Goal: Task Accomplishment & Management: Manage account settings

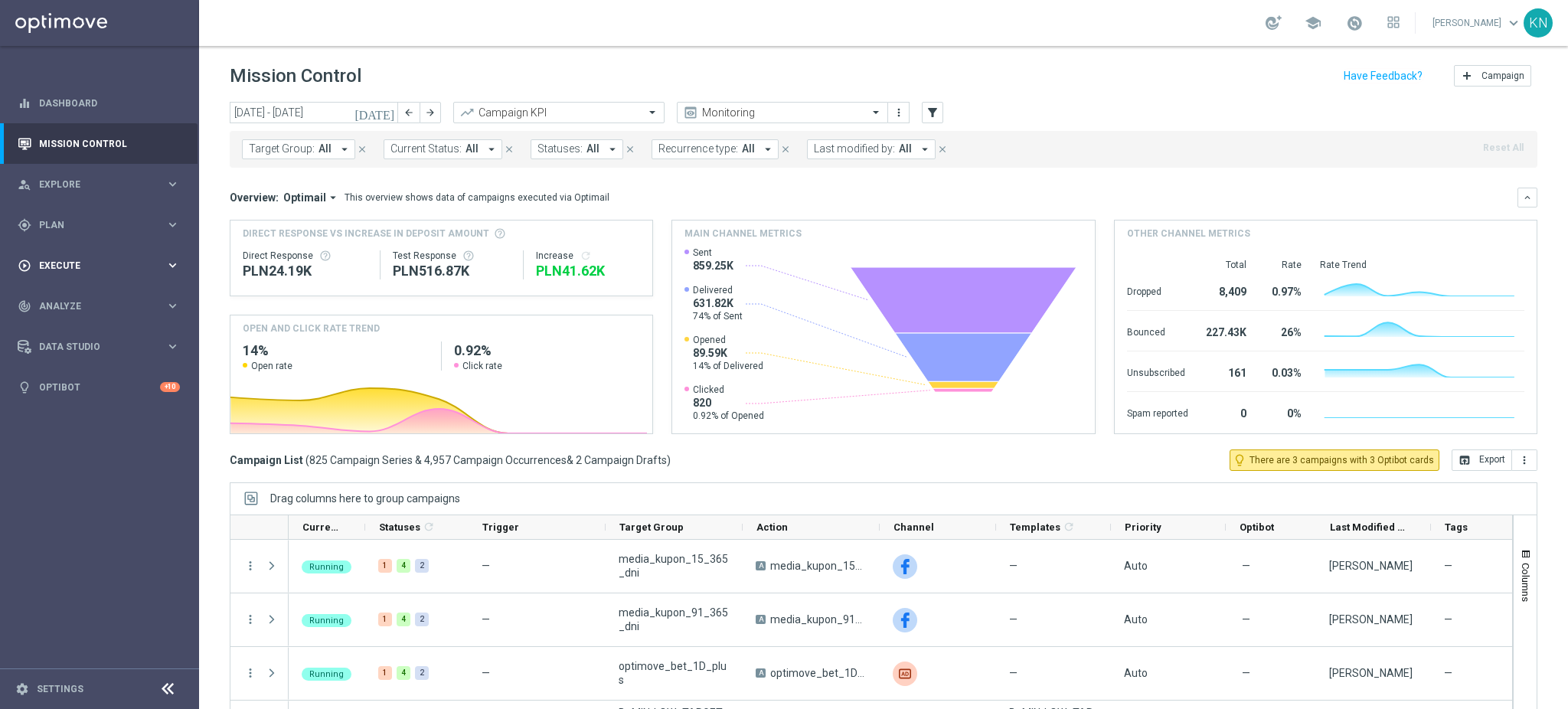
drag, startPoint x: 62, startPoint y: 236, endPoint x: 76, endPoint y: 251, distance: 20.5
click at [63, 236] on div "gps_fixed Plan keyboard_arrow_right" at bounding box center [98, 225] width 197 height 40
click at [75, 256] on link "Target Groups" at bounding box center [99, 256] width 119 height 12
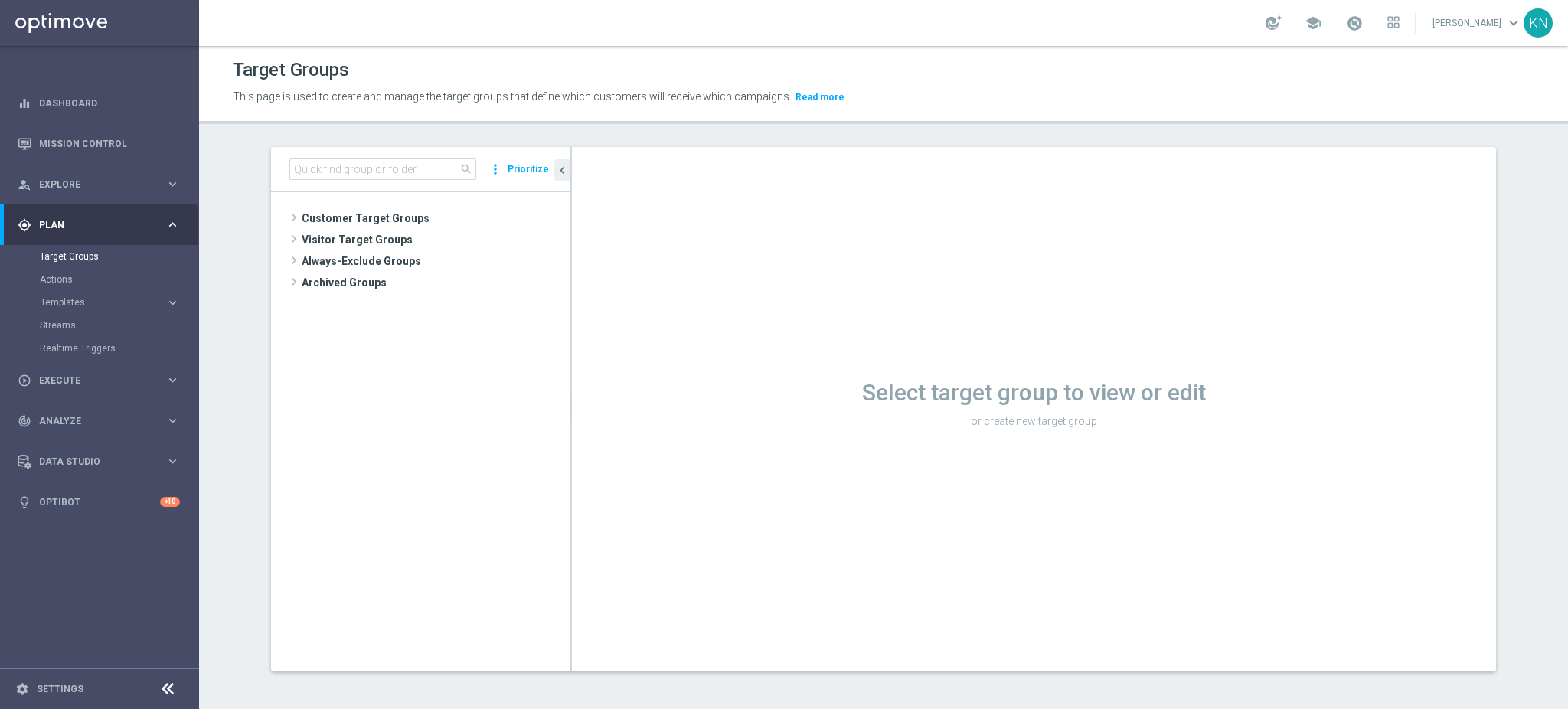
click at [351, 215] on span "Customer Target Groups" at bounding box center [436, 218] width 268 height 22
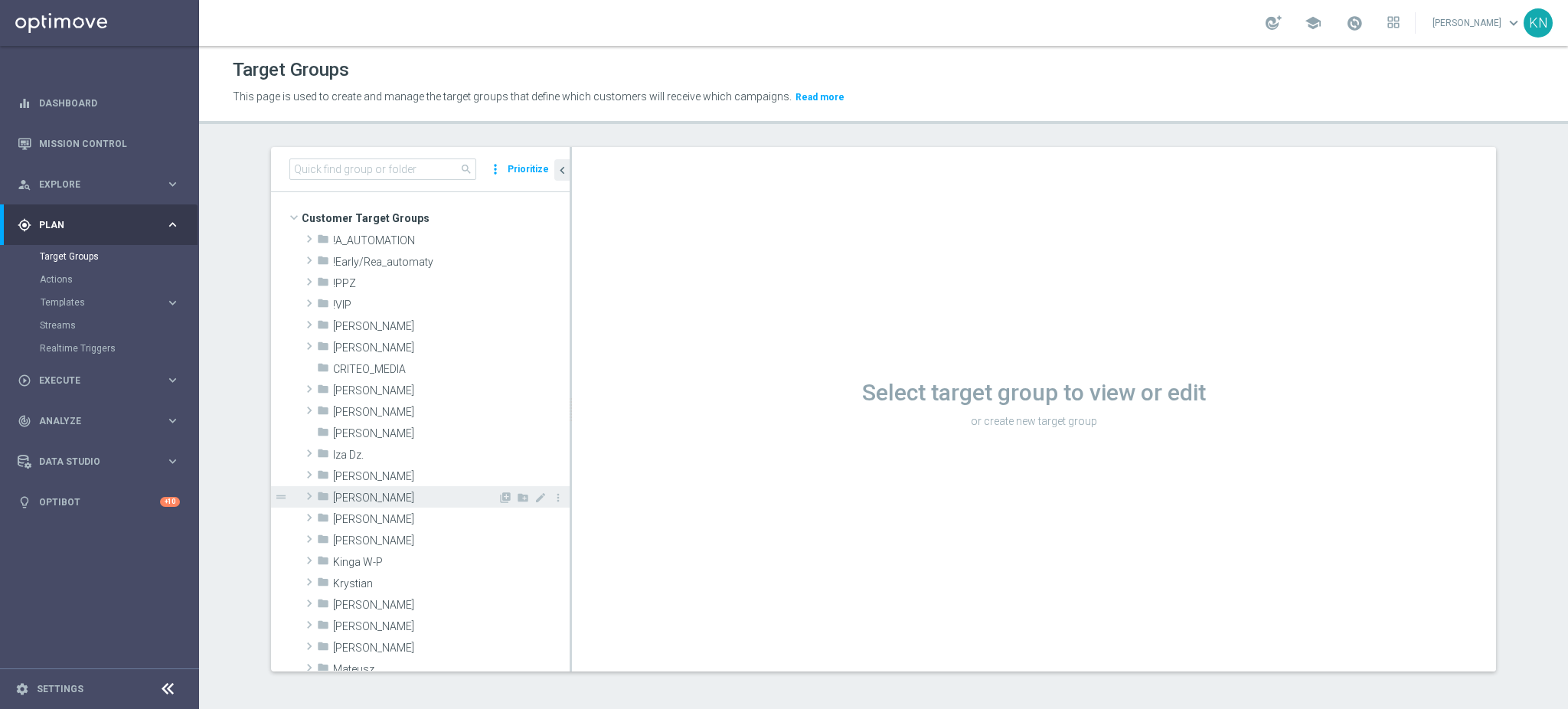
click at [353, 500] on span "[PERSON_NAME]" at bounding box center [416, 498] width 164 height 13
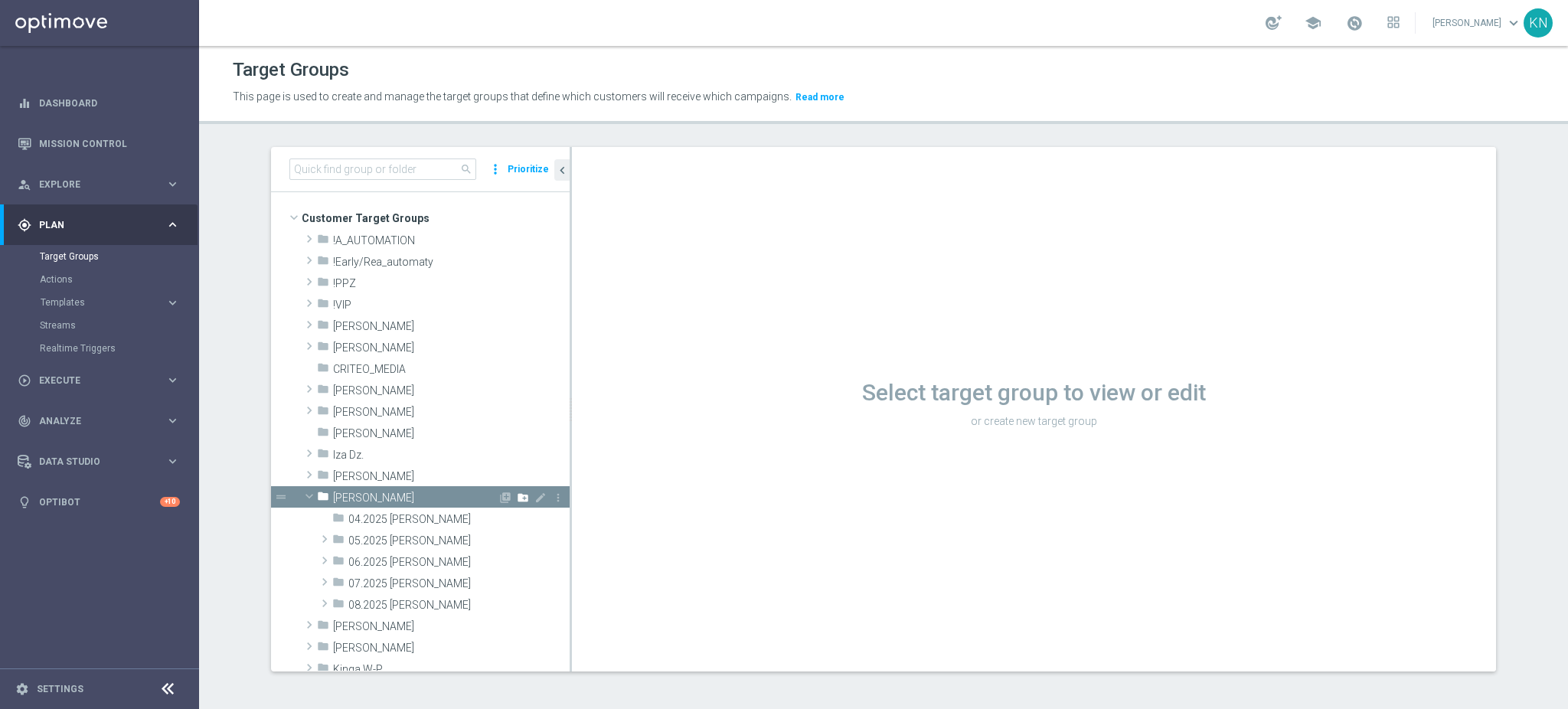
click at [517, 497] on icon "create_new_folder" at bounding box center [523, 497] width 12 height 12
type input "09.2025 [PERSON_NAME]"
click at [275, 543] on div "folder 09.2025 [PERSON_NAME] library_add create_new_folder mode_edit more_vert …" at bounding box center [420, 572] width 299 height 129
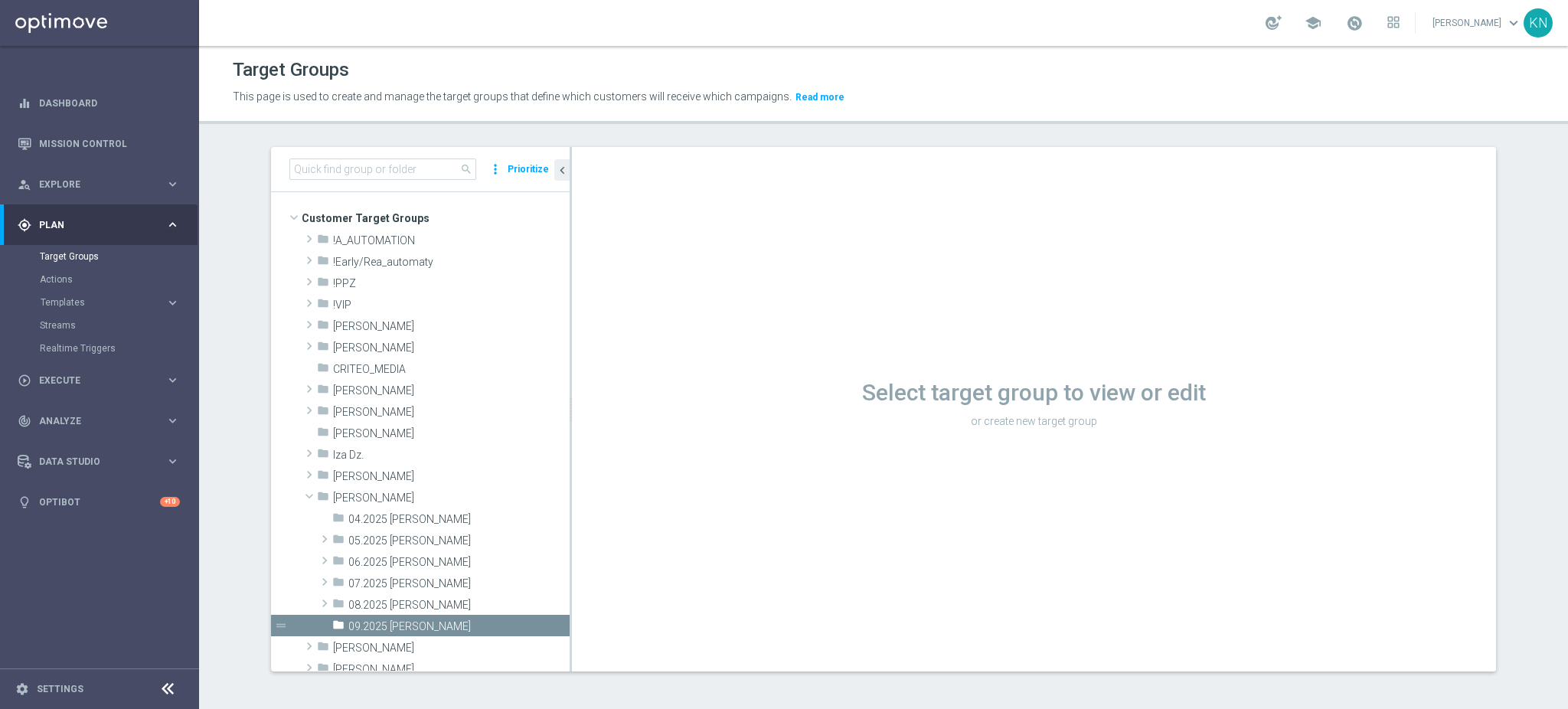
click at [647, 443] on div "Select target group to view or edit or create new target group" at bounding box center [1034, 409] width 925 height 524
click at [397, 605] on span "08.2025 [PERSON_NAME]" at bounding box center [423, 606] width 149 height 13
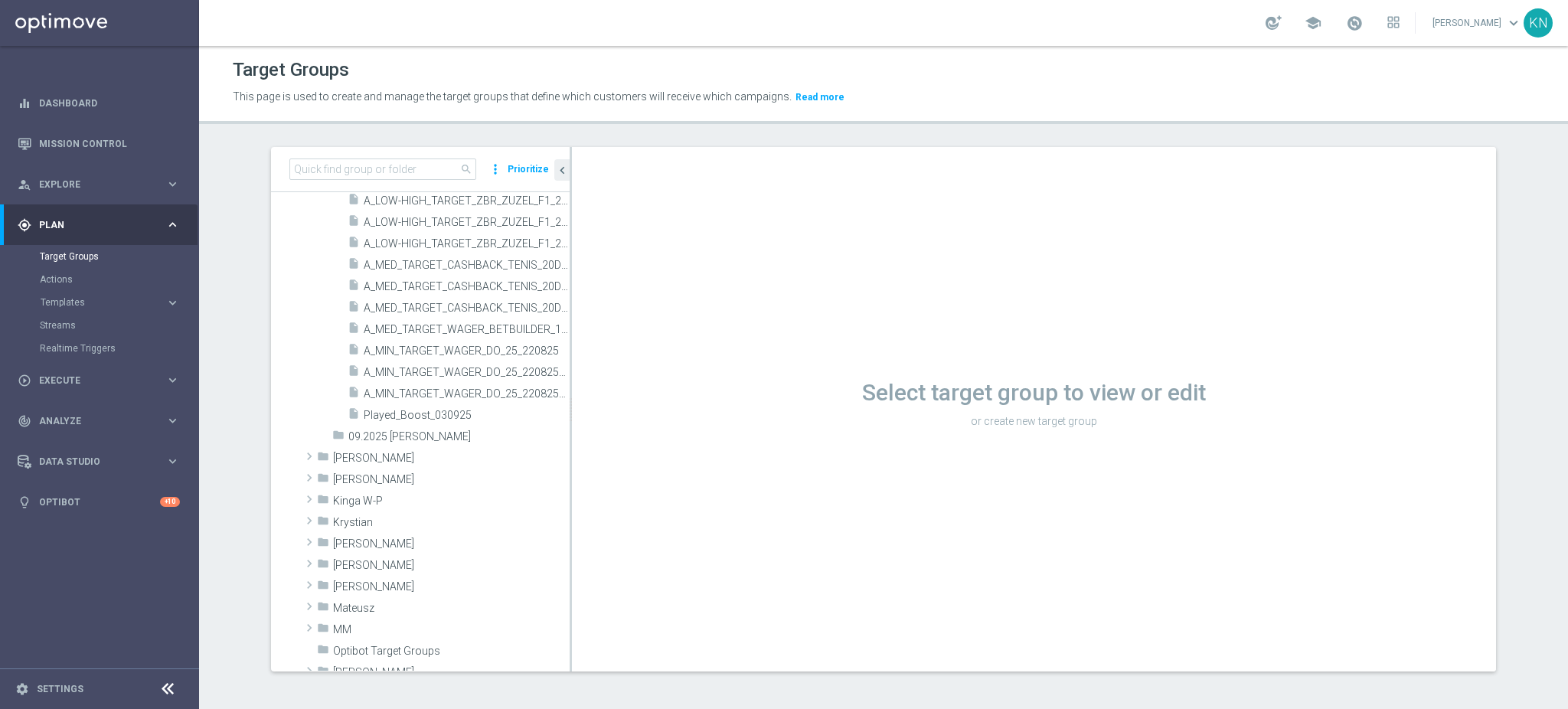
scroll to position [204, 0]
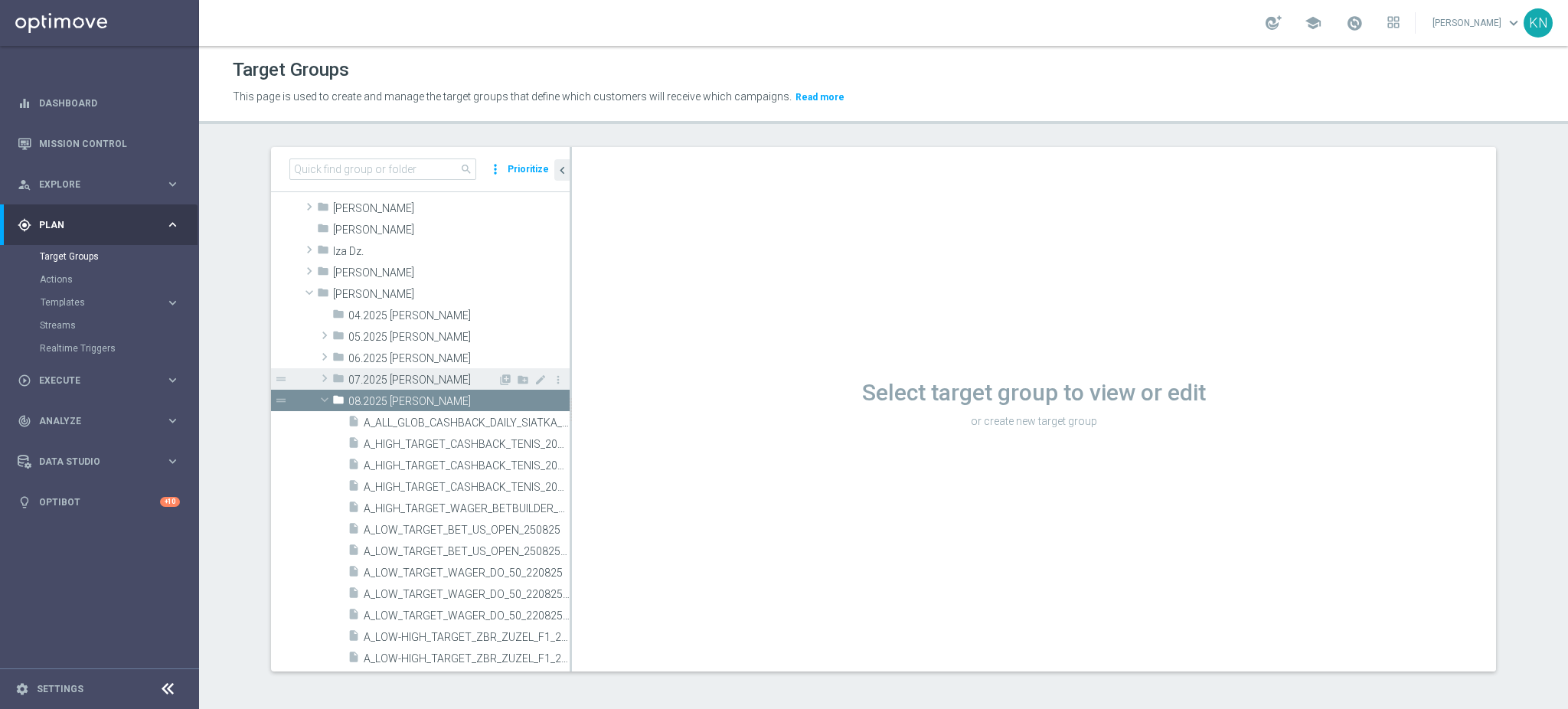
click at [317, 373] on span at bounding box center [325, 378] width 15 height 19
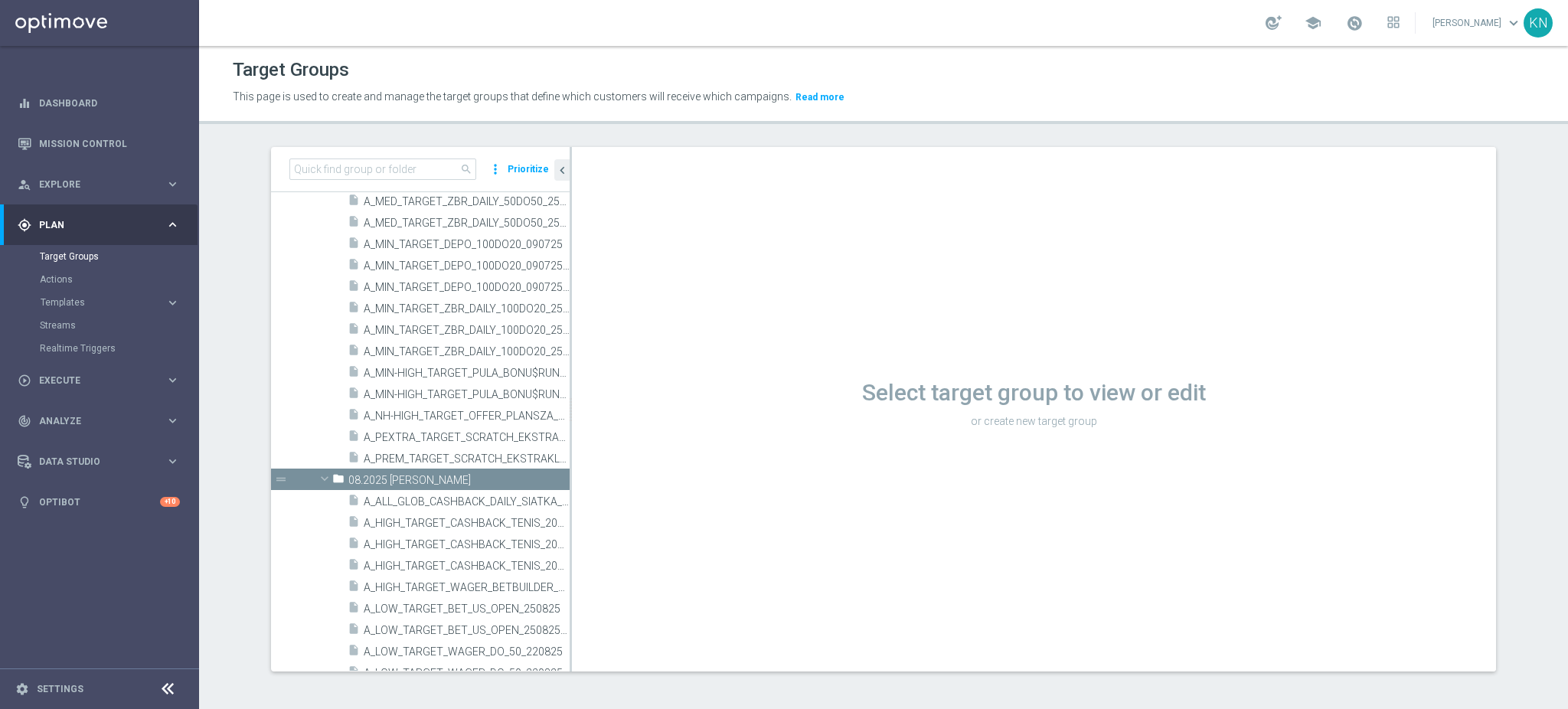
scroll to position [919, 0]
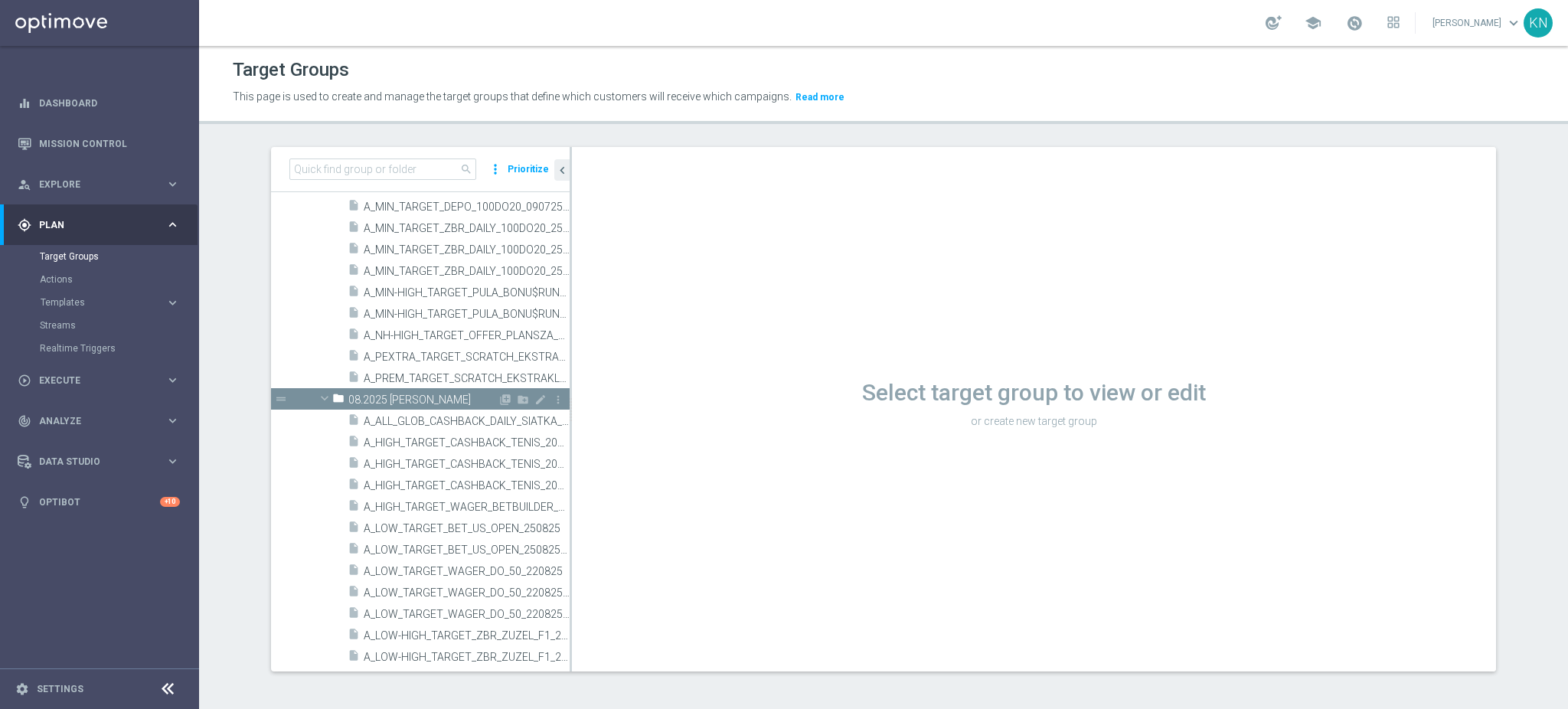
click at [316, 401] on span at bounding box center [325, 398] width 19 height 15
click at [446, 388] on span "A_LOW_TARGET_DEPO_50DO50_090725" at bounding box center [449, 386] width 172 height 13
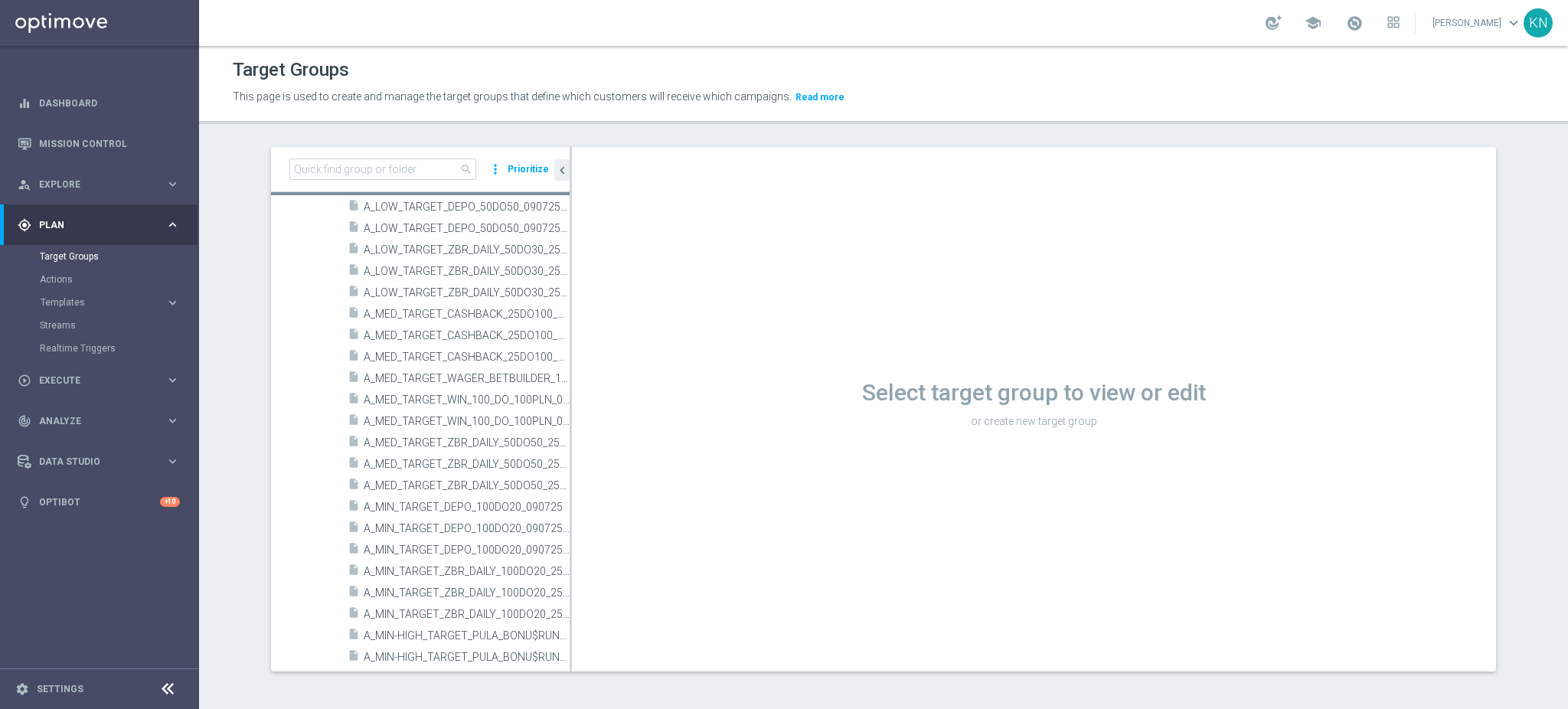
scroll to position [100, 0]
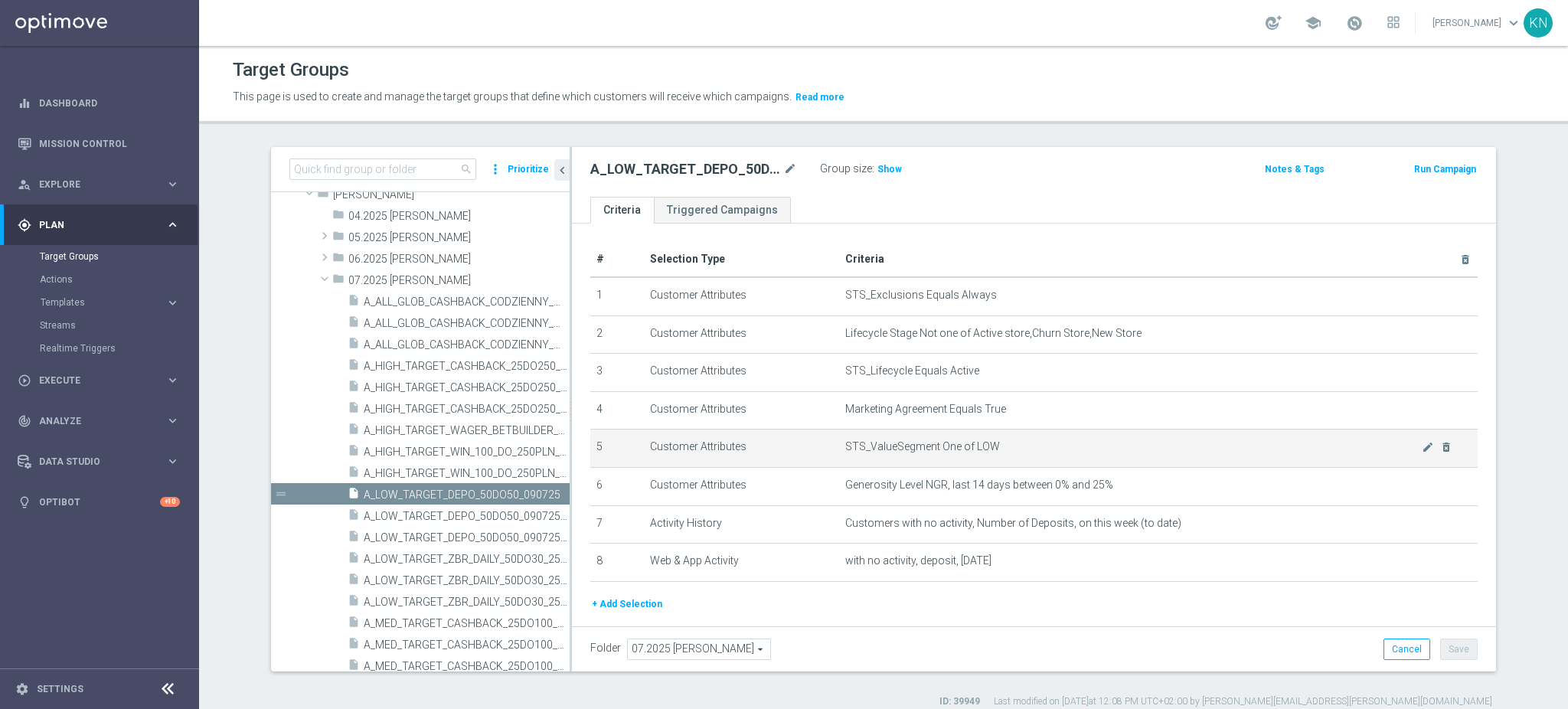
scroll to position [41, 0]
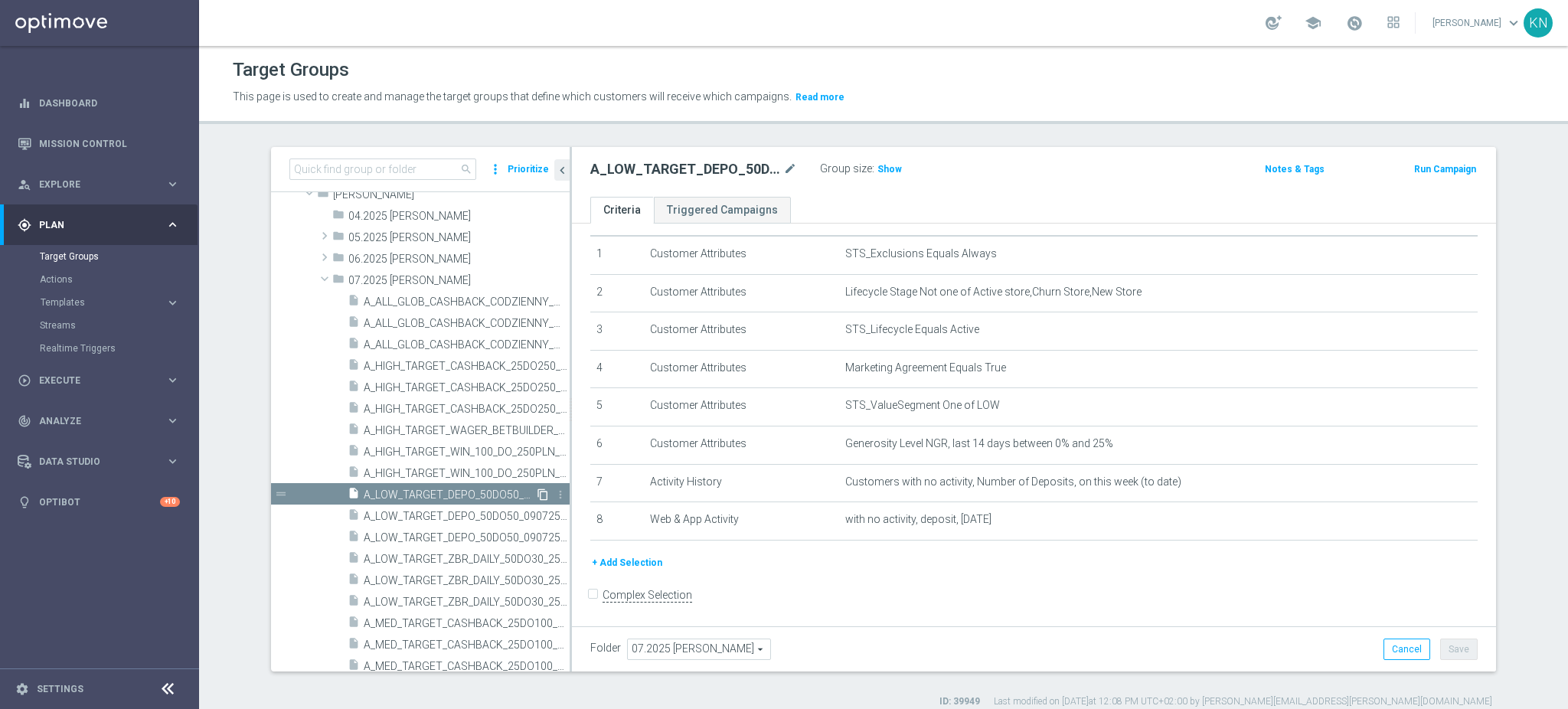
click at [537, 493] on icon "content_copy" at bounding box center [543, 495] width 12 height 12
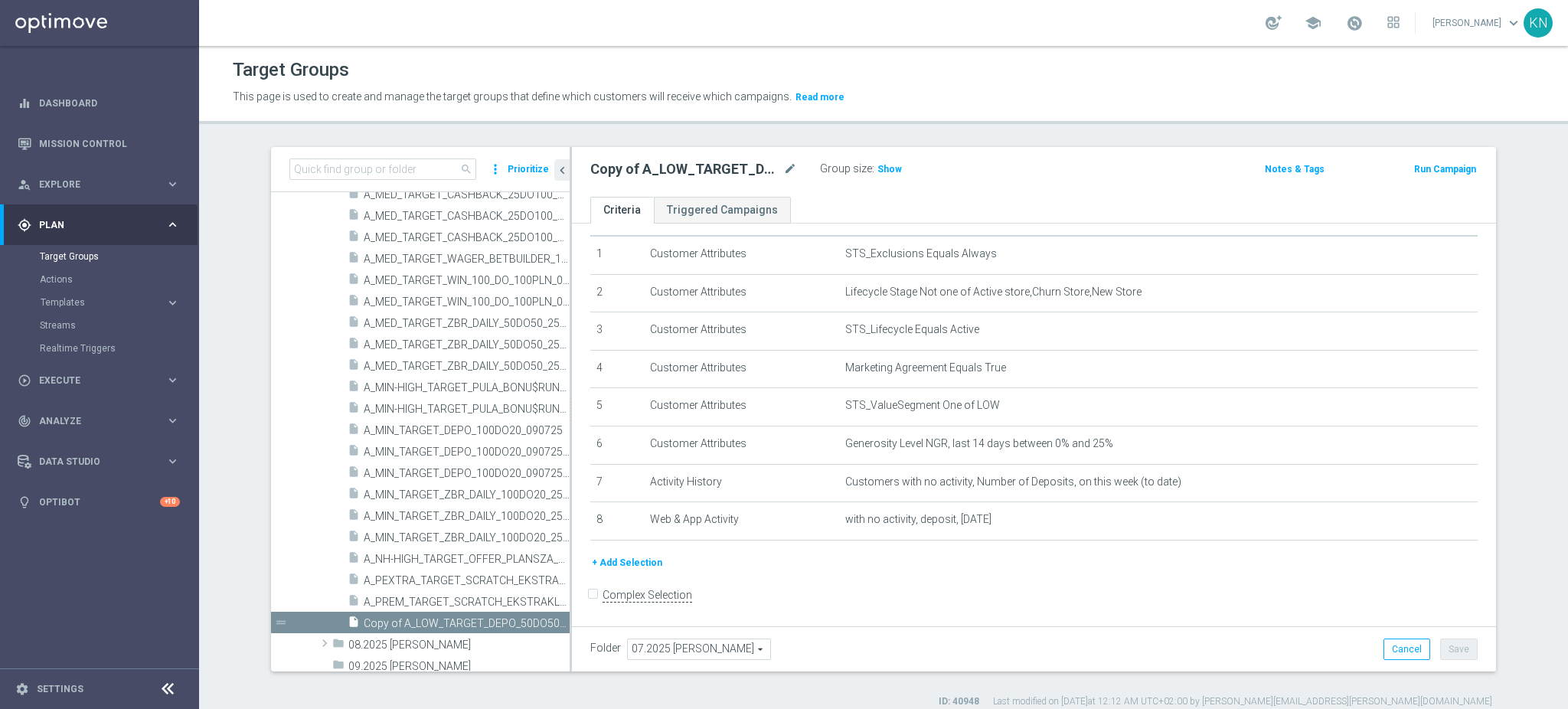
scroll to position [815, 0]
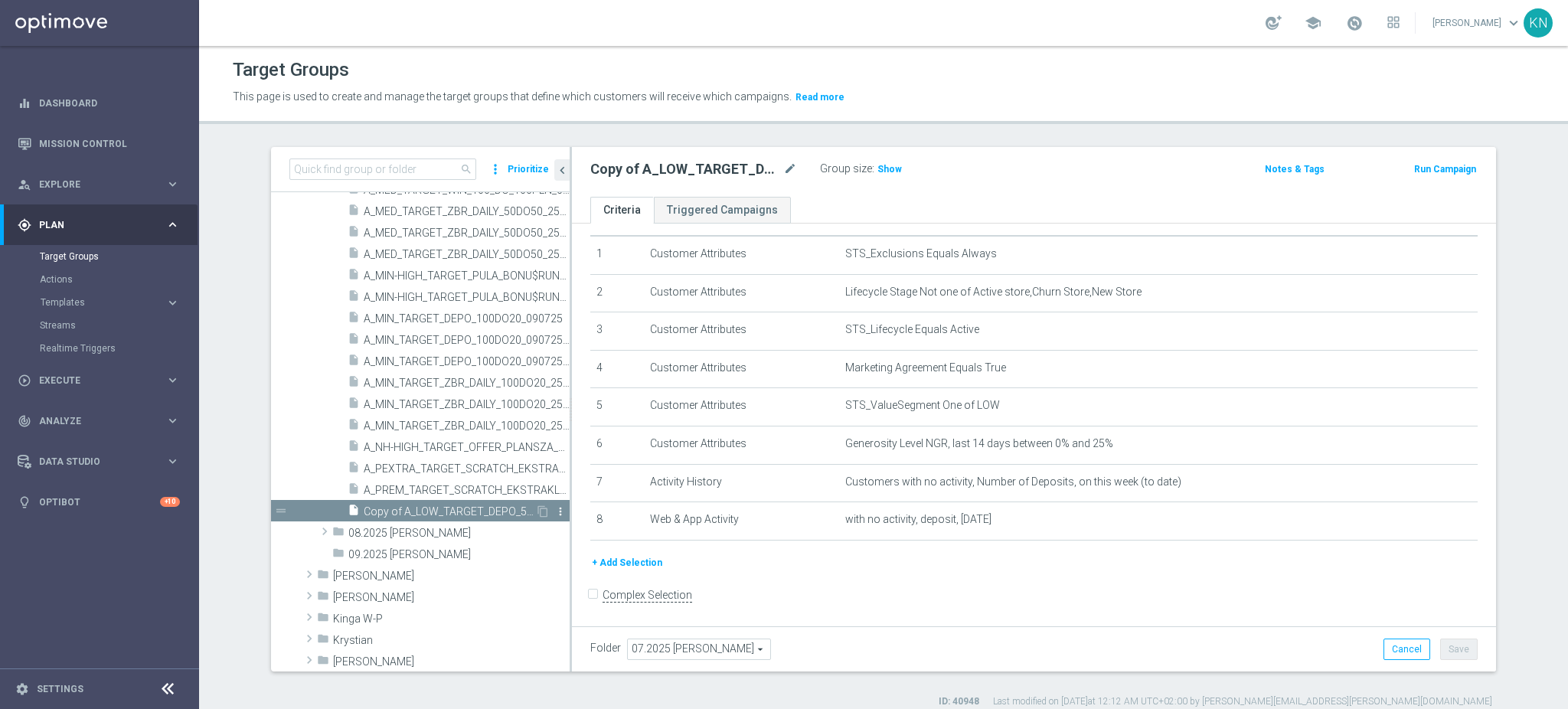
click at [554, 510] on icon "more_vert" at bounding box center [560, 512] width 12 height 12
click at [708, 653] on span "07.2025 [PERSON_NAME]" at bounding box center [699, 649] width 143 height 20
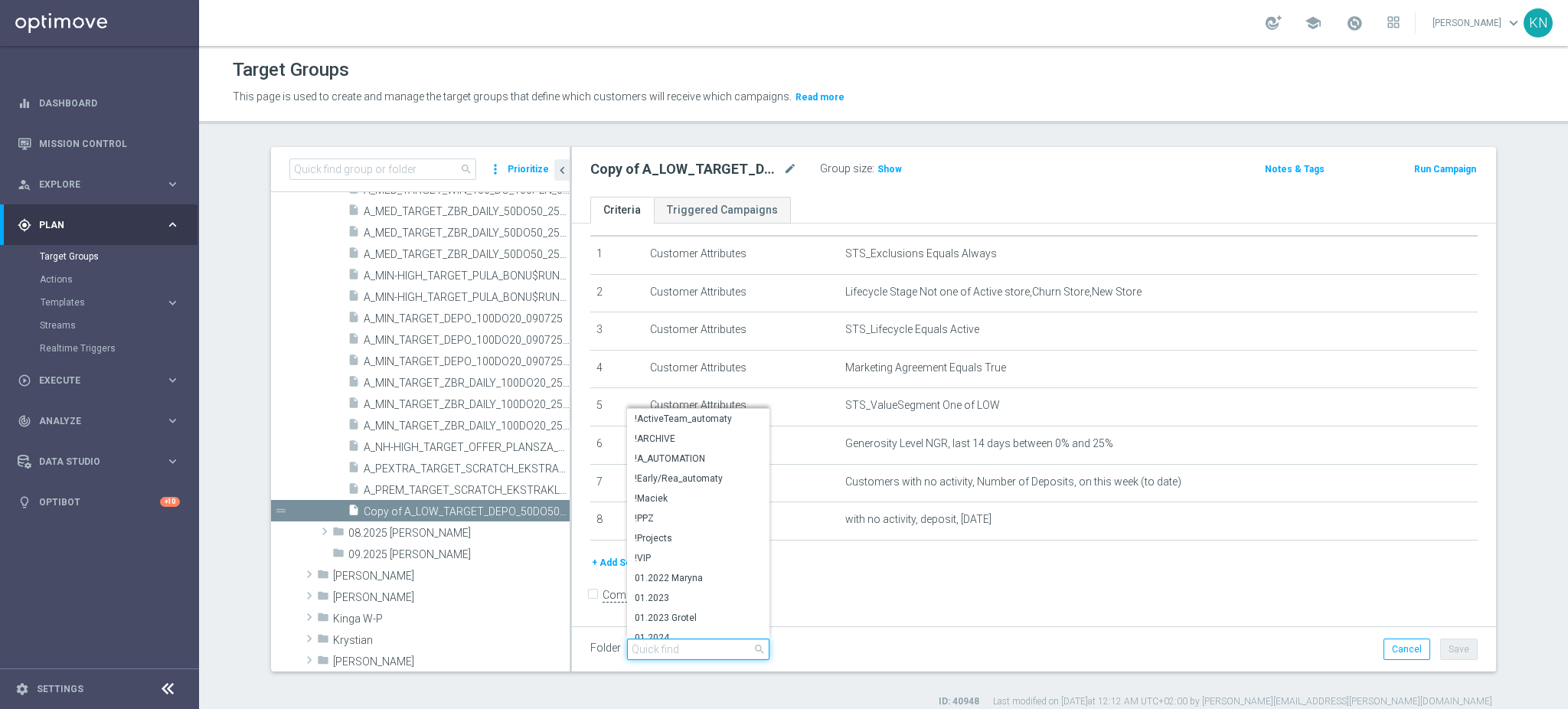
click at [712, 655] on input "search" at bounding box center [698, 649] width 143 height 22
type input "09.2025"
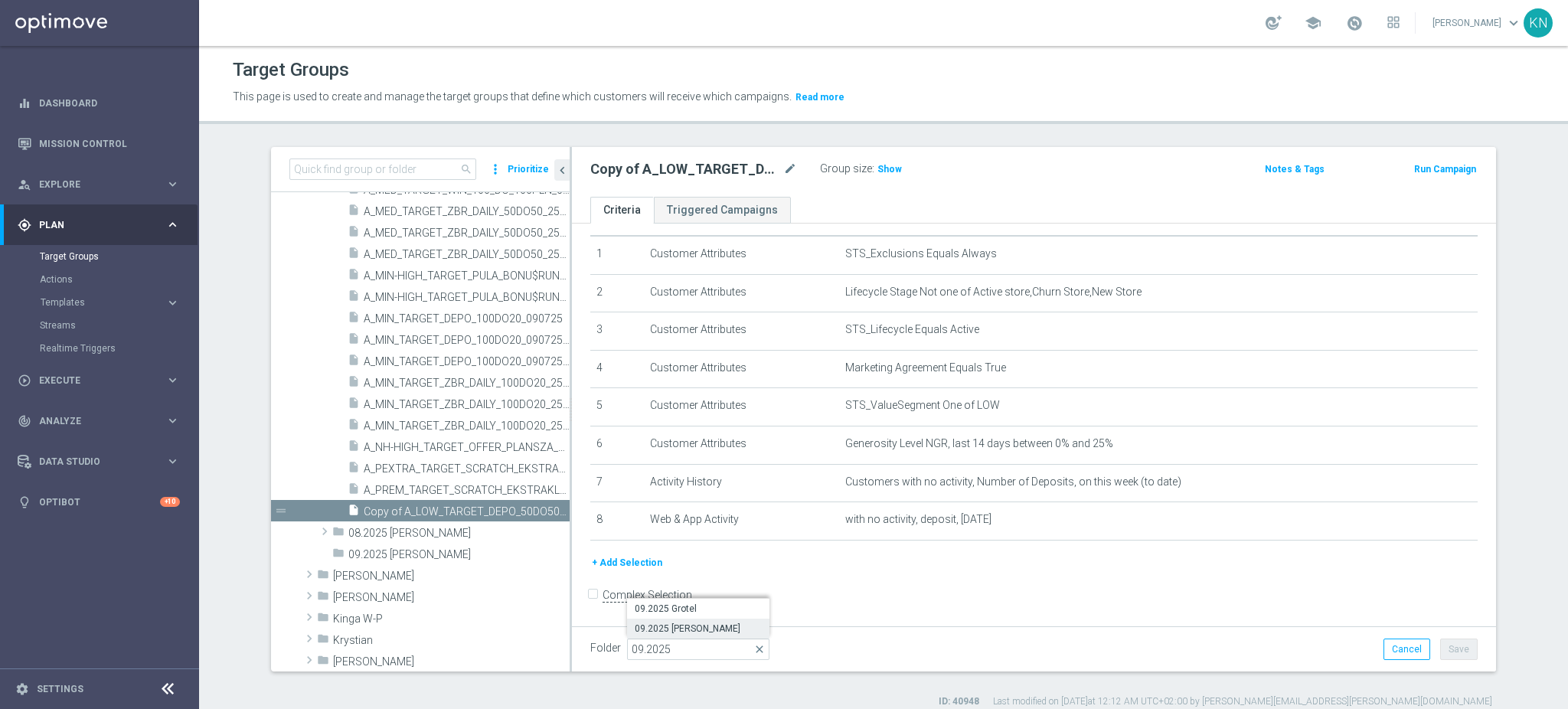
click at [696, 628] on span "09.2025 [PERSON_NAME]" at bounding box center [698, 628] width 127 height 12
type input "09.2025 [PERSON_NAME]"
click at [1460, 645] on button "Save" at bounding box center [1458, 649] width 38 height 22
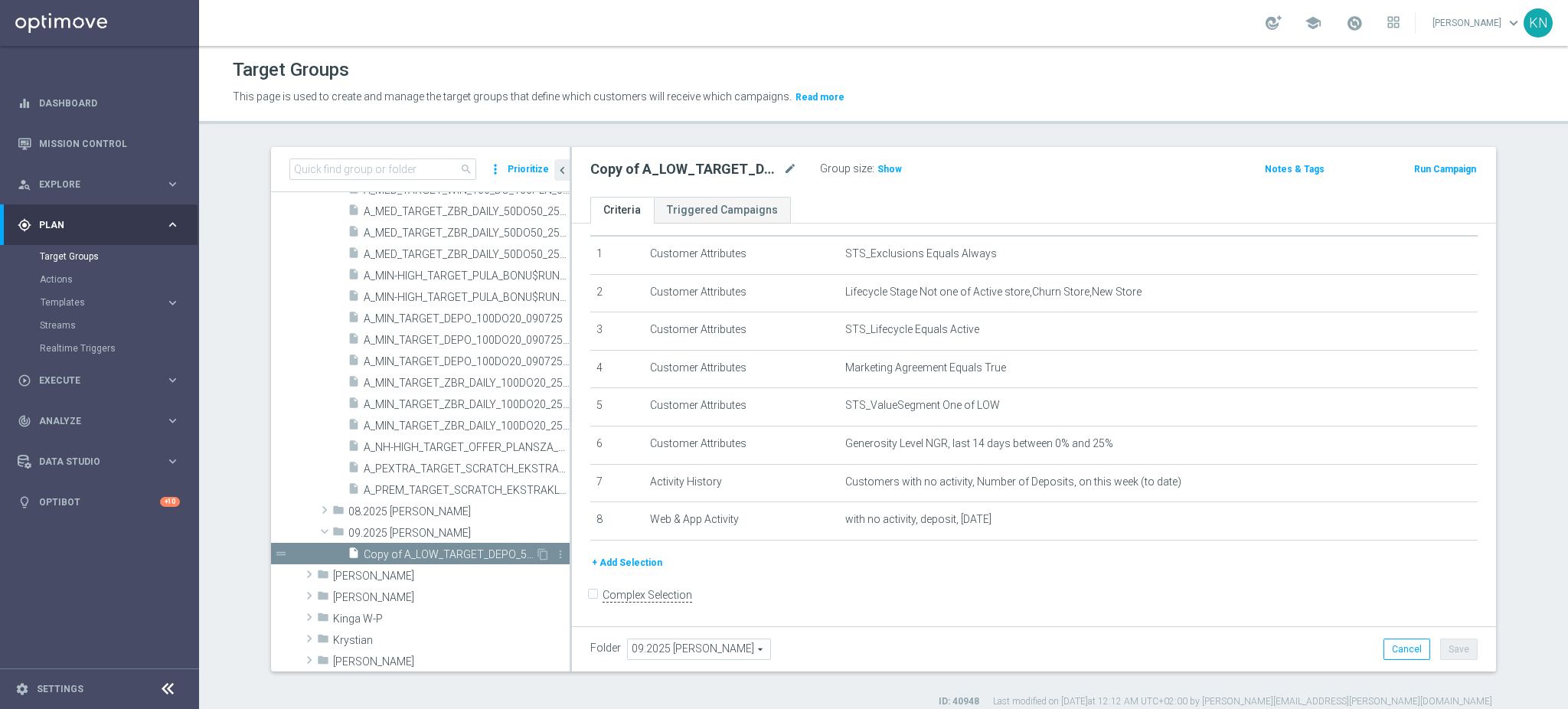
scroll to position [855, 0]
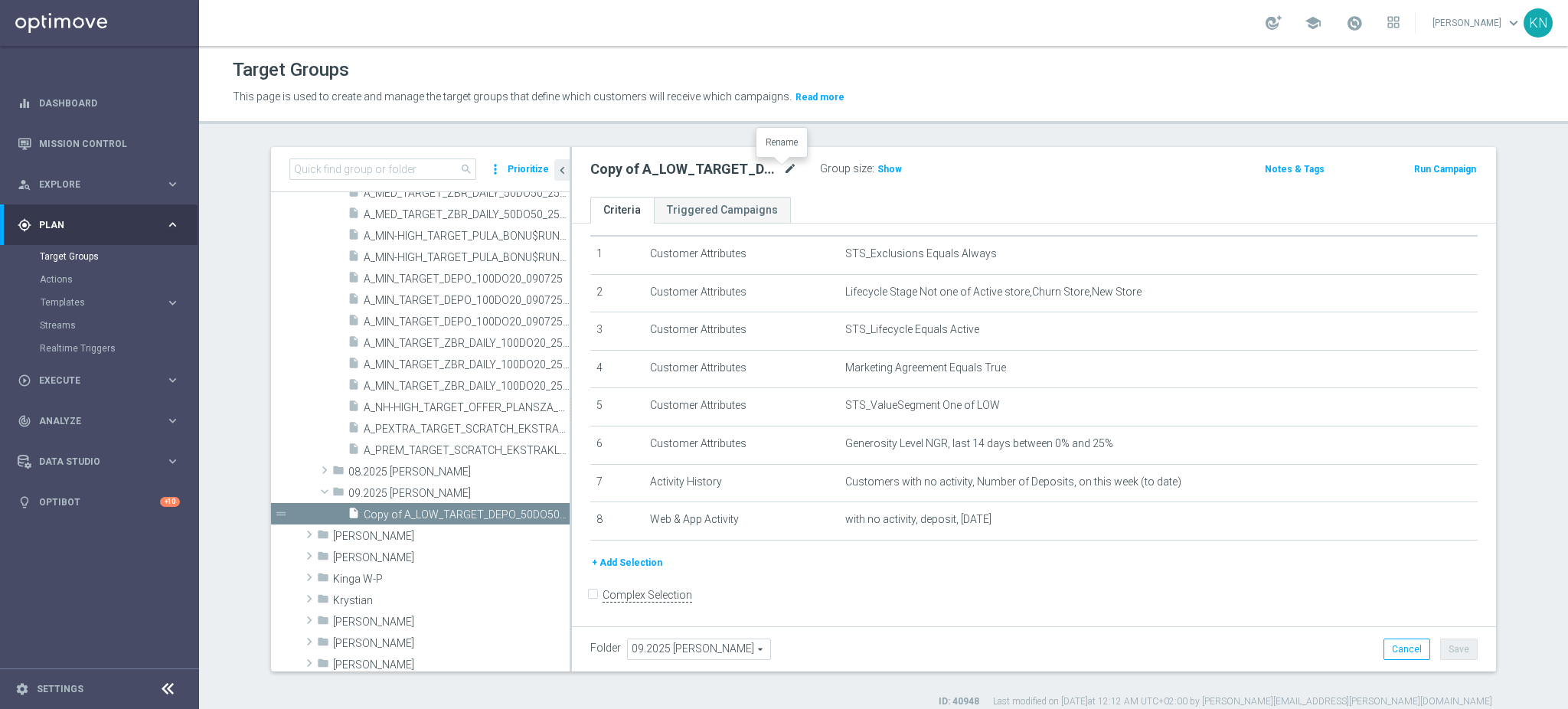
click at [784, 168] on icon "mode_edit" at bounding box center [790, 169] width 14 height 19
type input "A_MIN_TARGET_DEPO_100DO30_050925"
click at [792, 197] on ul "Criteria Triggered Campaigns" at bounding box center [1034, 209] width 925 height 27
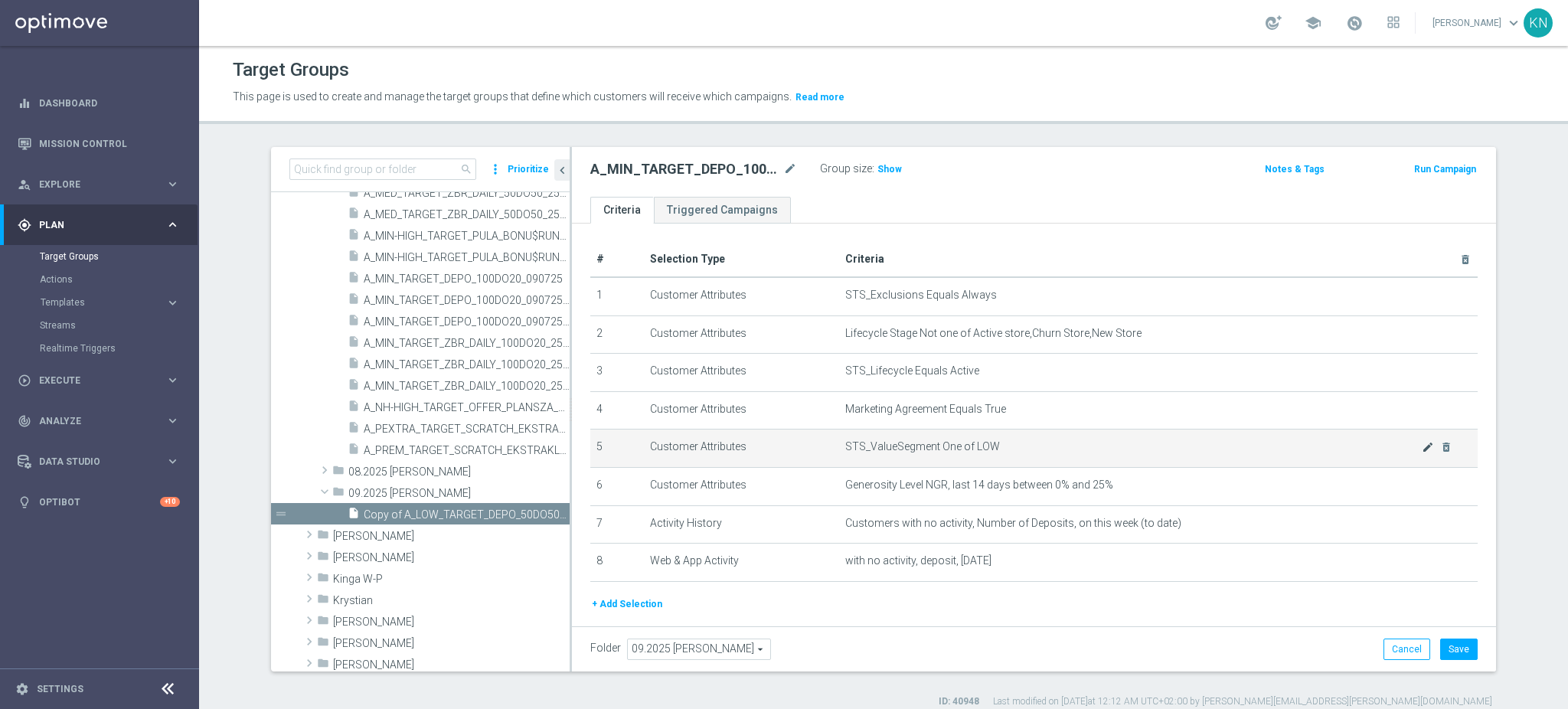
click at [1406, 445] on div at bounding box center [1405, 443] width 15 height 8
click at [1422, 448] on icon "mode_edit" at bounding box center [1428, 447] width 12 height 12
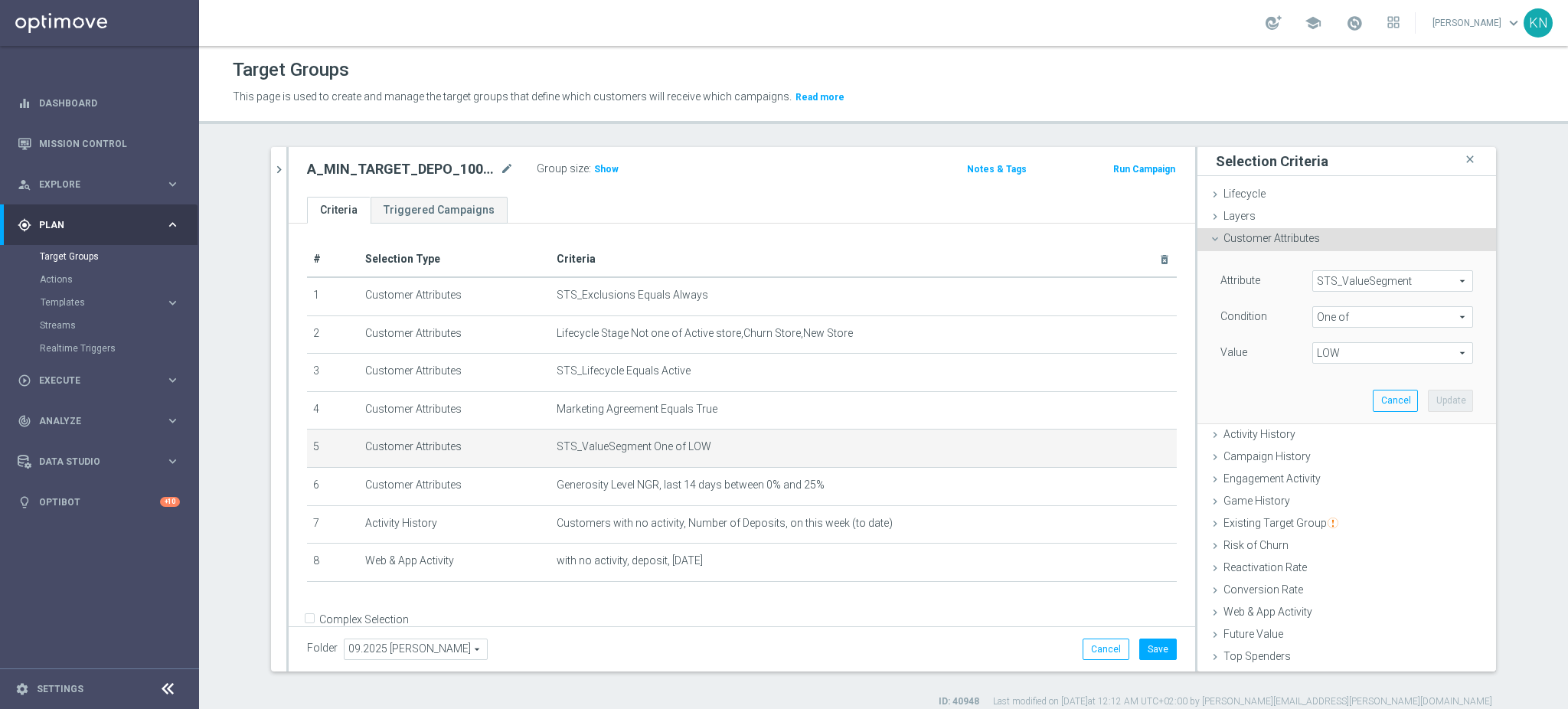
click at [1354, 350] on span "LOW" at bounding box center [1393, 353] width 159 height 20
click at [1324, 432] on input "LOW" at bounding box center [1329, 436] width 10 height 10
checkbox input "false"
type input "Select"
click at [1324, 477] on input "MIN" at bounding box center [1329, 476] width 10 height 10
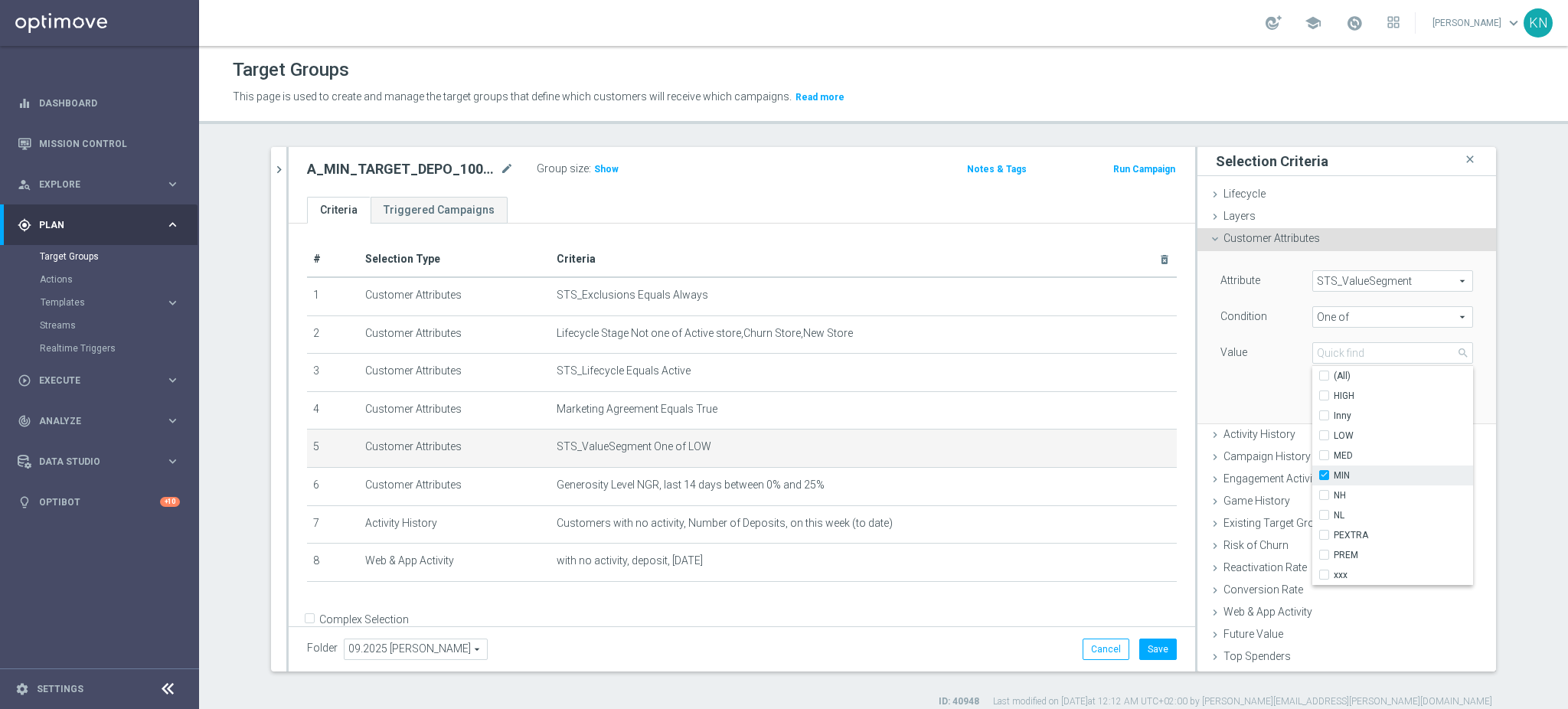
checkbox input "true"
type input "MIN"
click at [1229, 408] on div "Attribute STS_ValueSegment STS_ValueSegment arrow_drop_down search Condition On…" at bounding box center [1347, 337] width 275 height 172
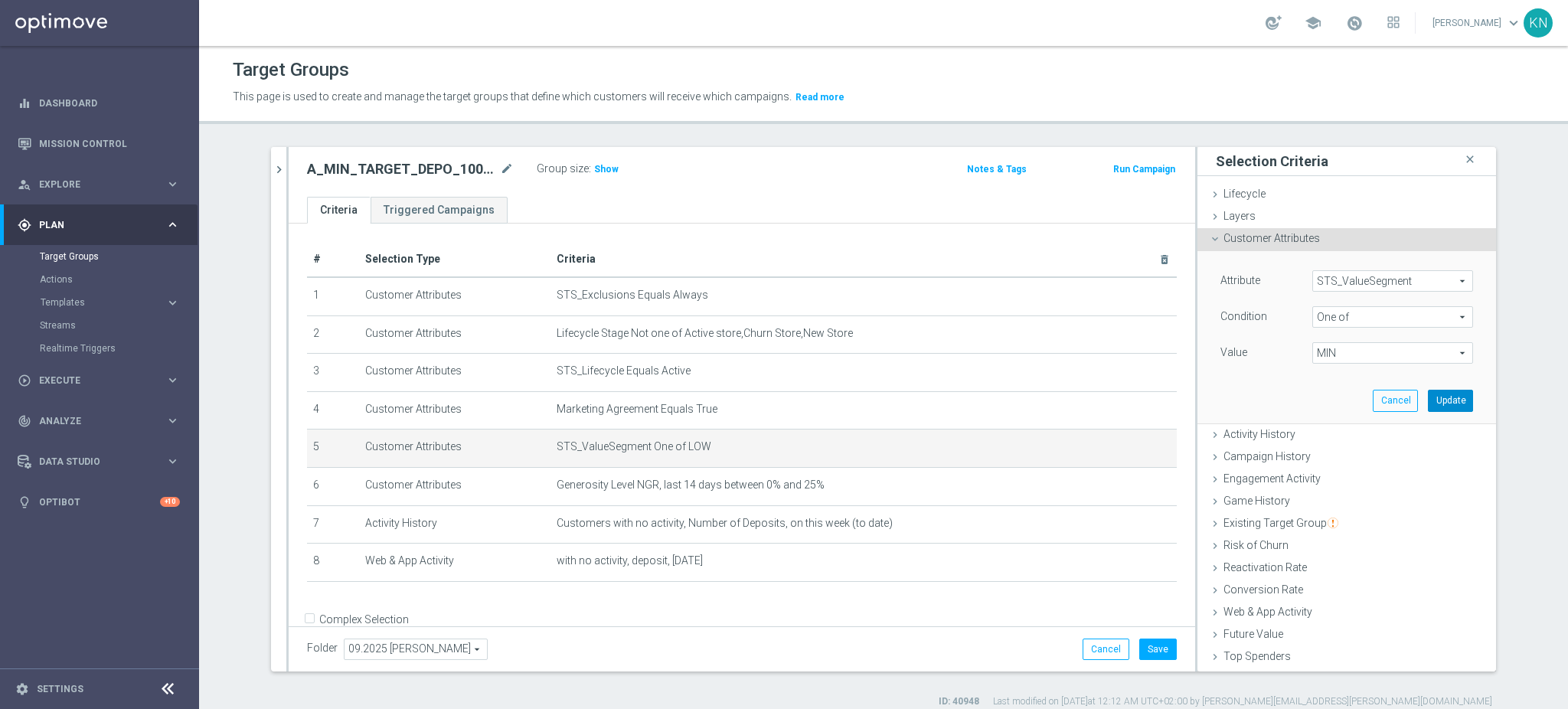
click at [1428, 406] on button "Update" at bounding box center [1450, 400] width 45 height 22
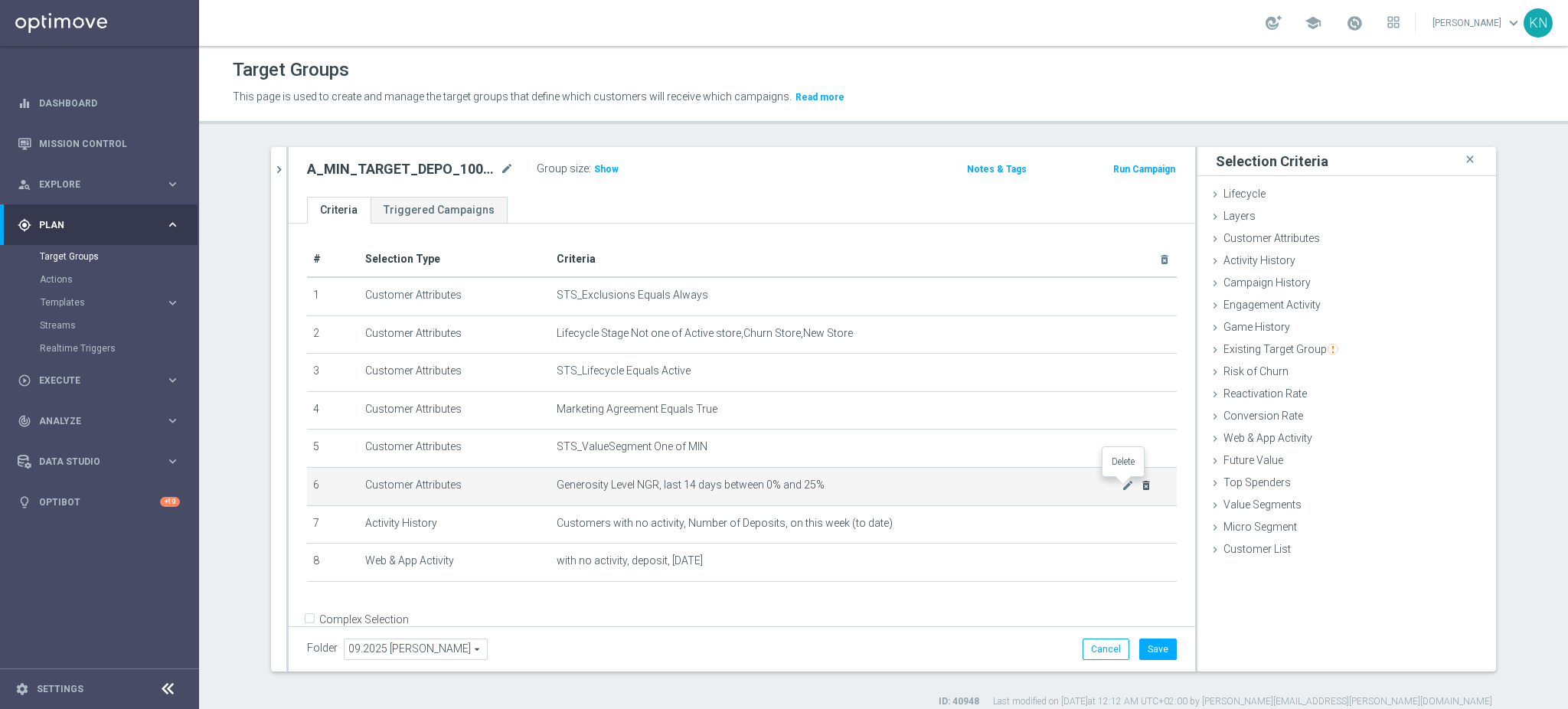
click at [1140, 486] on icon "delete_forever" at bounding box center [1146, 485] width 12 height 12
click at [1122, 487] on icon "mode_edit" at bounding box center [1127, 485] width 12 height 12
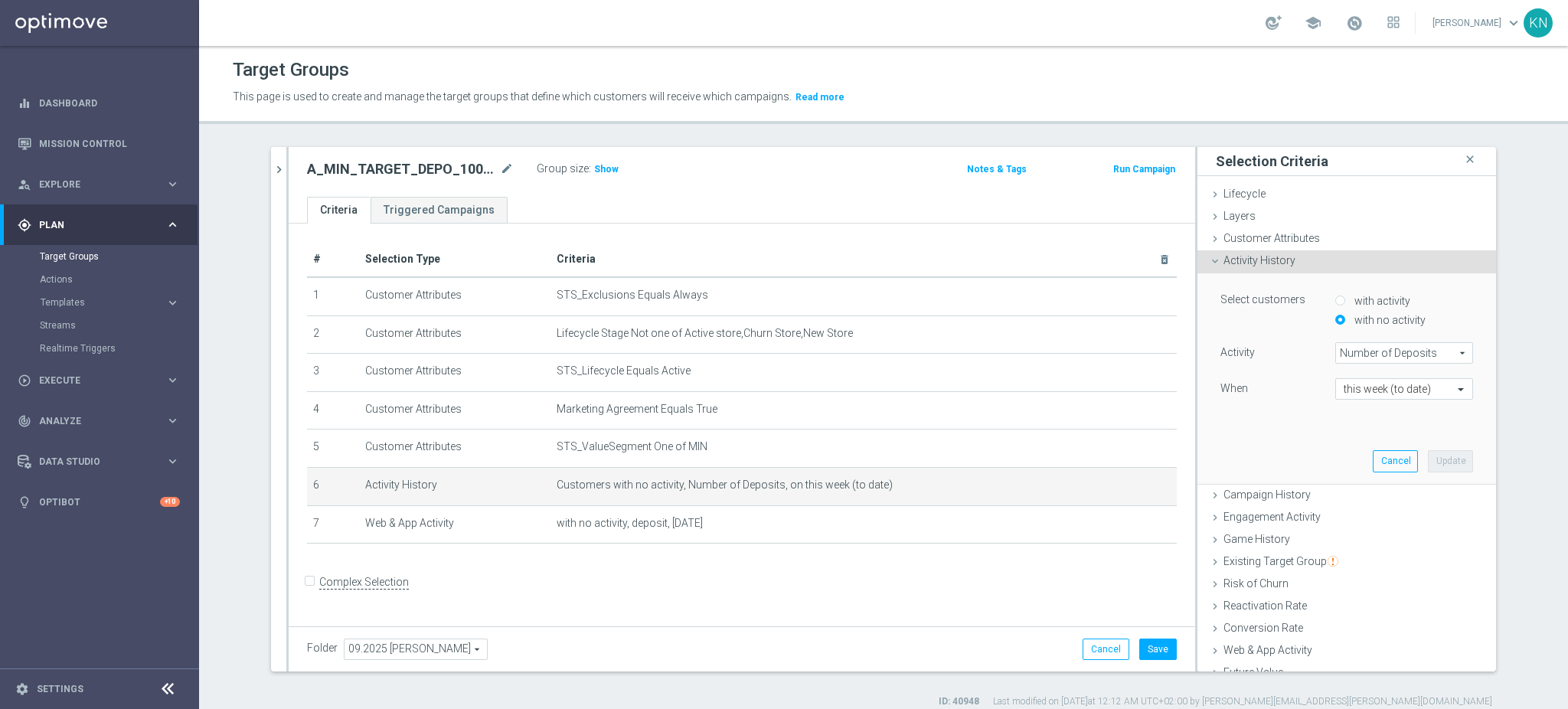
click at [1394, 357] on span "Number of Deposits" at bounding box center [1404, 353] width 136 height 20
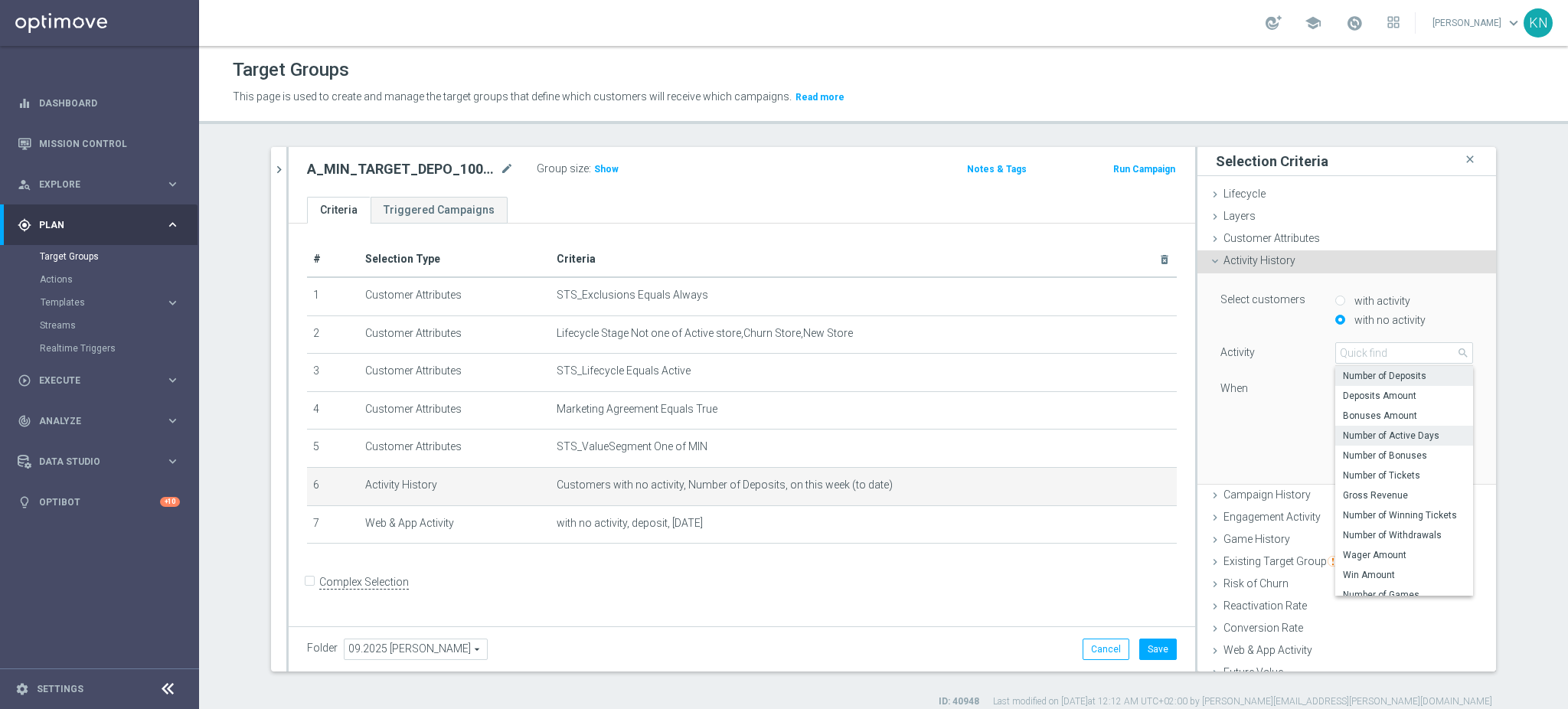
click at [1385, 429] on span "Number of Active Days" at bounding box center [1405, 435] width 122 height 12
type input "Number of Active Days"
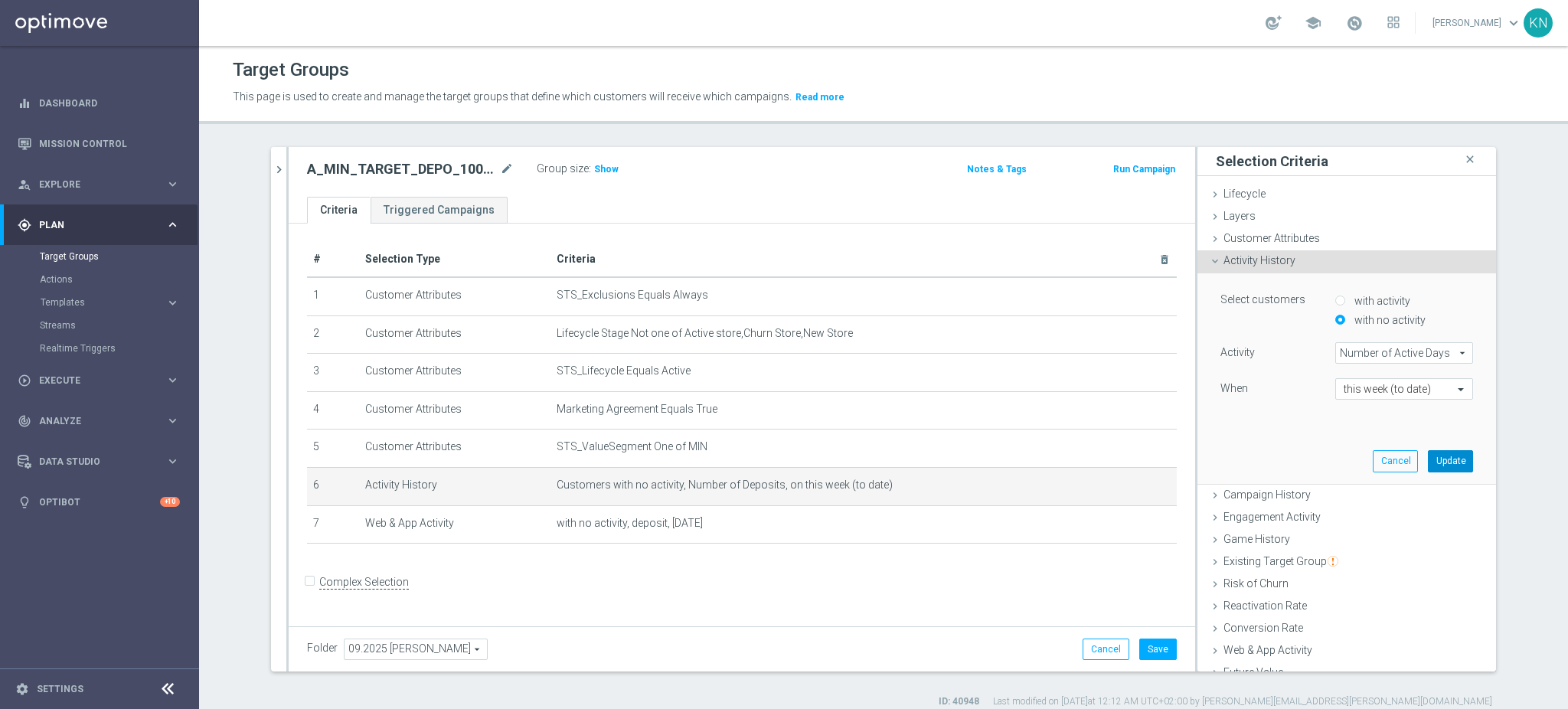
click at [1428, 464] on button "Update" at bounding box center [1450, 461] width 45 height 22
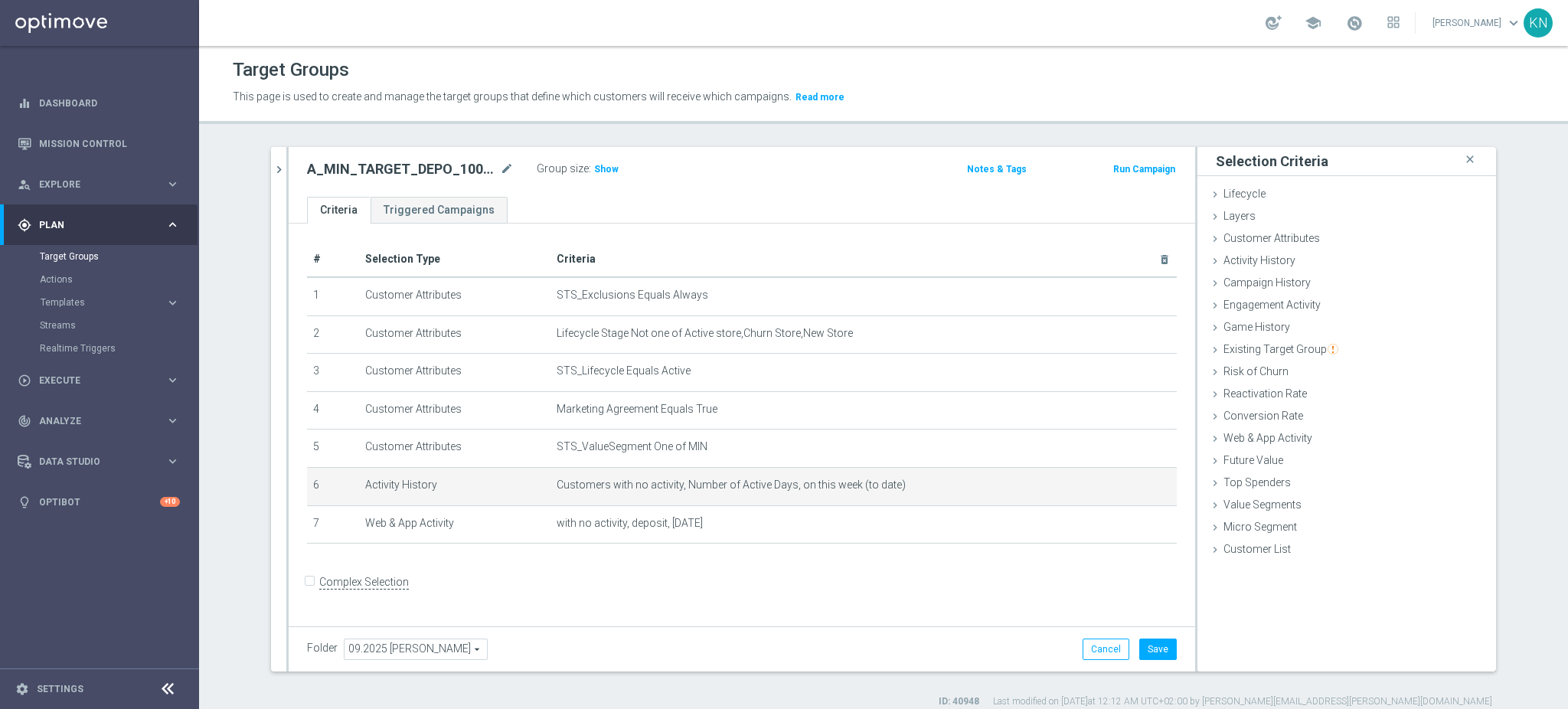
click at [854, 607] on form "Complex Selection Invalid Expression" at bounding box center [742, 598] width 870 height 56
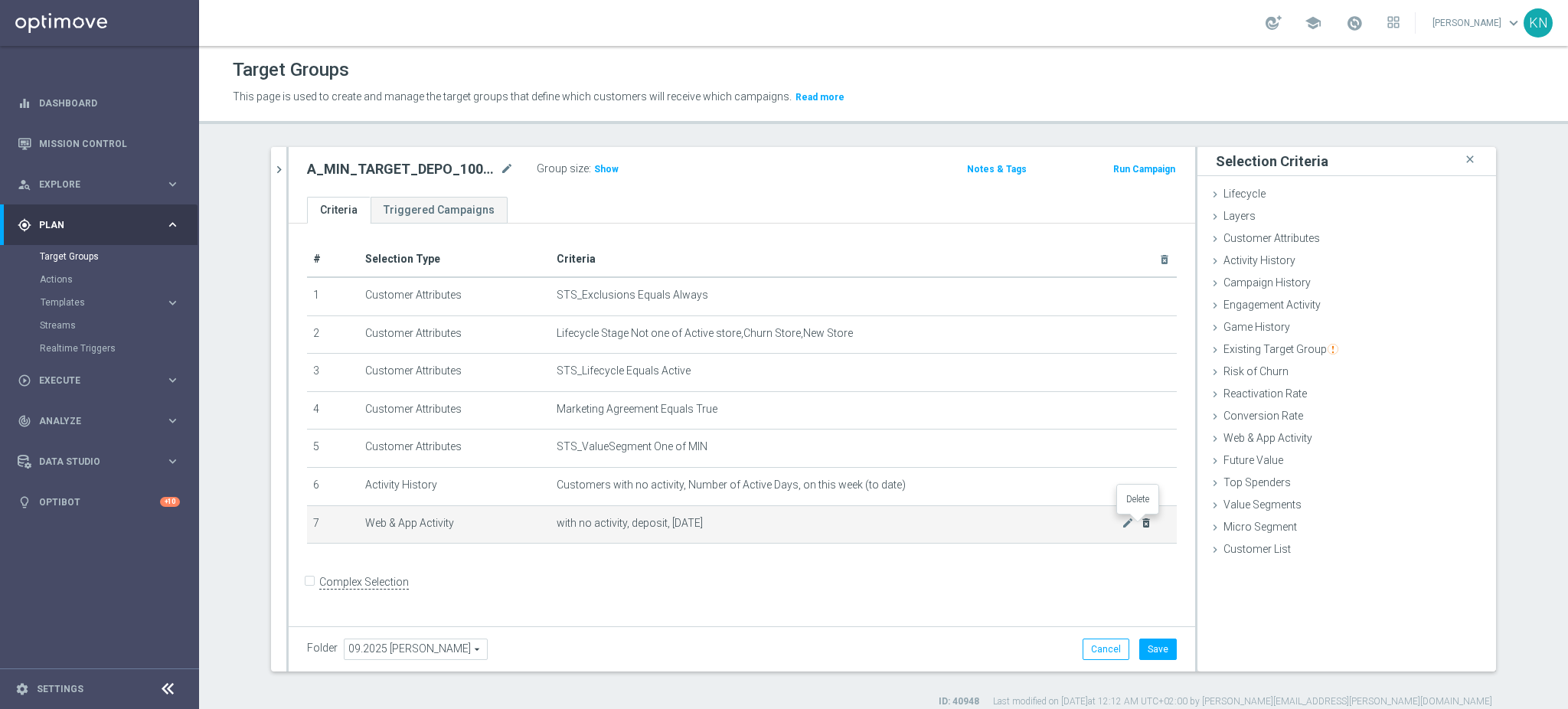
click at [1140, 524] on icon "delete_forever" at bounding box center [1146, 523] width 12 height 12
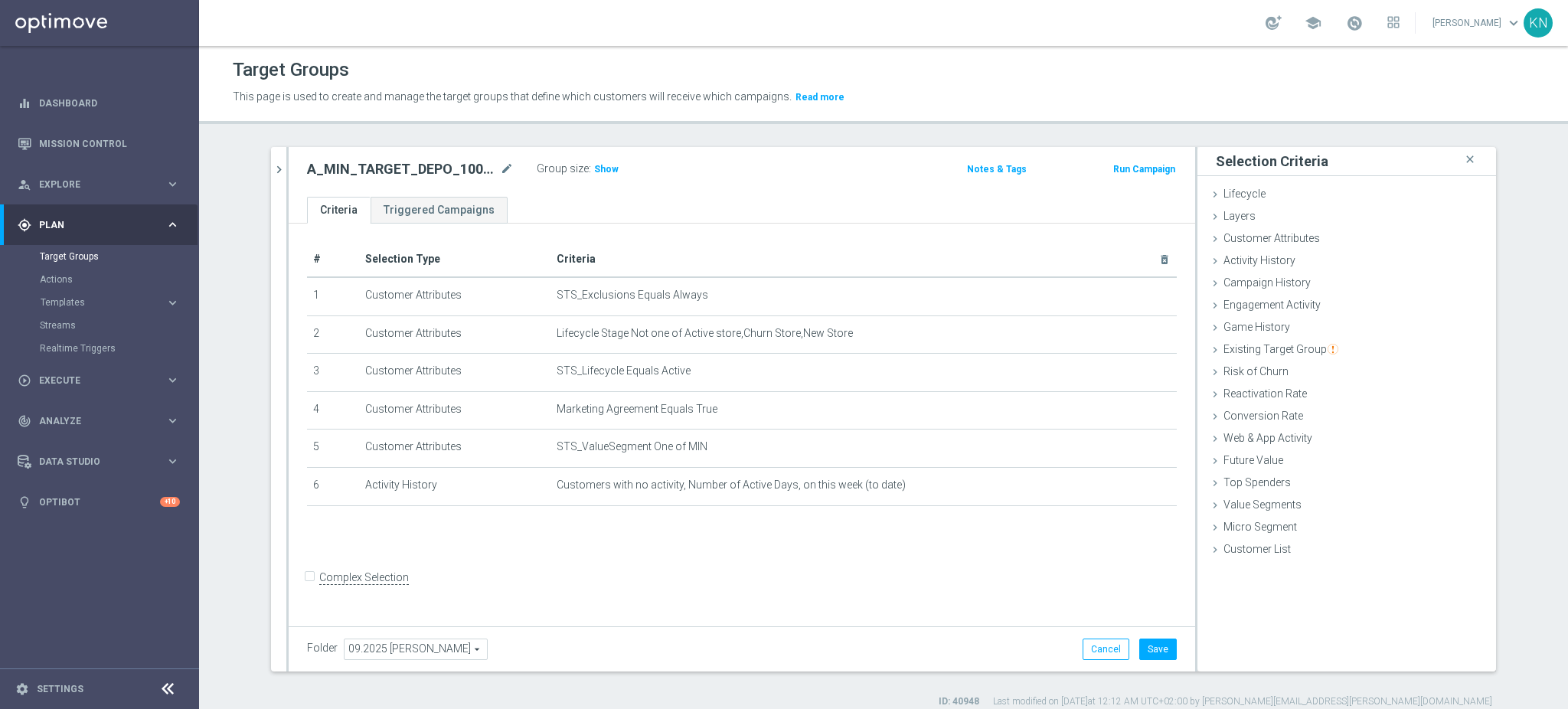
click at [850, 556] on div "# Selection Type Criteria delete_forever 1 Customer Attributes STS_Exclusions E…" at bounding box center [742, 423] width 907 height 398
click at [1266, 233] on span "Customer Attributes" at bounding box center [1272, 238] width 97 height 12
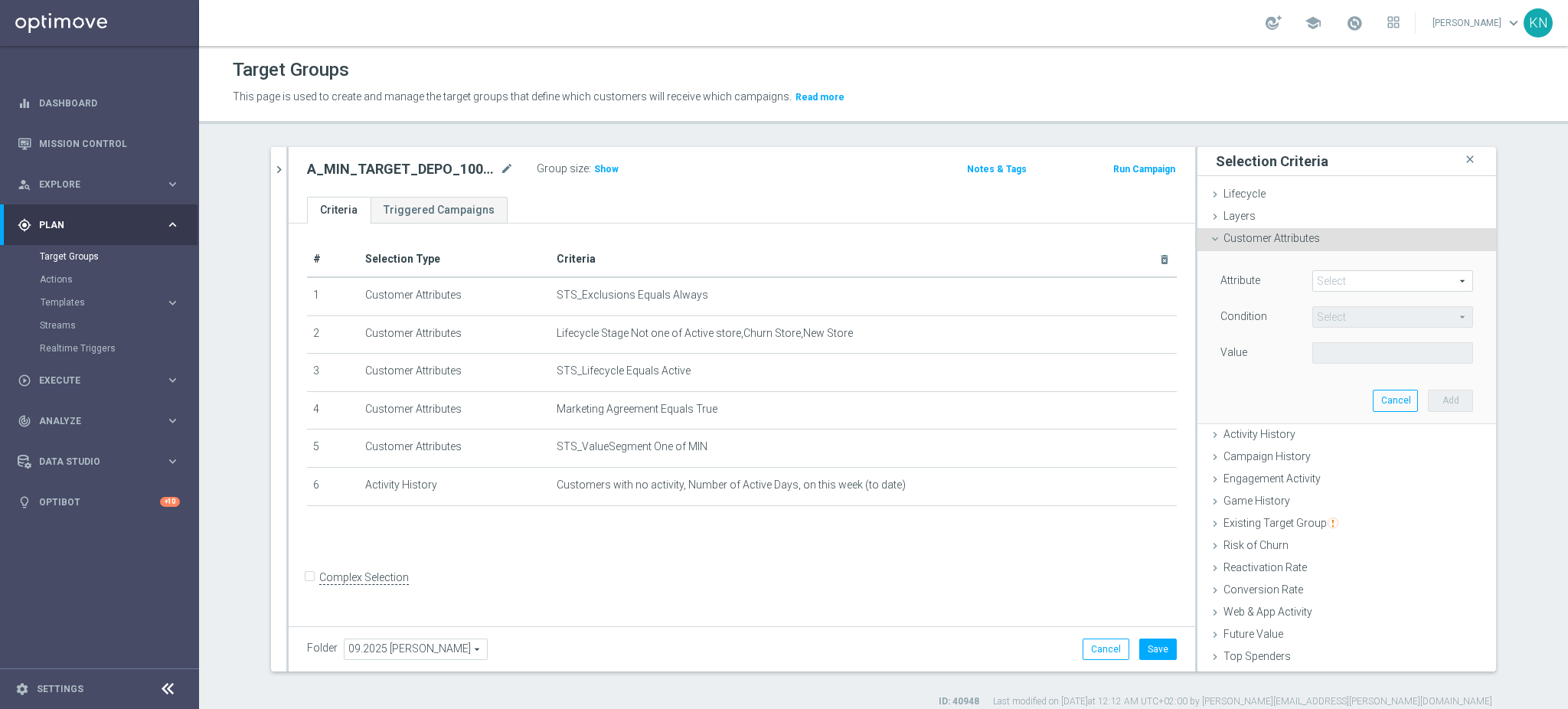
click at [1326, 285] on span at bounding box center [1393, 281] width 159 height 20
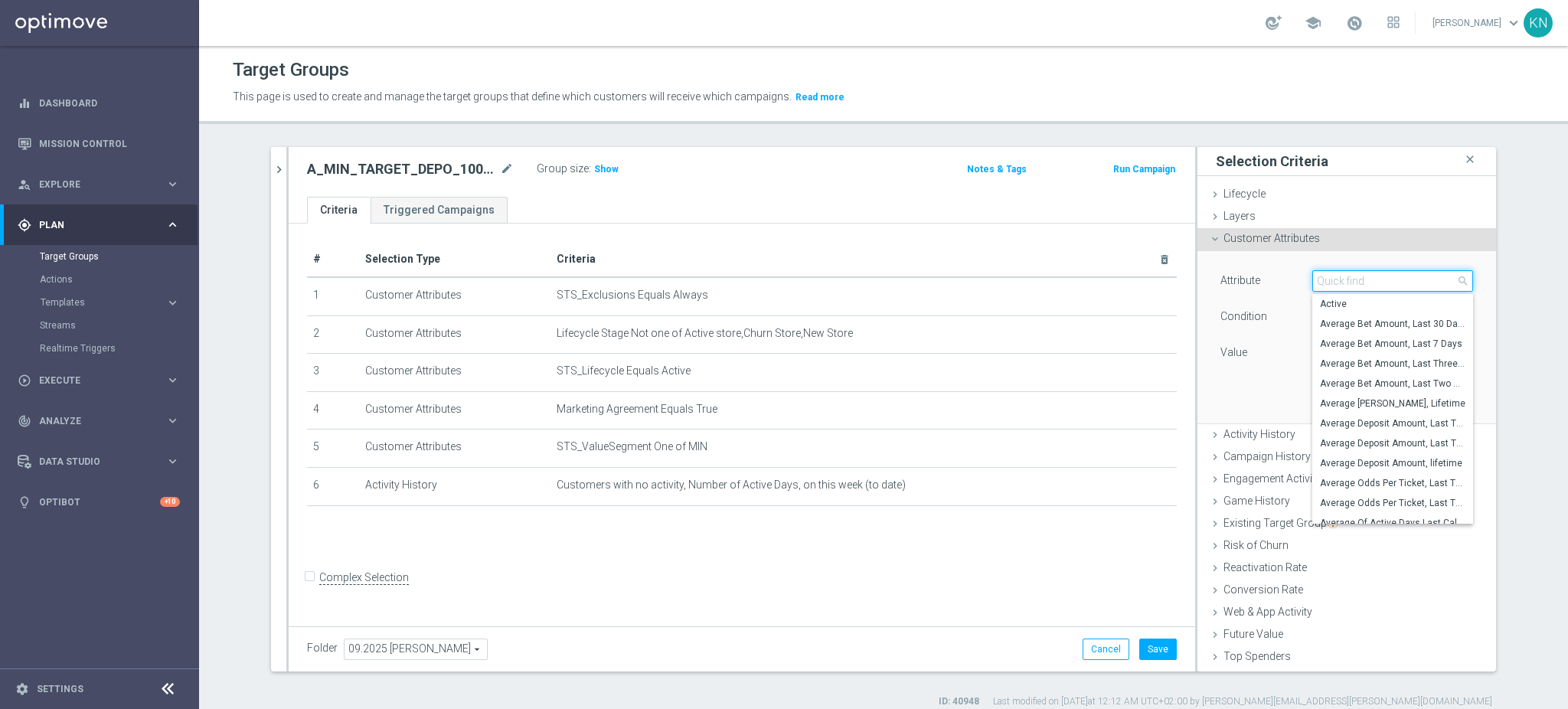
click at [1326, 282] on input "search" at bounding box center [1393, 281] width 161 height 22
type input "deposit [PERSON_NAME]"
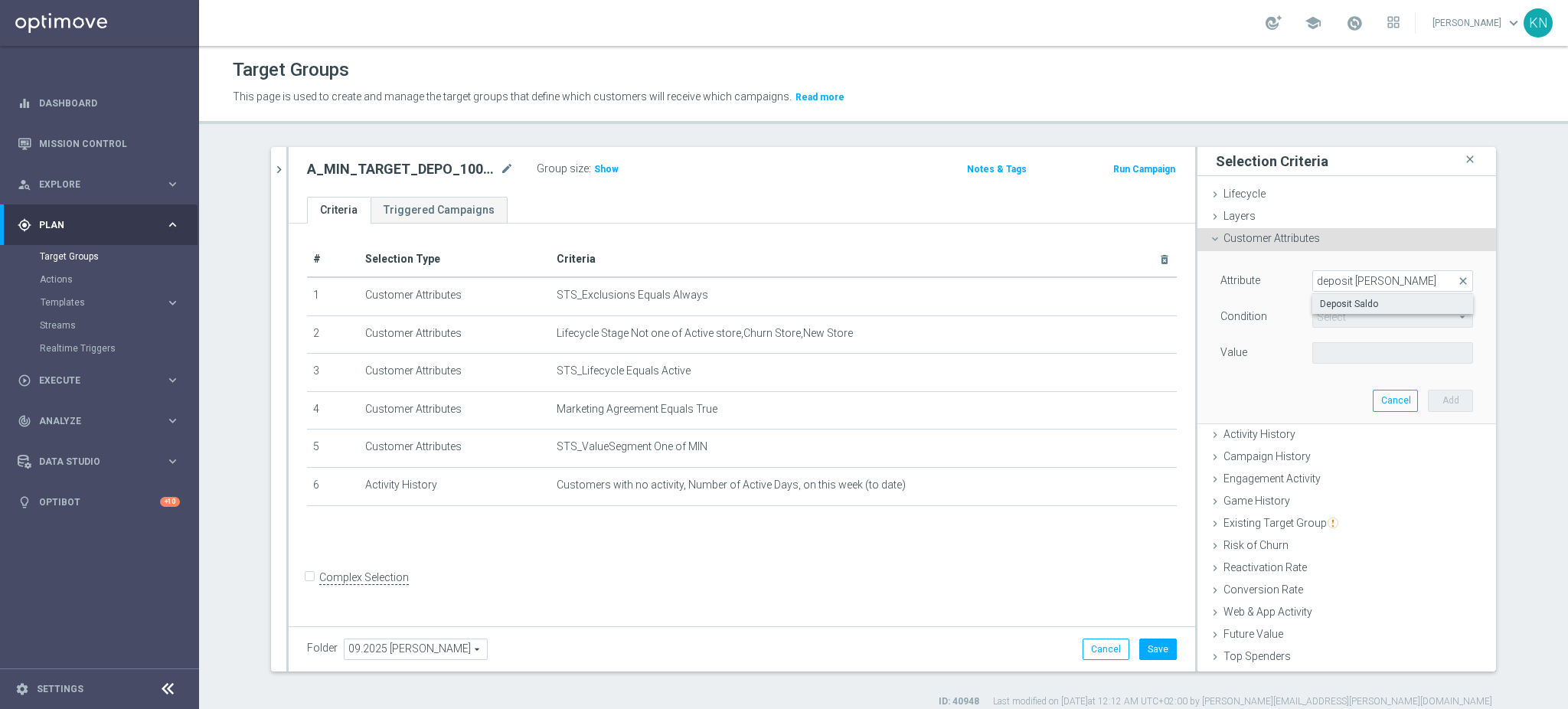
click at [1346, 304] on span "Deposit Saldo" at bounding box center [1392, 304] width 146 height 12
type input "Deposit Saldo"
click at [1338, 319] on span "=" at bounding box center [1393, 317] width 159 height 20
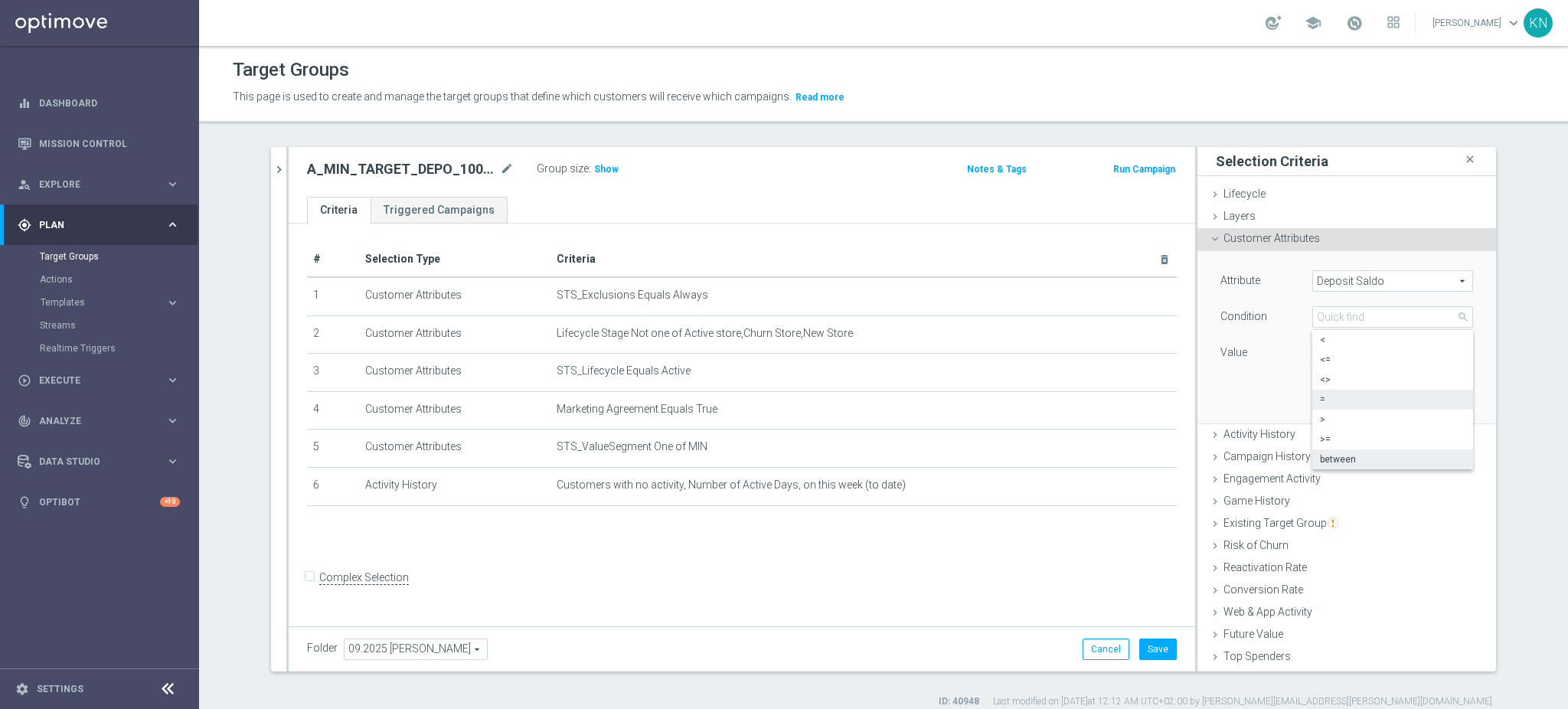
click at [1342, 458] on span "between" at bounding box center [1392, 459] width 146 height 12
type input "between"
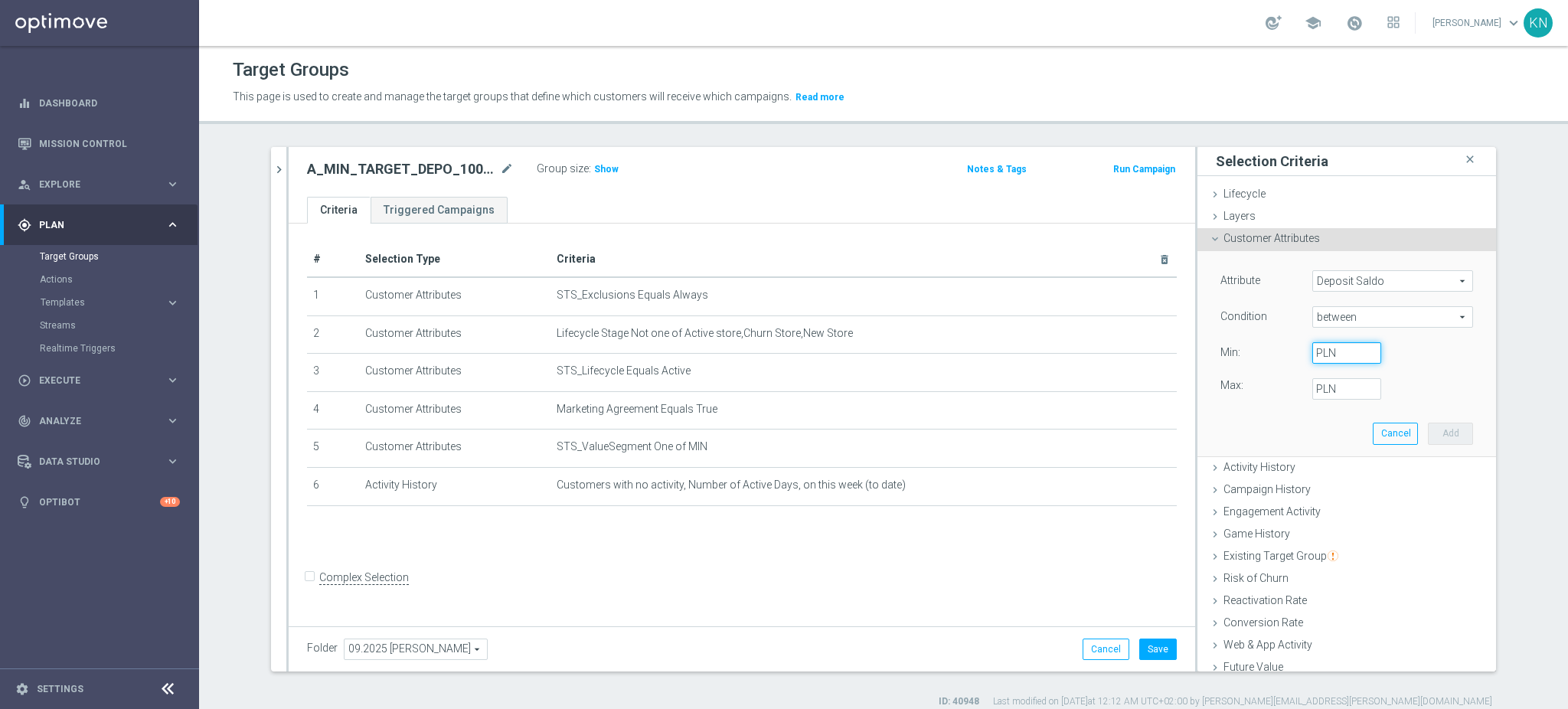
click at [1328, 351] on input "PLN" at bounding box center [1347, 353] width 69 height 22
type input "0"
type input "2"
click at [1428, 425] on button "Add" at bounding box center [1450, 433] width 45 height 22
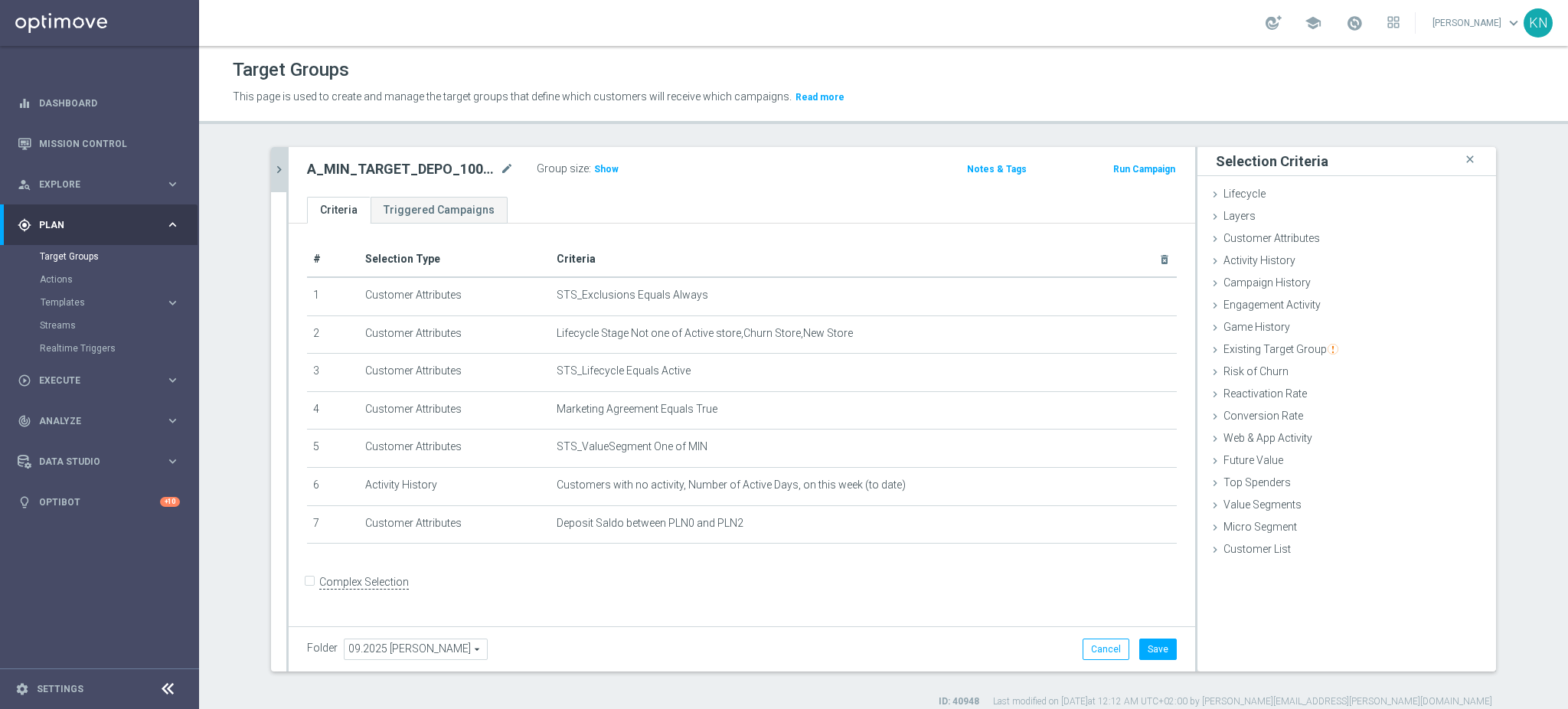
click at [271, 187] on button "chevron_right" at bounding box center [279, 170] width 15 height 45
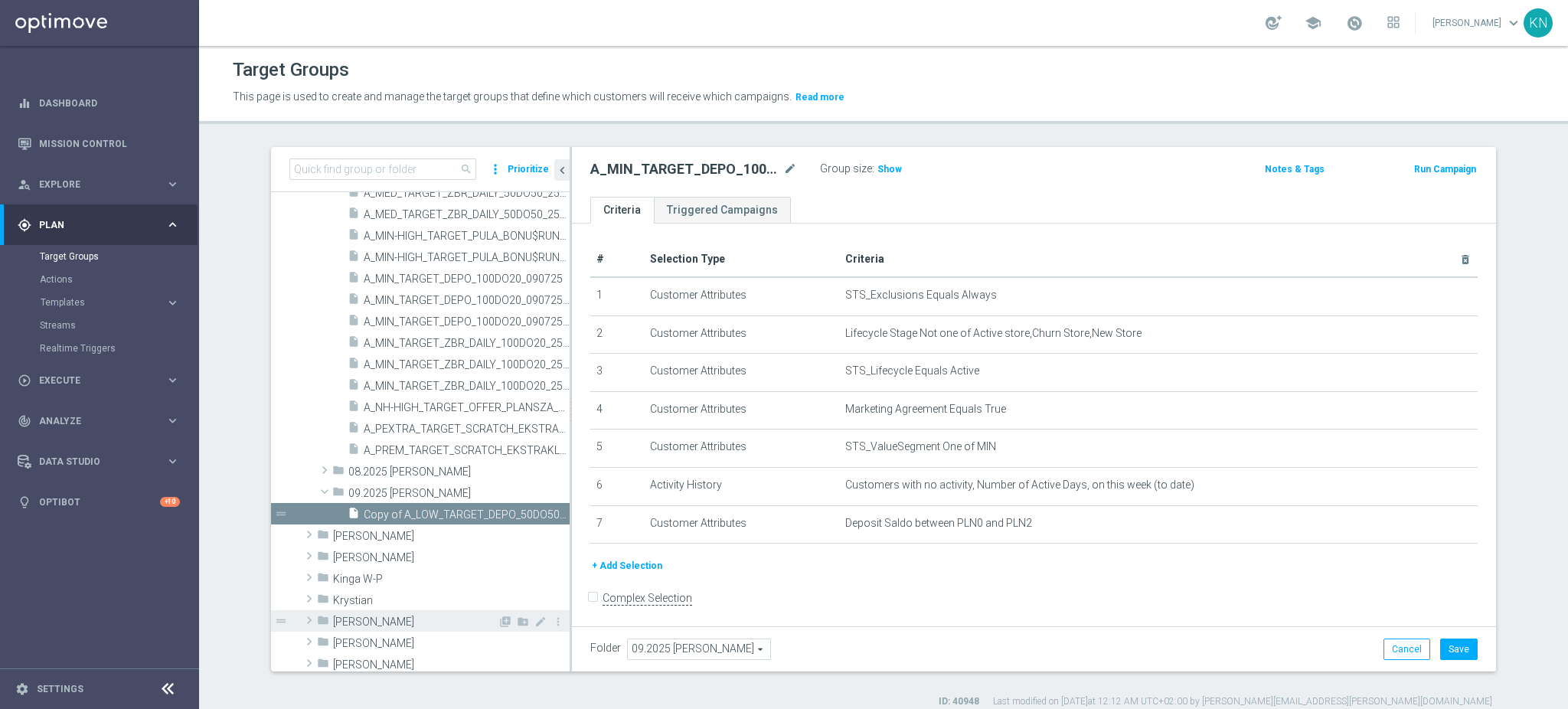
scroll to position [843, 0]
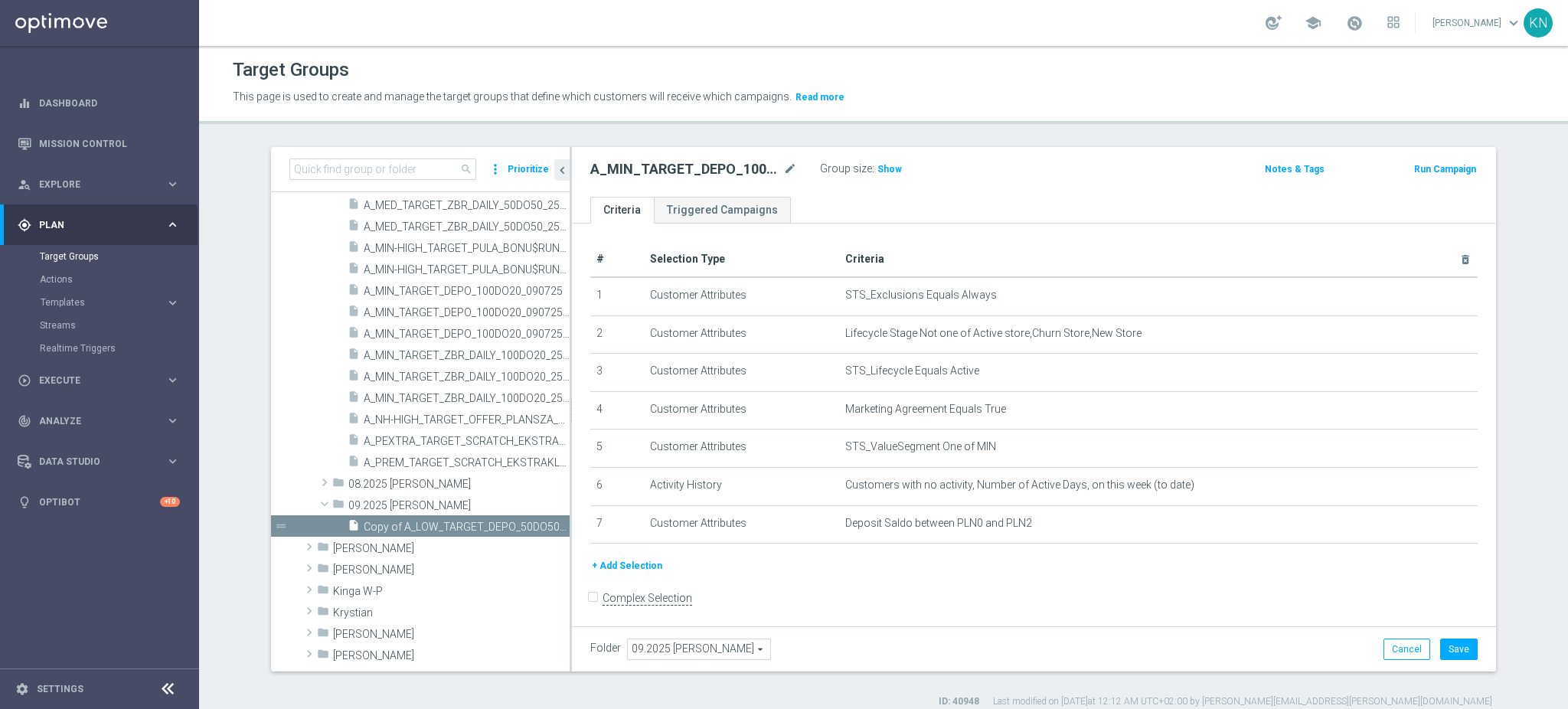
click at [617, 569] on button "+ Add Selection" at bounding box center [627, 566] width 73 height 17
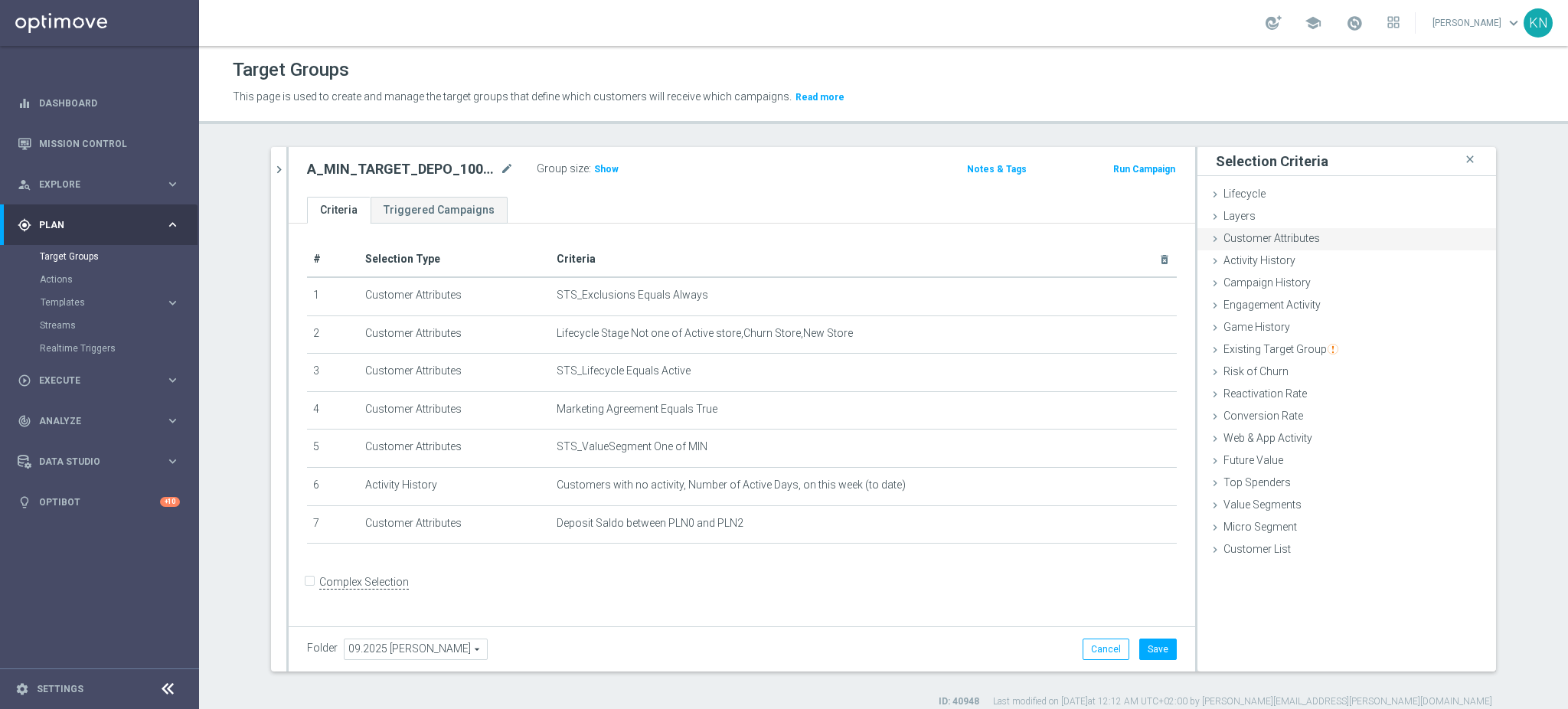
click at [1293, 242] on span "Customer Attributes" at bounding box center [1272, 238] width 97 height 12
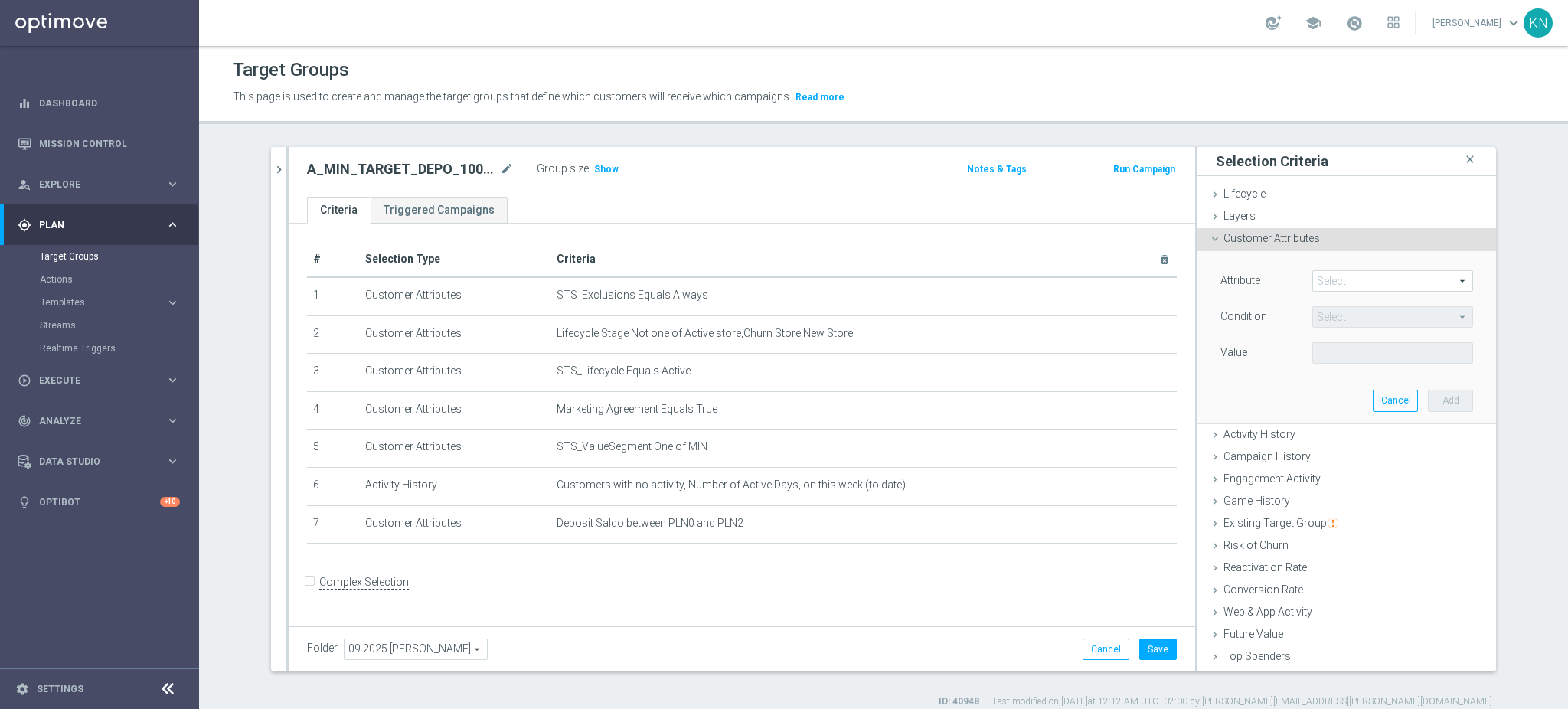
click at [1334, 282] on span at bounding box center [1393, 281] width 159 height 20
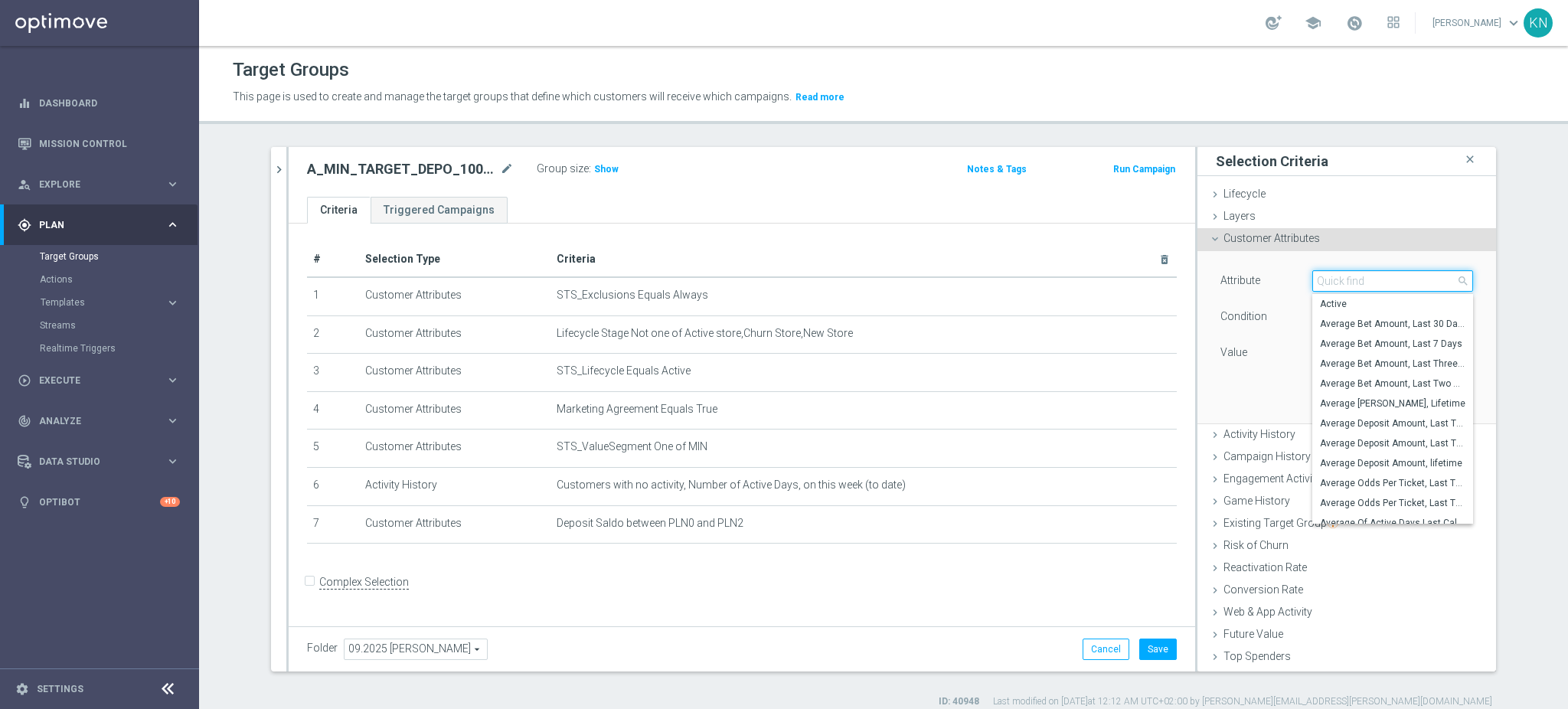
click at [1334, 282] on input "search" at bounding box center [1393, 281] width 161 height 22
type input "bonus sa"
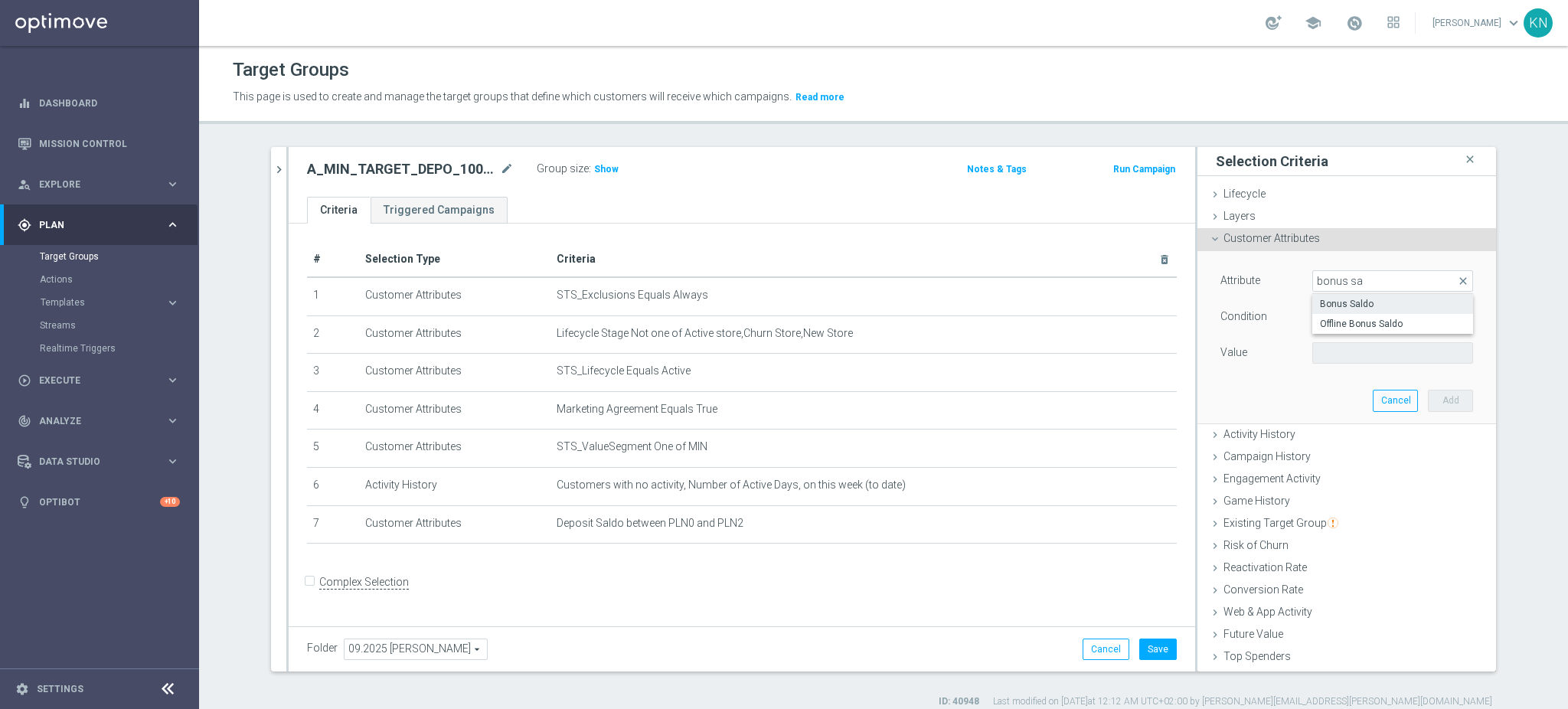
click at [1362, 300] on span "Bonus Saldo" at bounding box center [1392, 304] width 146 height 12
type input "Bonus Saldo"
click at [1330, 318] on span "=" at bounding box center [1393, 317] width 159 height 20
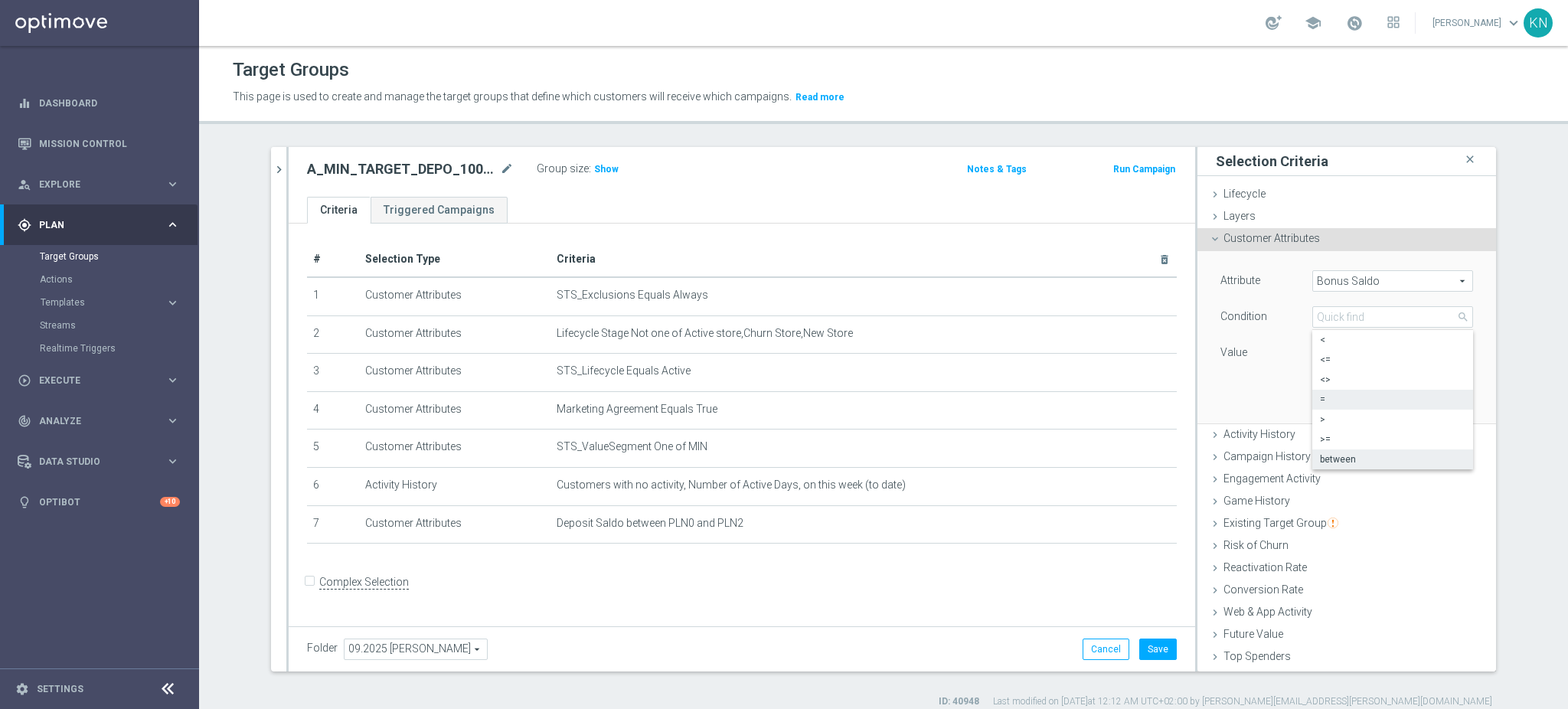
click at [1340, 455] on span "between" at bounding box center [1392, 459] width 146 height 12
type input "between"
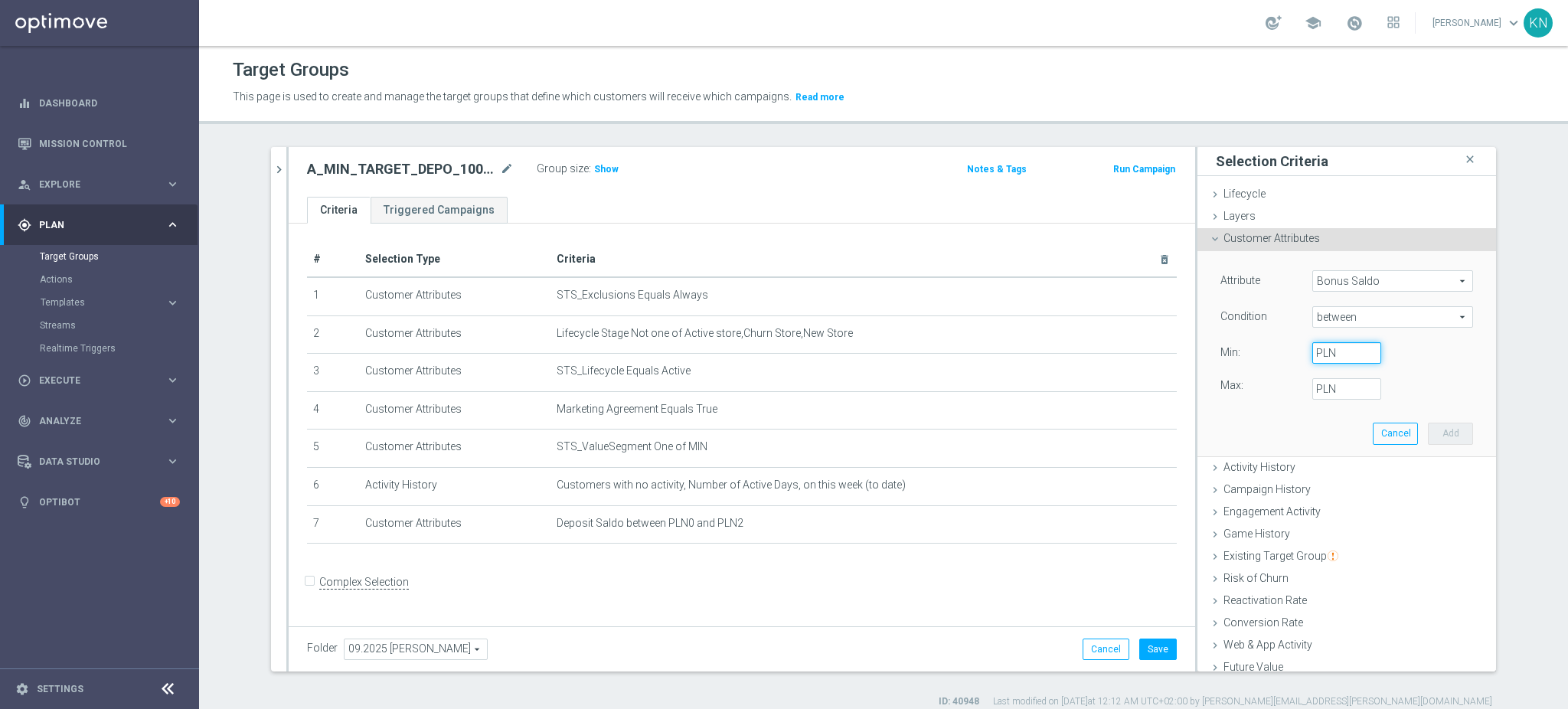
click at [1324, 351] on input "PLN" at bounding box center [1347, 353] width 69 height 22
type input "0"
type input "2"
click at [1442, 432] on button "Add" at bounding box center [1450, 433] width 45 height 22
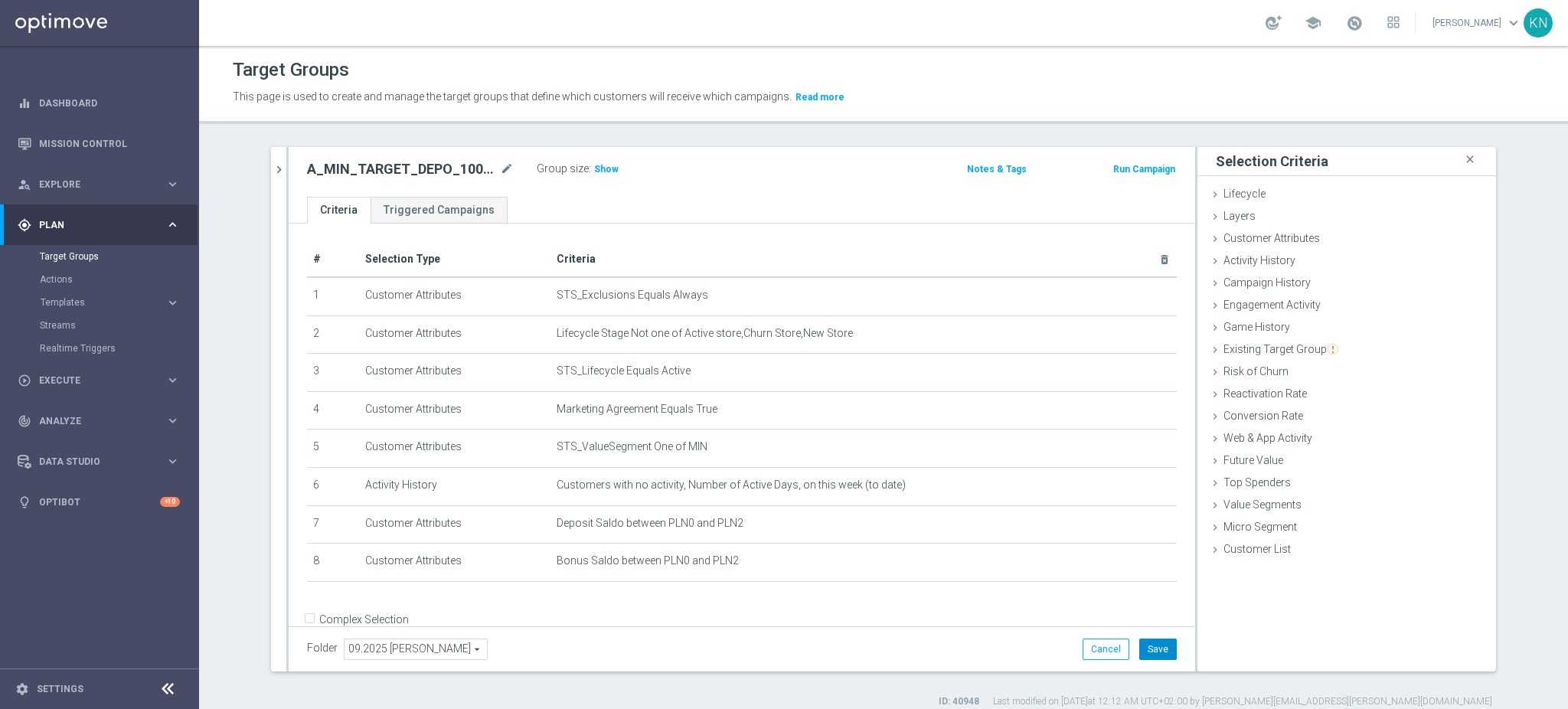
click at [1154, 644] on button "Save" at bounding box center [1158, 649] width 38 height 22
click at [602, 168] on span "Show" at bounding box center [606, 168] width 24 height 10
click at [683, 191] on div "A_MIN_TARGET_DEPO_100DO30_050925 mode_edit Group size : 12,786 Notes & Tags Run…" at bounding box center [742, 172] width 907 height 50
click at [271, 178] on button "chevron_right" at bounding box center [279, 170] width 15 height 45
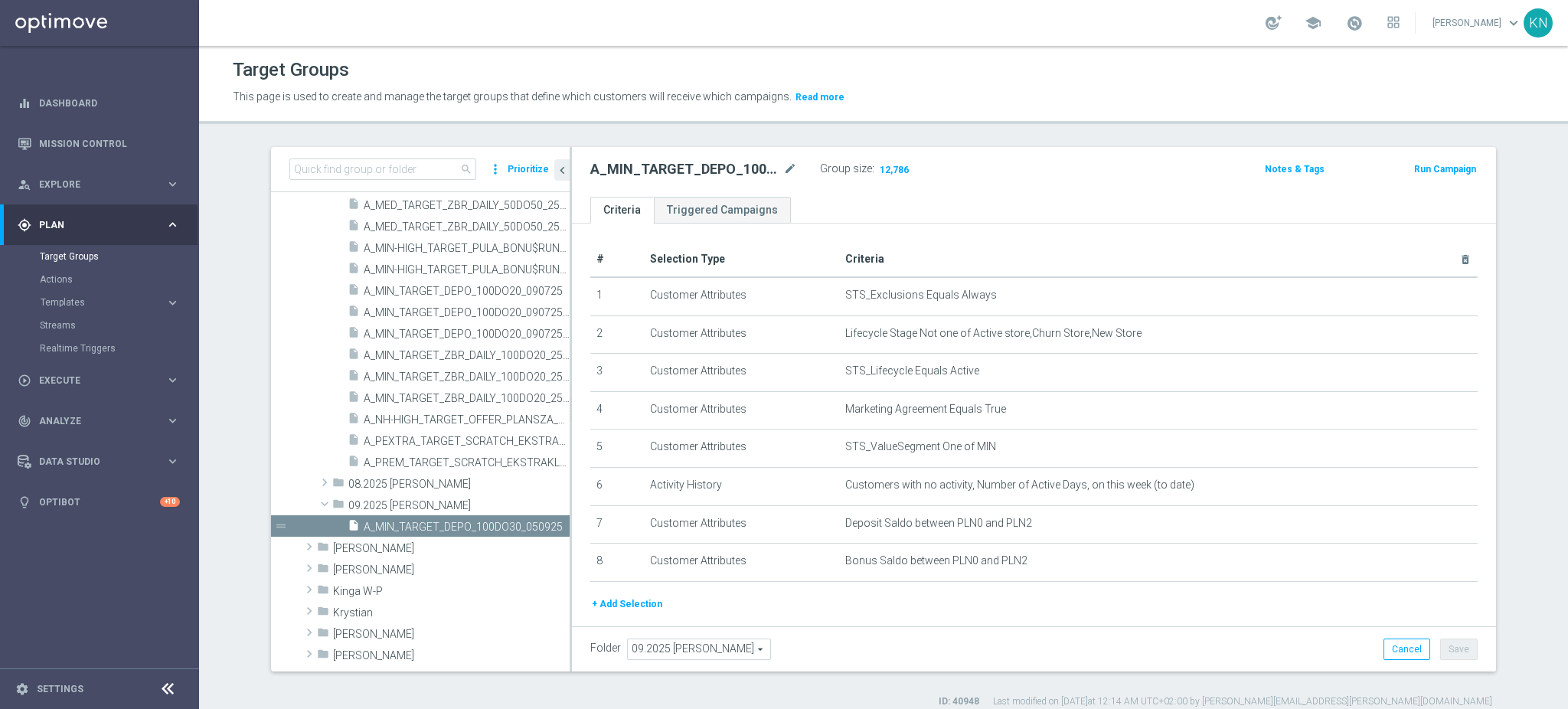
scroll to position [831, 0]
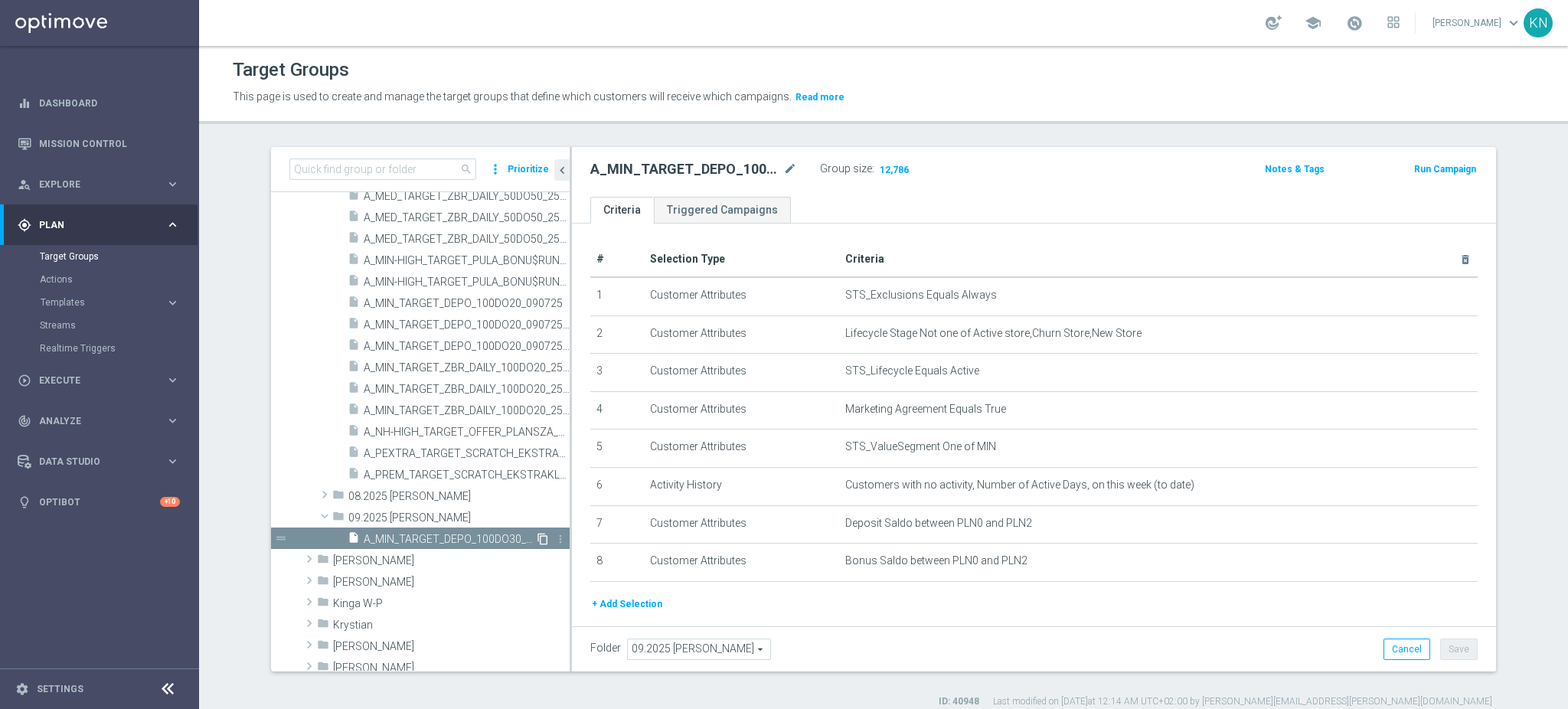
click at [537, 537] on icon "content_copy" at bounding box center [543, 539] width 12 height 12
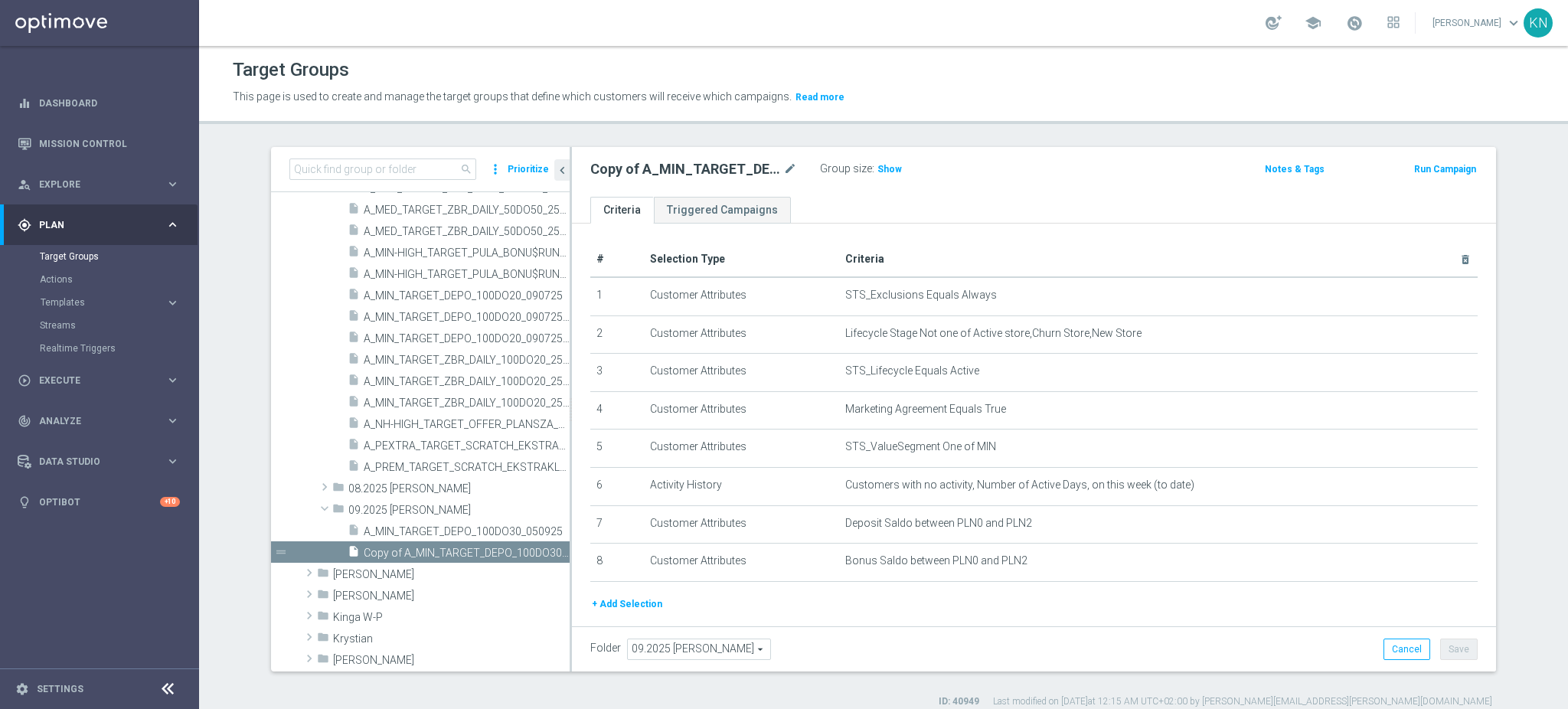
scroll to position [876, 0]
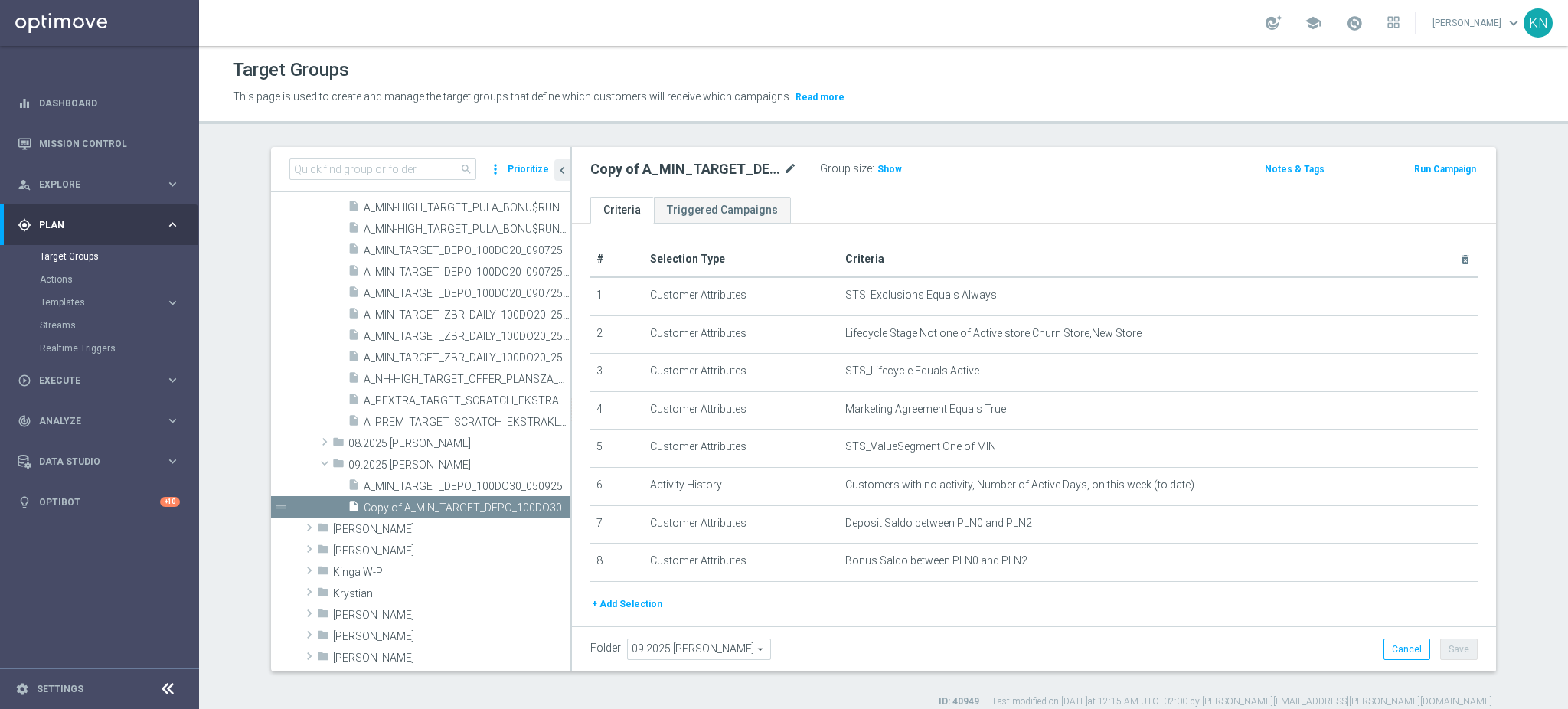
click at [784, 167] on icon "mode_edit" at bounding box center [790, 169] width 14 height 19
type input "A_LOW_TARGET_DEPO_50DO100_050925"
click at [773, 172] on input "A_LOW_TARGET_DEPO_50DO100_050925" at bounding box center [693, 171] width 207 height 22
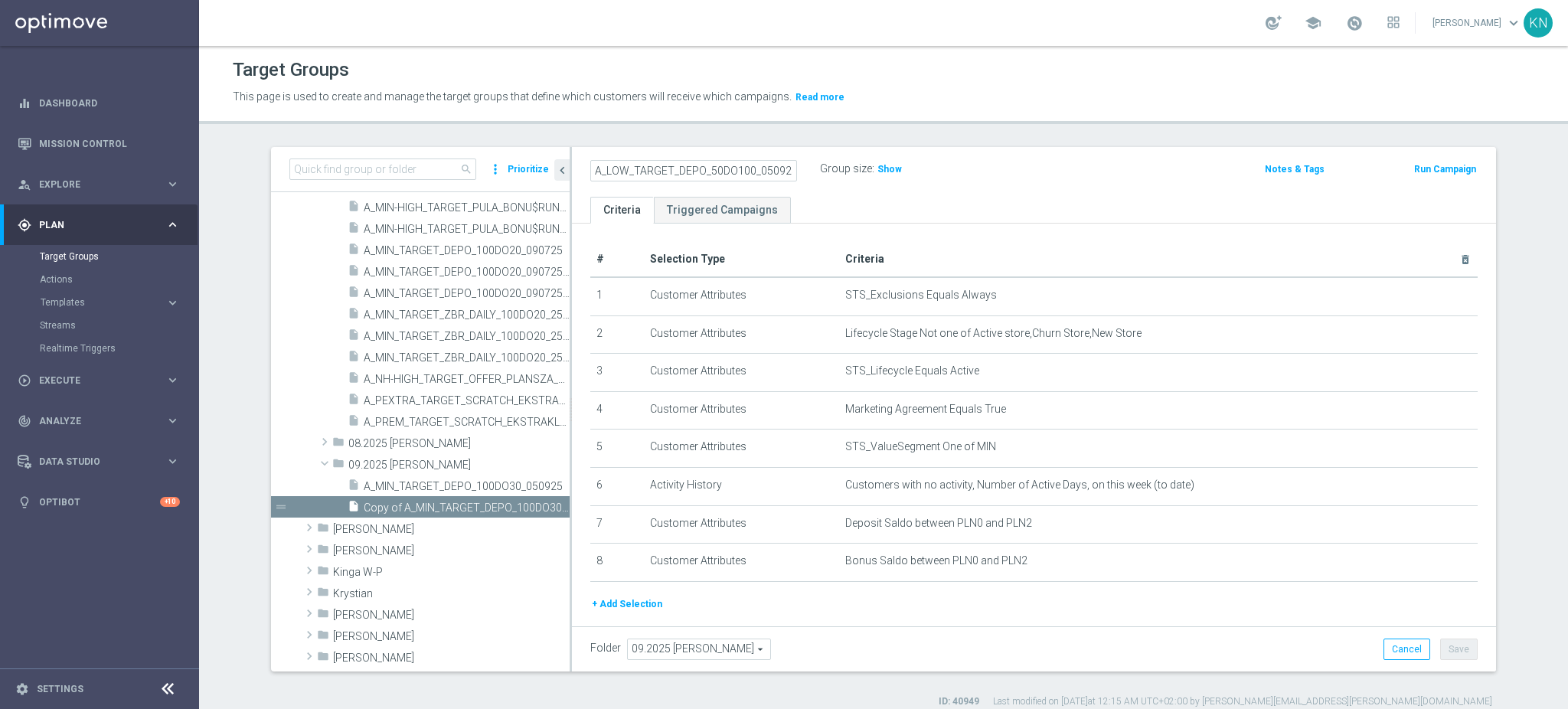
click at [773, 172] on input "A_LOW_TARGET_DEPO_50DO100_050925" at bounding box center [693, 171] width 207 height 22
type input "A_LOW_TARGET_DEPO_50DO100_050925"
click at [830, 203] on ul "Criteria Triggered Campaigns" at bounding box center [1034, 209] width 925 height 27
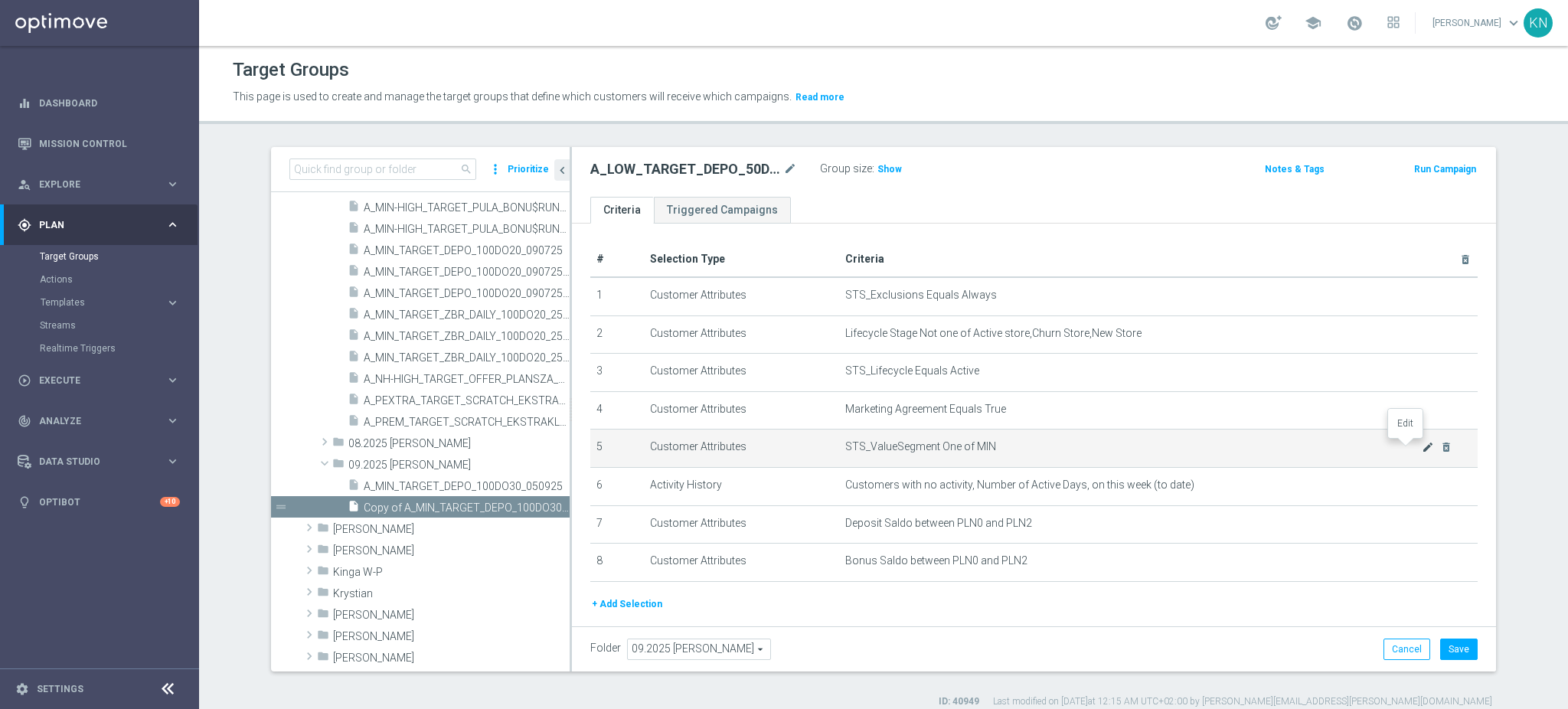
click at [1422, 447] on icon "mode_edit" at bounding box center [1428, 447] width 12 height 12
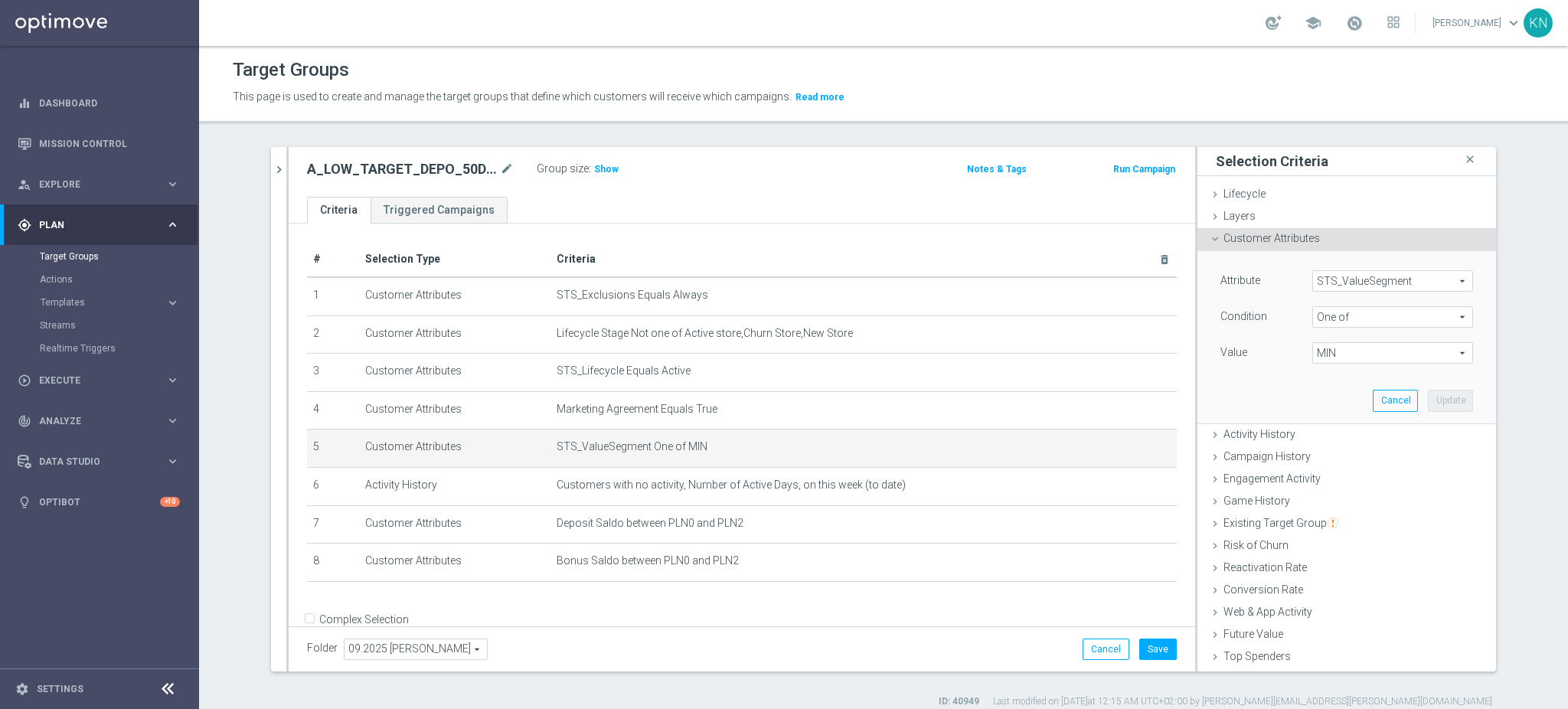
click at [1339, 352] on span "MIN" at bounding box center [1393, 353] width 159 height 20
drag, startPoint x: 1312, startPoint y: 475, endPoint x: 1309, endPoint y: 441, distance: 34.1
click at [1313, 472] on div "MIN" at bounding box center [1393, 475] width 161 height 20
click at [1334, 438] on label "LOW" at bounding box center [1403, 436] width 139 height 20
click at [1324, 438] on input "LOW" at bounding box center [1329, 436] width 10 height 10
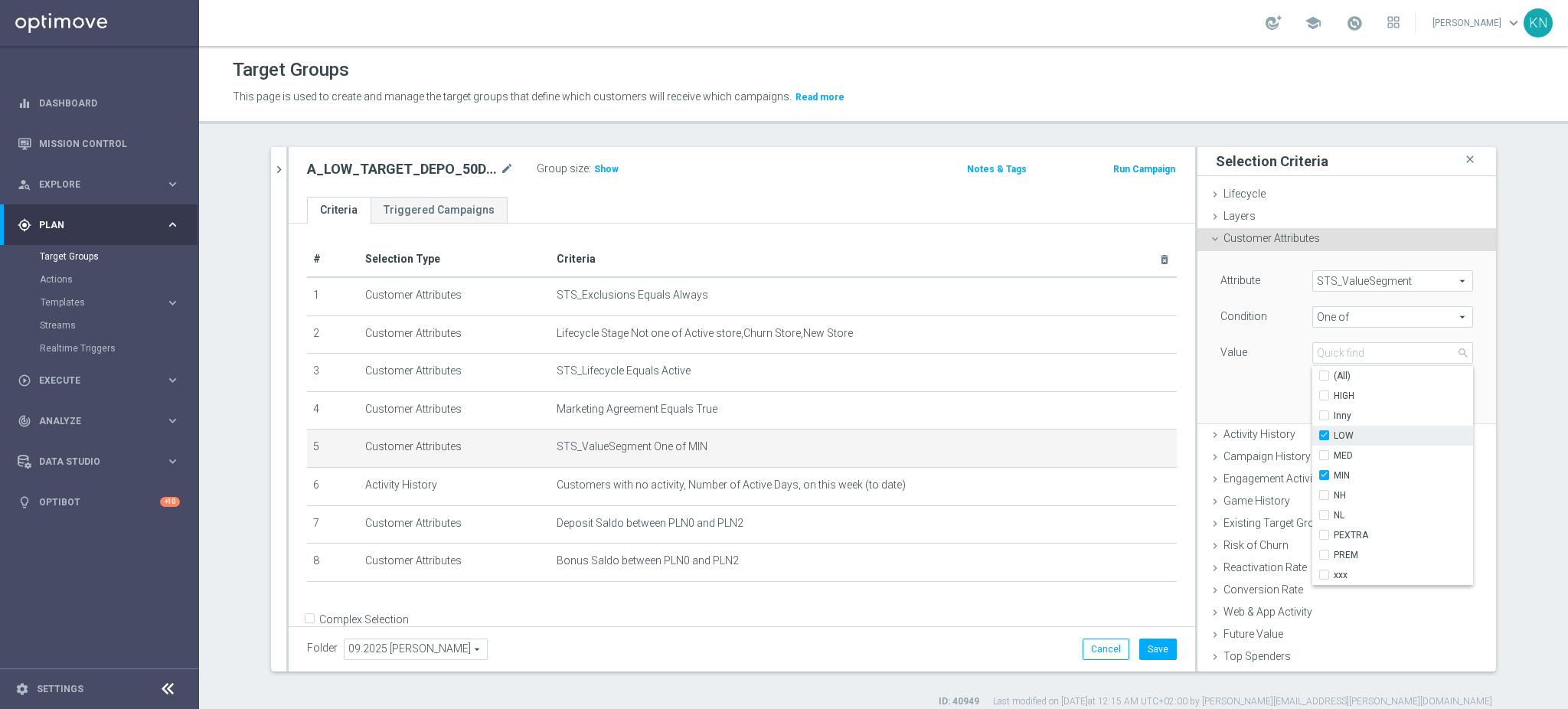
checkbox input "true"
type input "Selected 2 of 10"
click at [1324, 475] on input "MIN" at bounding box center [1329, 476] width 10 height 10
checkbox input "false"
type input "LOW"
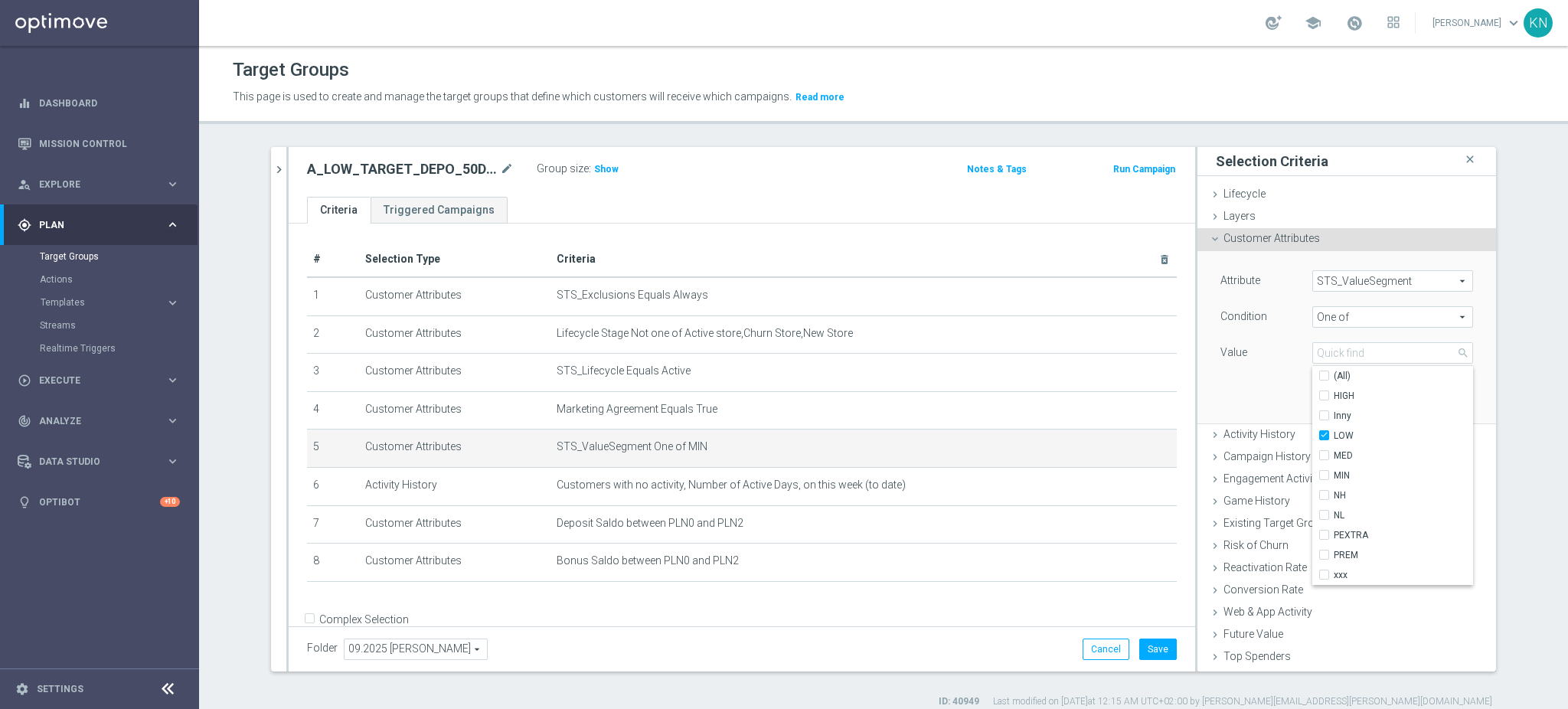
click at [1253, 394] on div "Attribute STS_ValueSegment STS_ValueSegment arrow_drop_down search Condition On…" at bounding box center [1347, 337] width 275 height 172
click at [1428, 400] on button "Update" at bounding box center [1450, 400] width 45 height 22
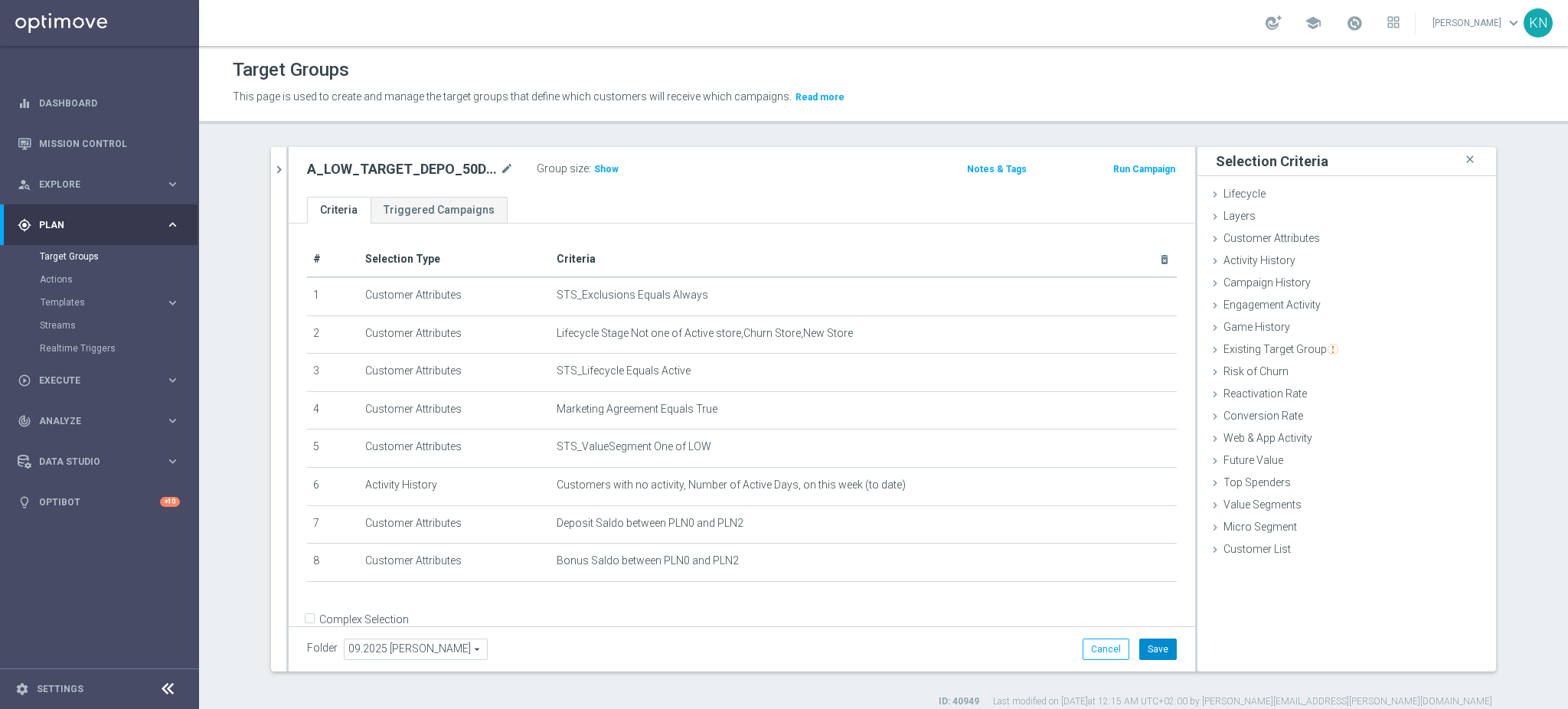
click at [1154, 647] on button "Save" at bounding box center [1158, 649] width 38 height 22
click at [598, 172] on span "Show" at bounding box center [606, 168] width 24 height 10
click at [272, 170] on icon "chevron_right" at bounding box center [279, 170] width 14 height 15
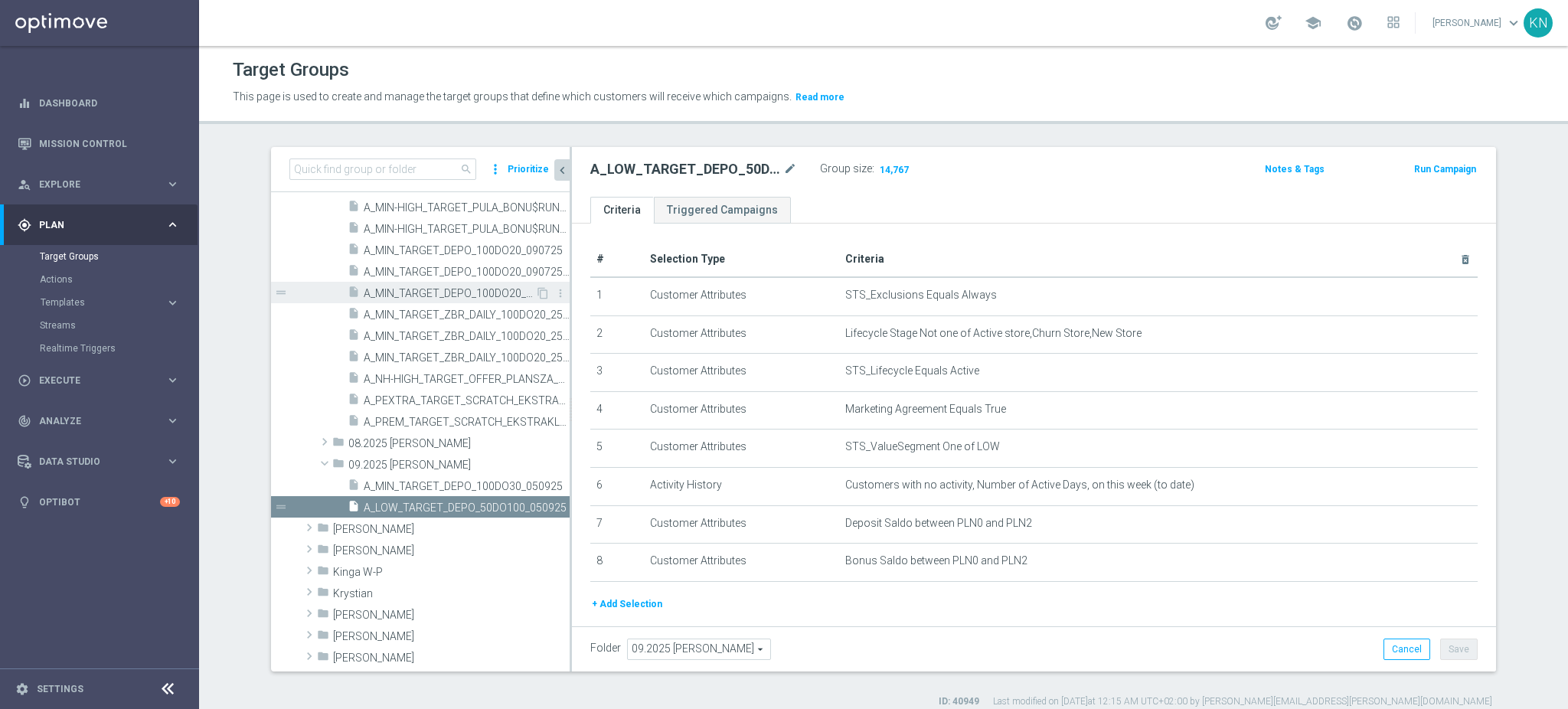
scroll to position [864, 0]
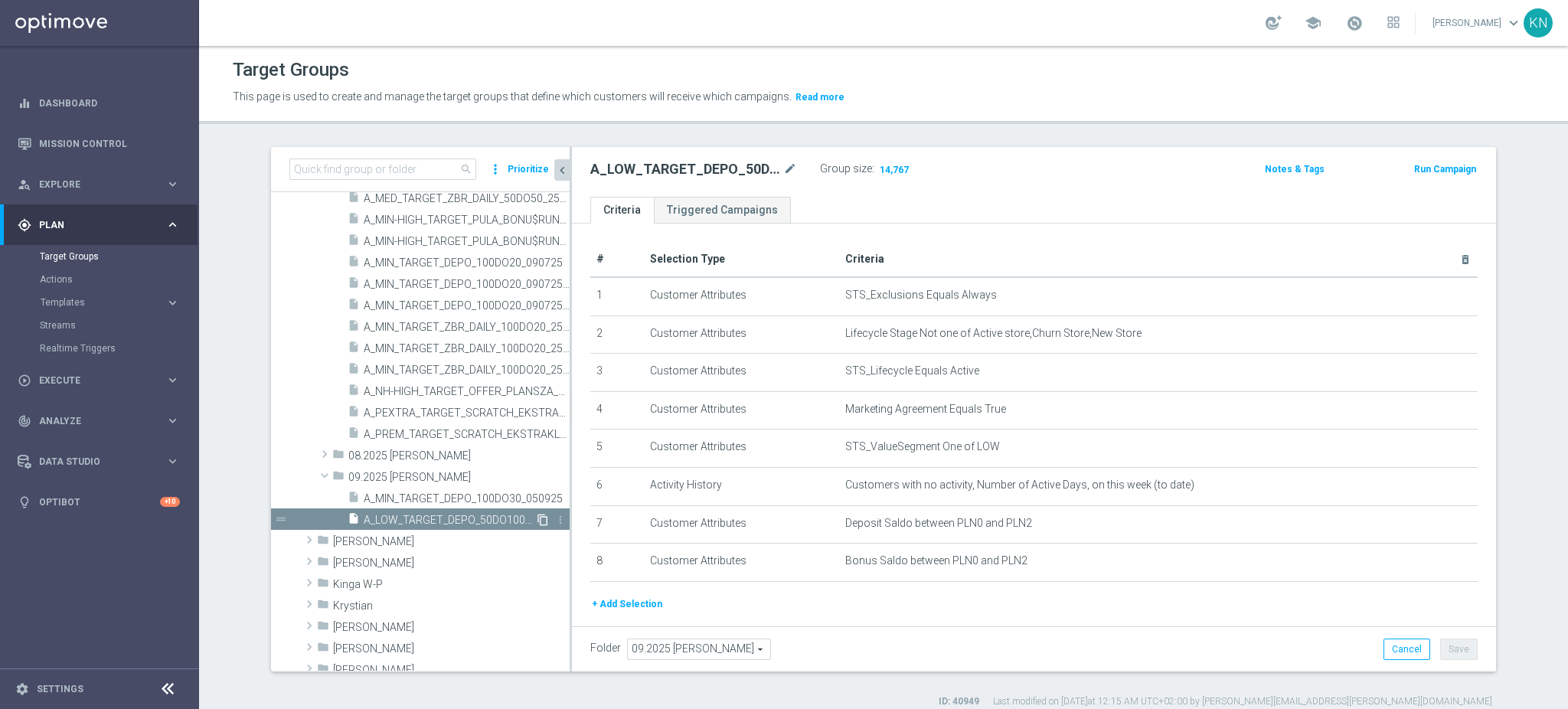
click at [537, 520] on icon "content_copy" at bounding box center [543, 520] width 12 height 12
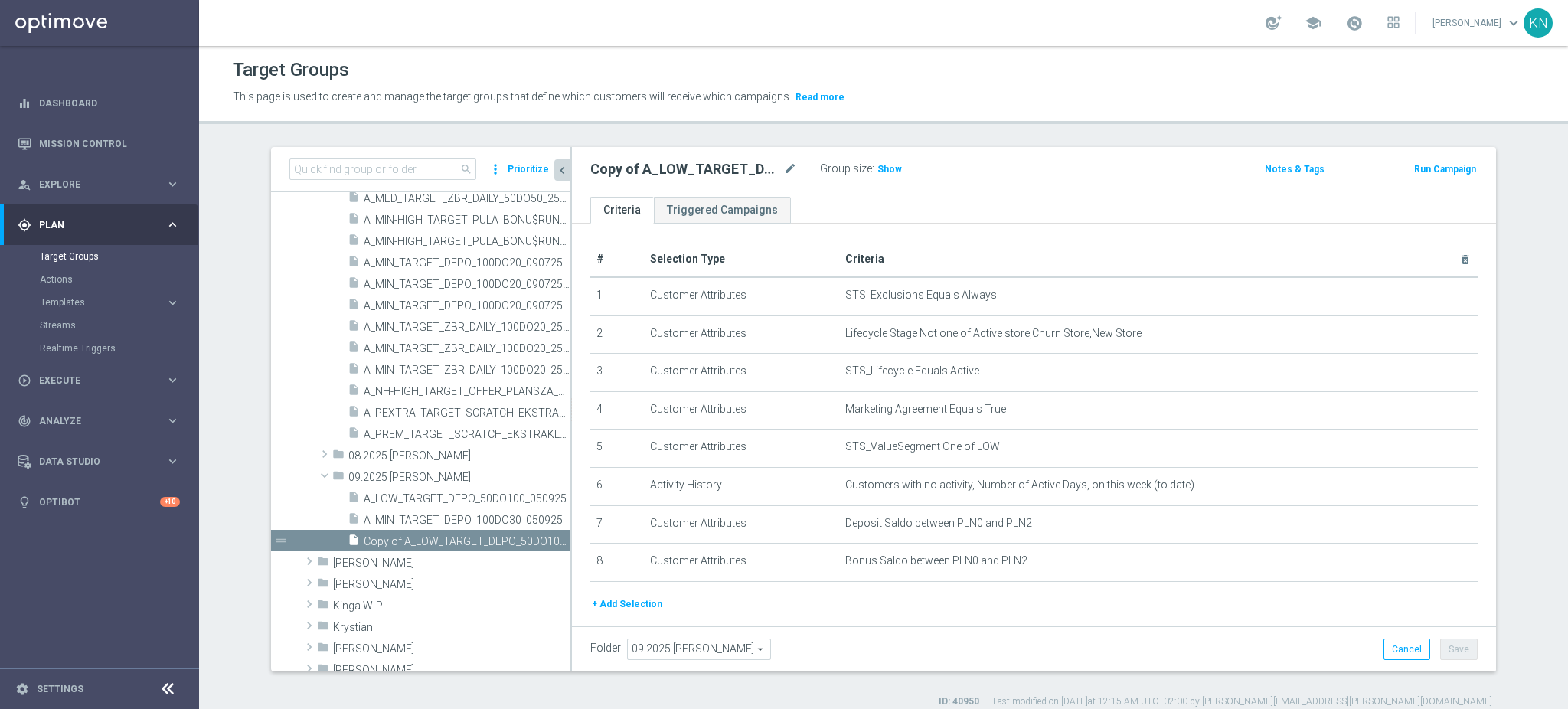
scroll to position [895, 0]
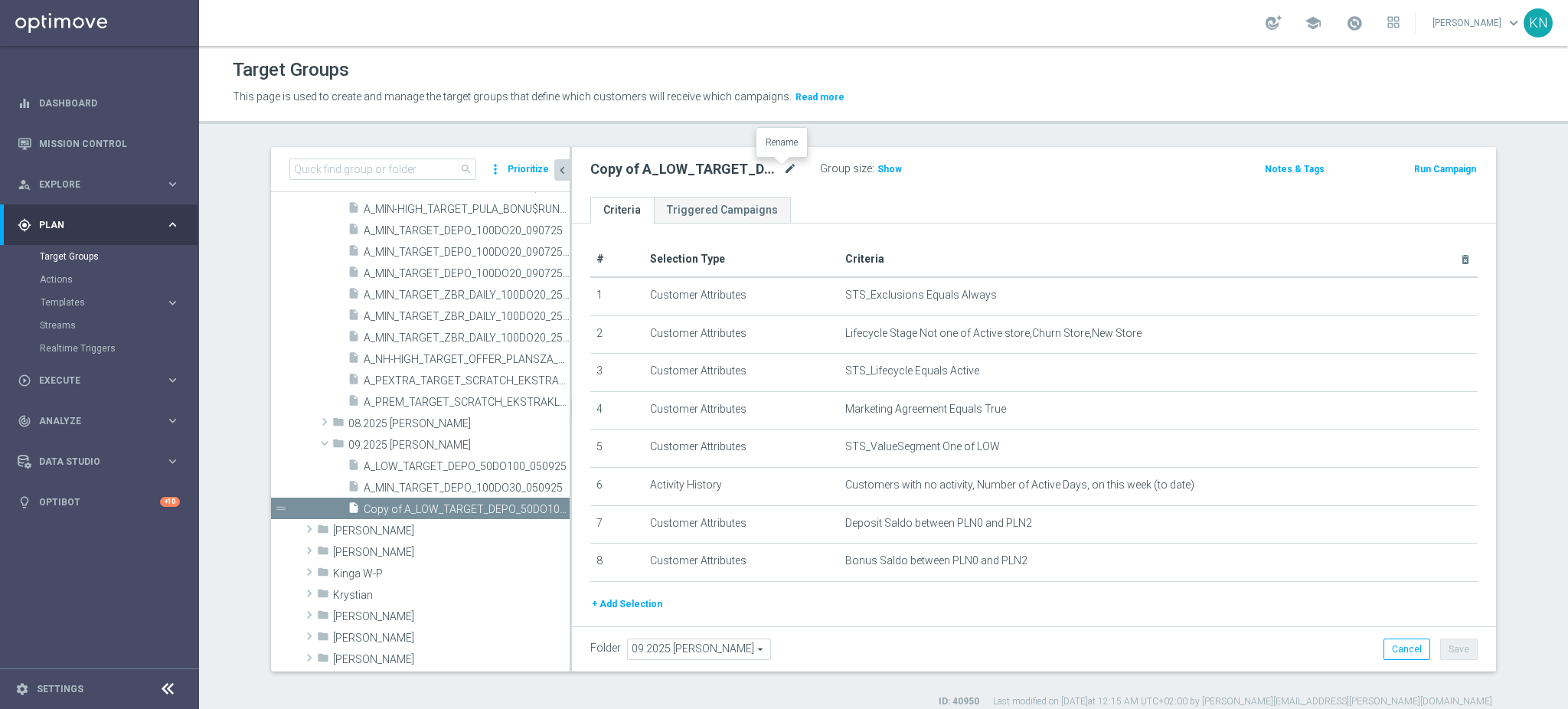
click at [784, 176] on icon "mode_edit" at bounding box center [790, 169] width 14 height 19
type input "A_MED_TARGET_DEPO_50DO200_050925"
click at [770, 171] on input "A_MED_TARGET_DEPO_50DO200_050925" at bounding box center [693, 171] width 207 height 22
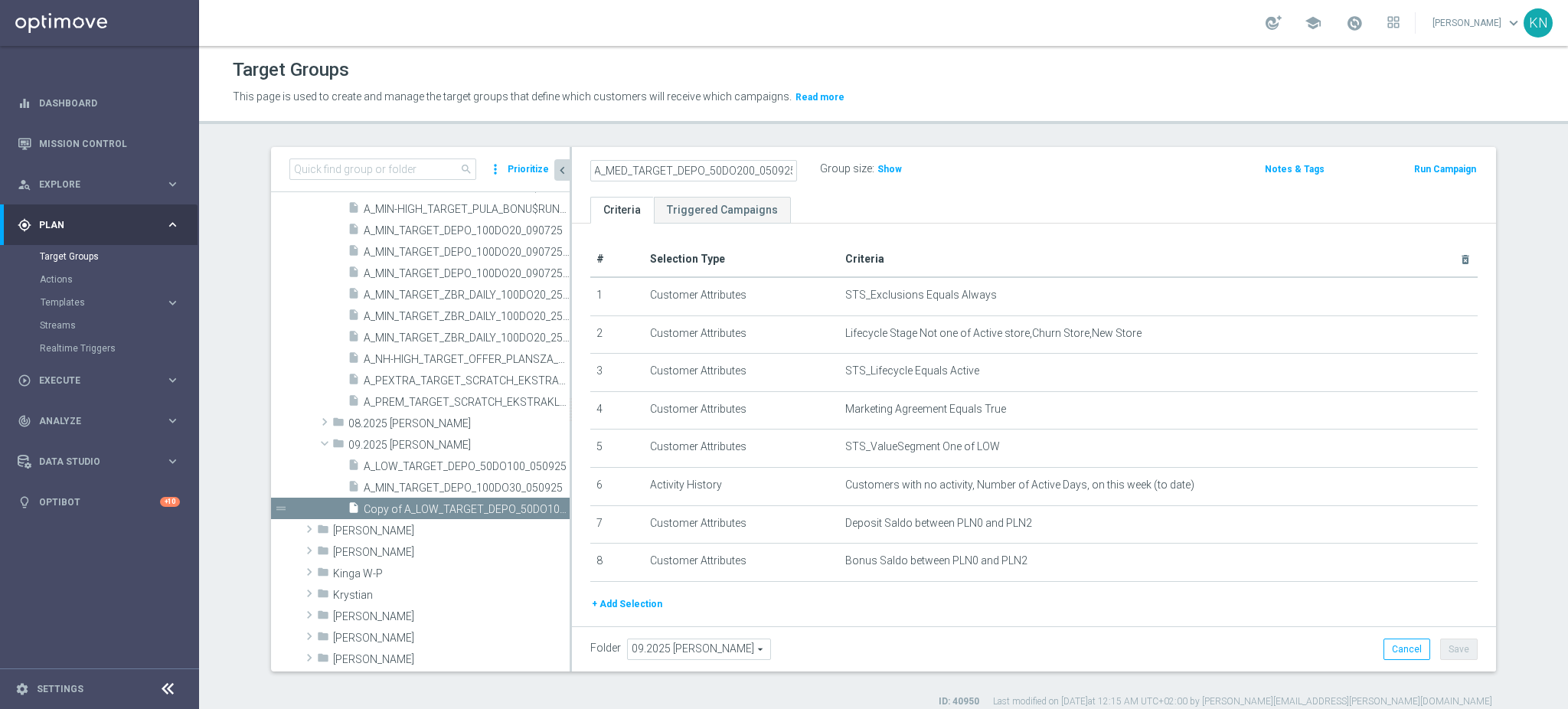
click at [770, 171] on input "A_MED_TARGET_DEPO_50DO200_050925" at bounding box center [693, 171] width 207 height 22
type input "A_MED_TARGET_DEPO_50DO200_050925"
click at [849, 212] on ul "Criteria Triggered Campaigns" at bounding box center [1034, 209] width 925 height 27
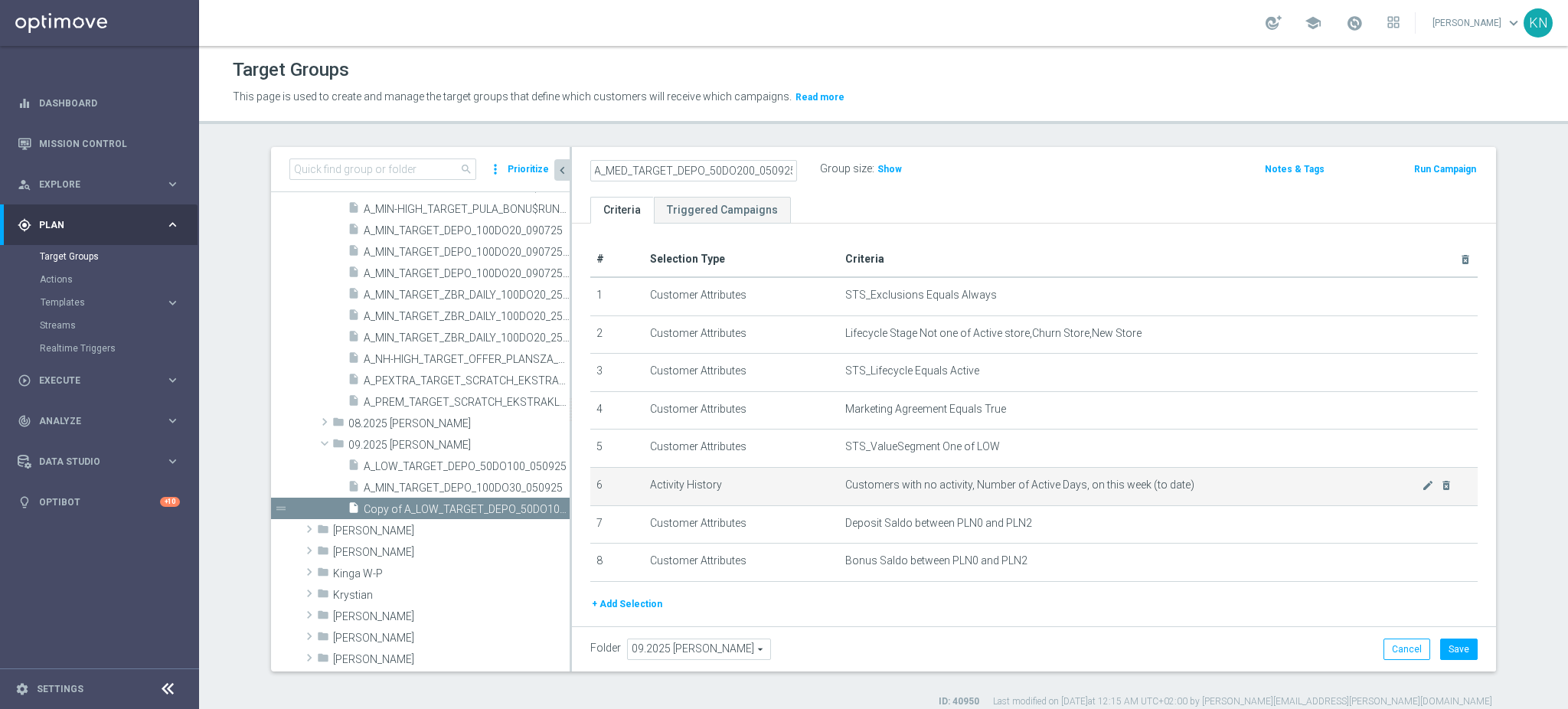
scroll to position [0, 0]
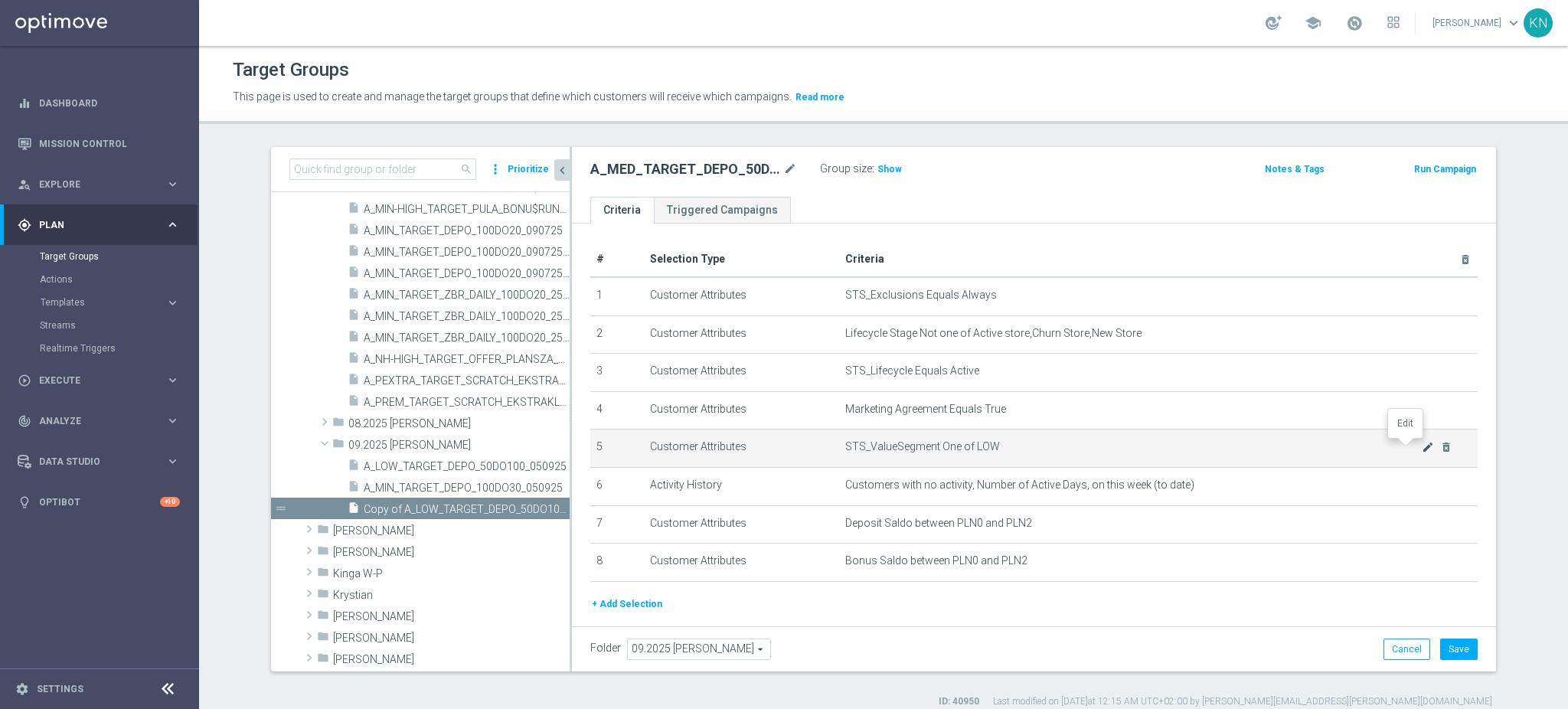
click at [1422, 448] on icon "mode_edit" at bounding box center [1428, 447] width 12 height 12
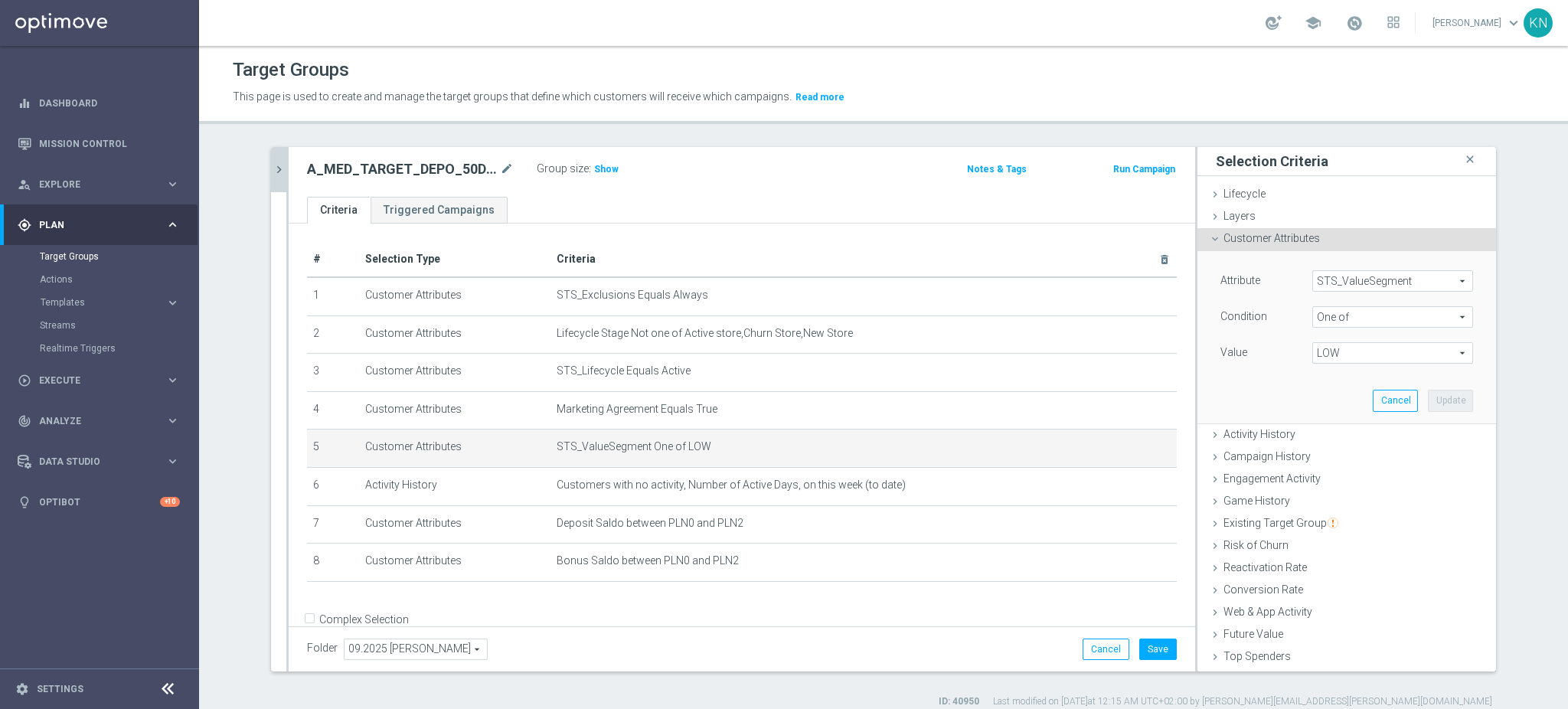
click at [1343, 350] on span "LOW" at bounding box center [1393, 353] width 159 height 20
click at [1324, 440] on input "LOW" at bounding box center [1329, 436] width 10 height 10
checkbox input "false"
type input "Select"
click at [1324, 453] on input "MED" at bounding box center [1329, 456] width 10 height 10
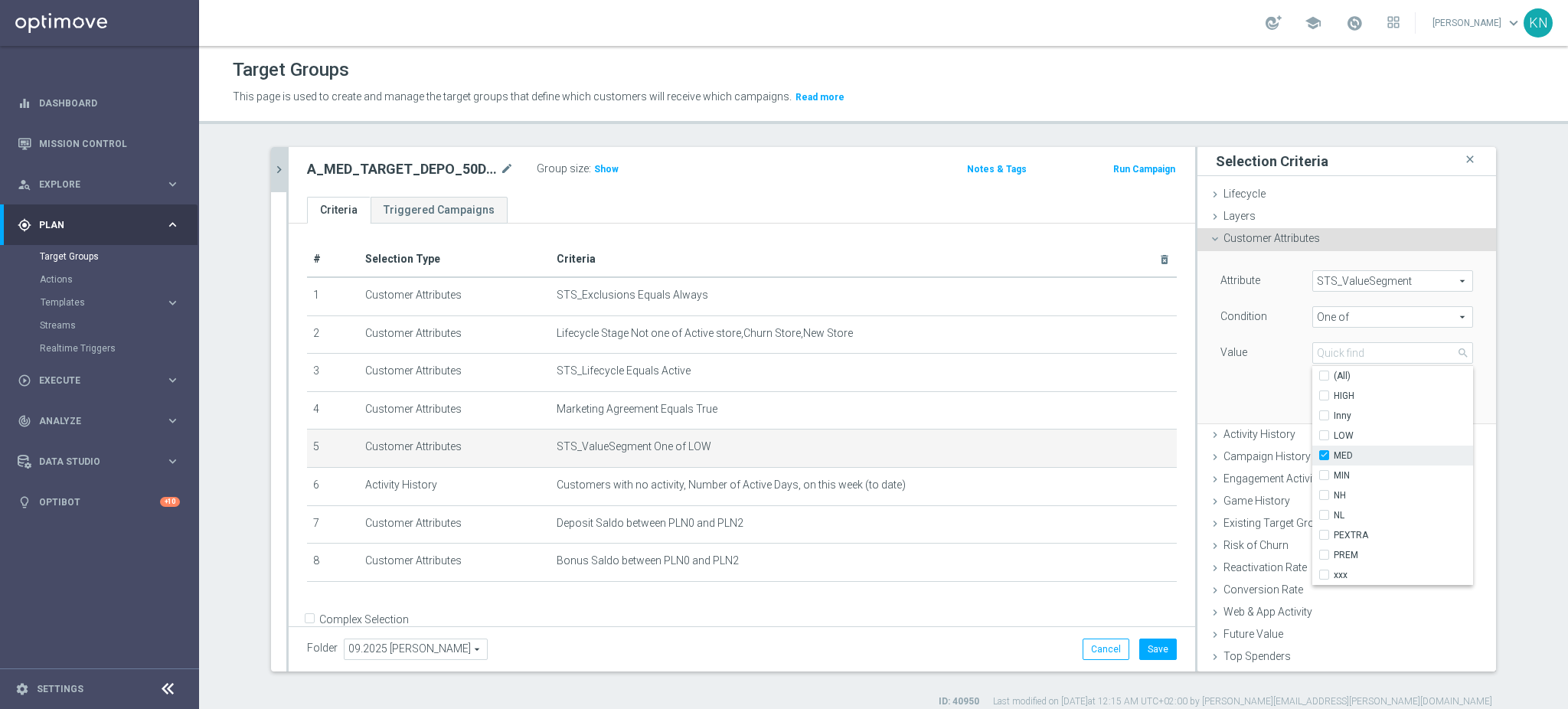
checkbox input "true"
type input "MED"
click at [1252, 367] on div "Attribute STS_ValueSegment STS_ValueSegment arrow_drop_down search Condition On…" at bounding box center [1347, 337] width 275 height 172
click at [1428, 399] on button "Update" at bounding box center [1450, 400] width 45 height 22
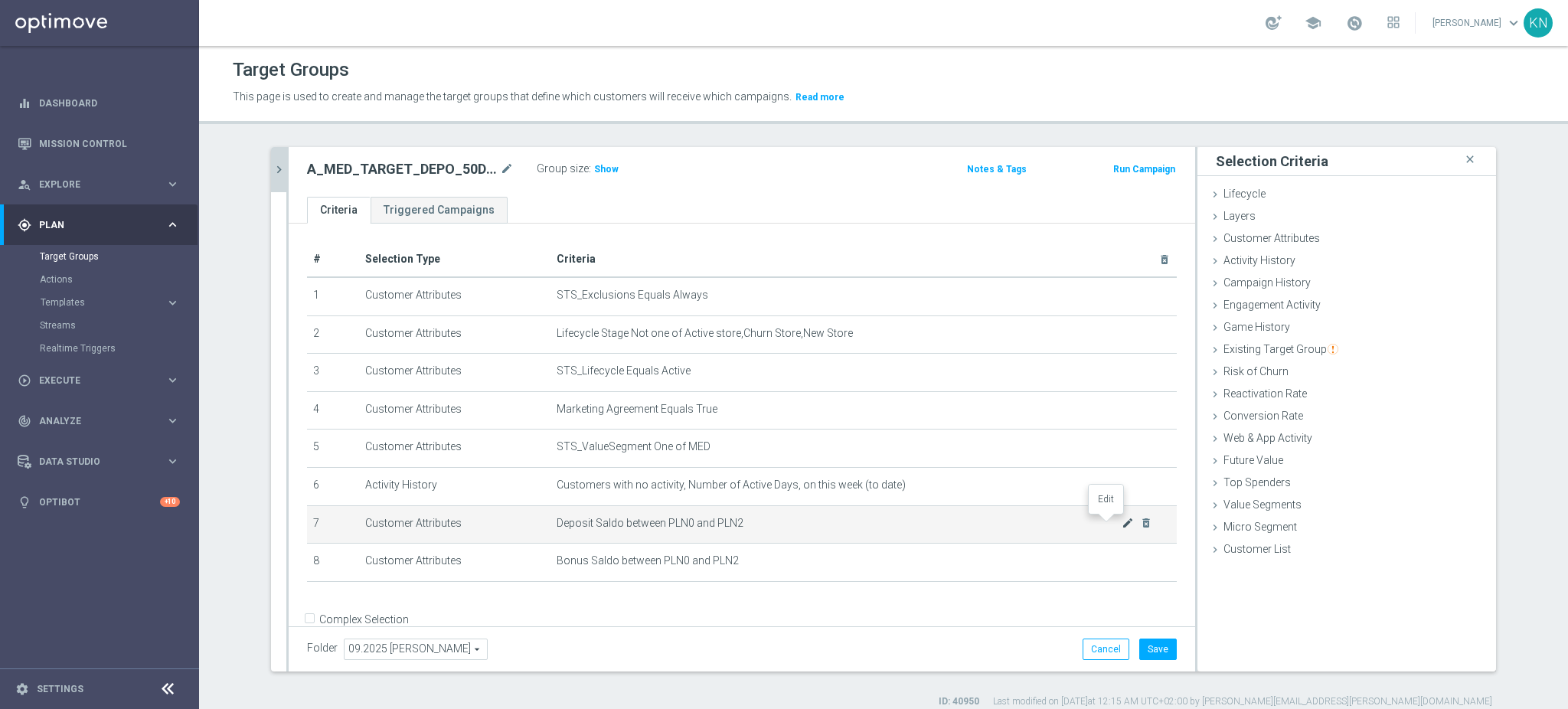
click at [1122, 523] on icon "mode_edit" at bounding box center [1127, 523] width 12 height 12
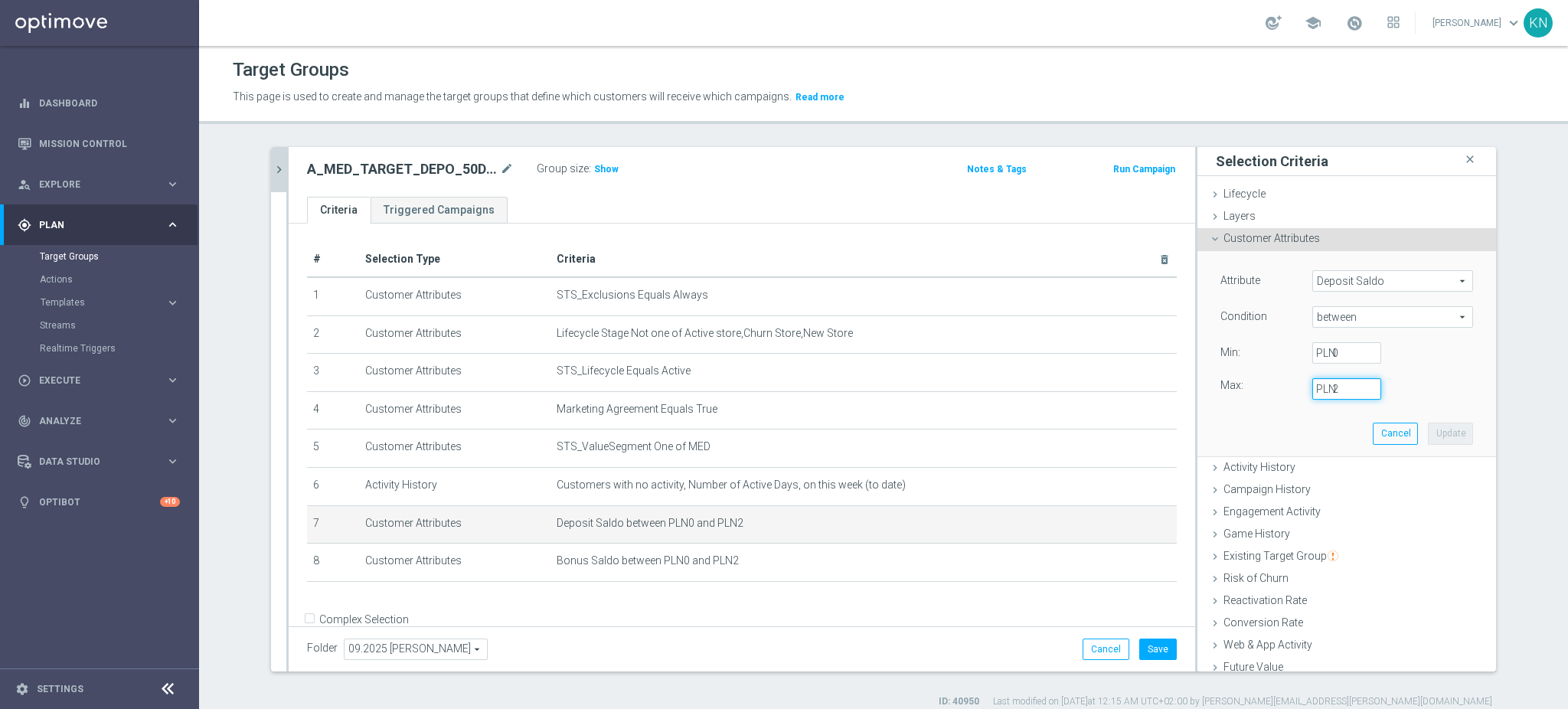
click at [1337, 394] on input "2" at bounding box center [1347, 389] width 69 height 22
drag, startPoint x: 1337, startPoint y: 394, endPoint x: 1303, endPoint y: 391, distance: 34.1
click at [1302, 391] on div "2 PLN" at bounding box center [1347, 389] width 92 height 22
type input "10"
click at [1442, 435] on button "Update" at bounding box center [1450, 433] width 45 height 22
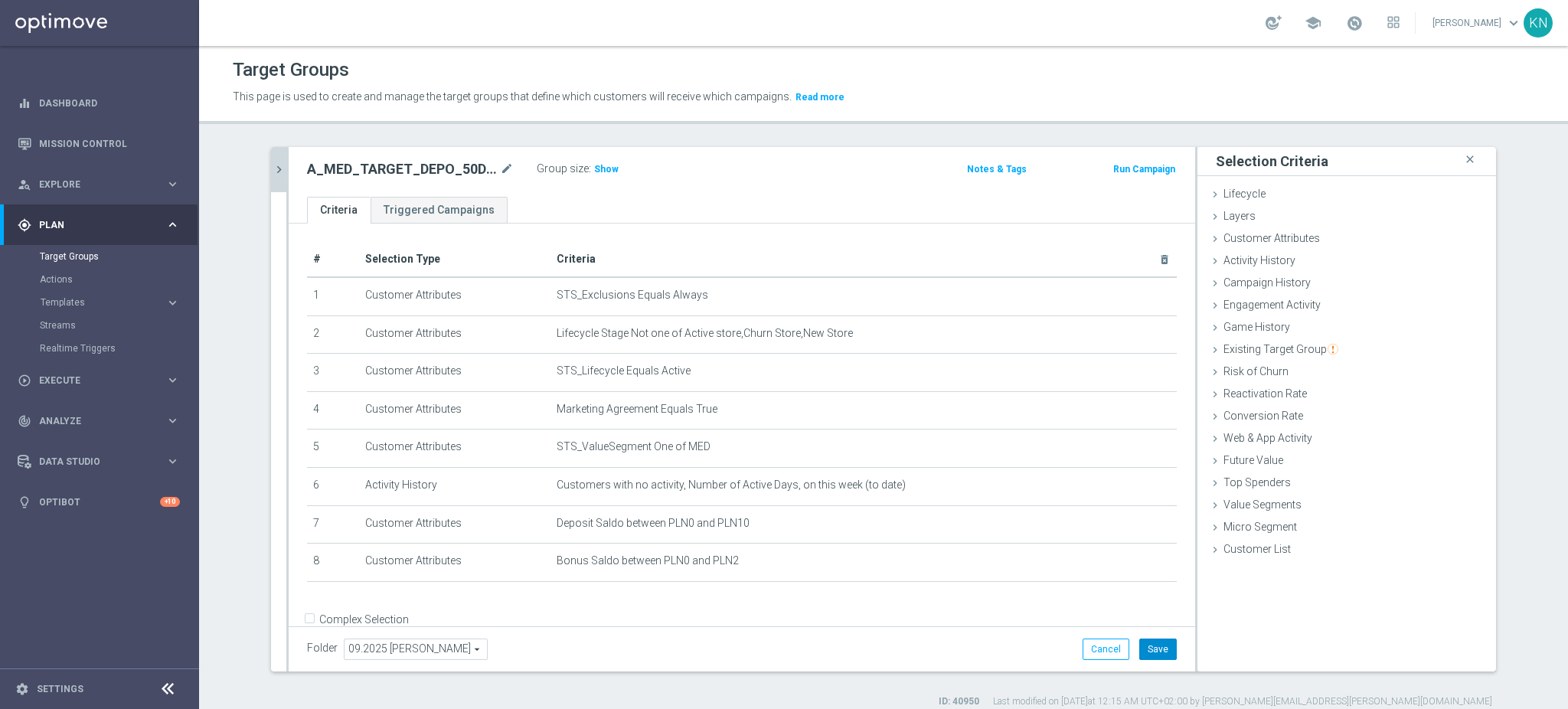
click at [1148, 645] on button "Save" at bounding box center [1158, 649] width 38 height 22
click at [597, 169] on span "Show" at bounding box center [606, 168] width 24 height 10
click at [271, 152] on button "chevron_right" at bounding box center [279, 170] width 15 height 45
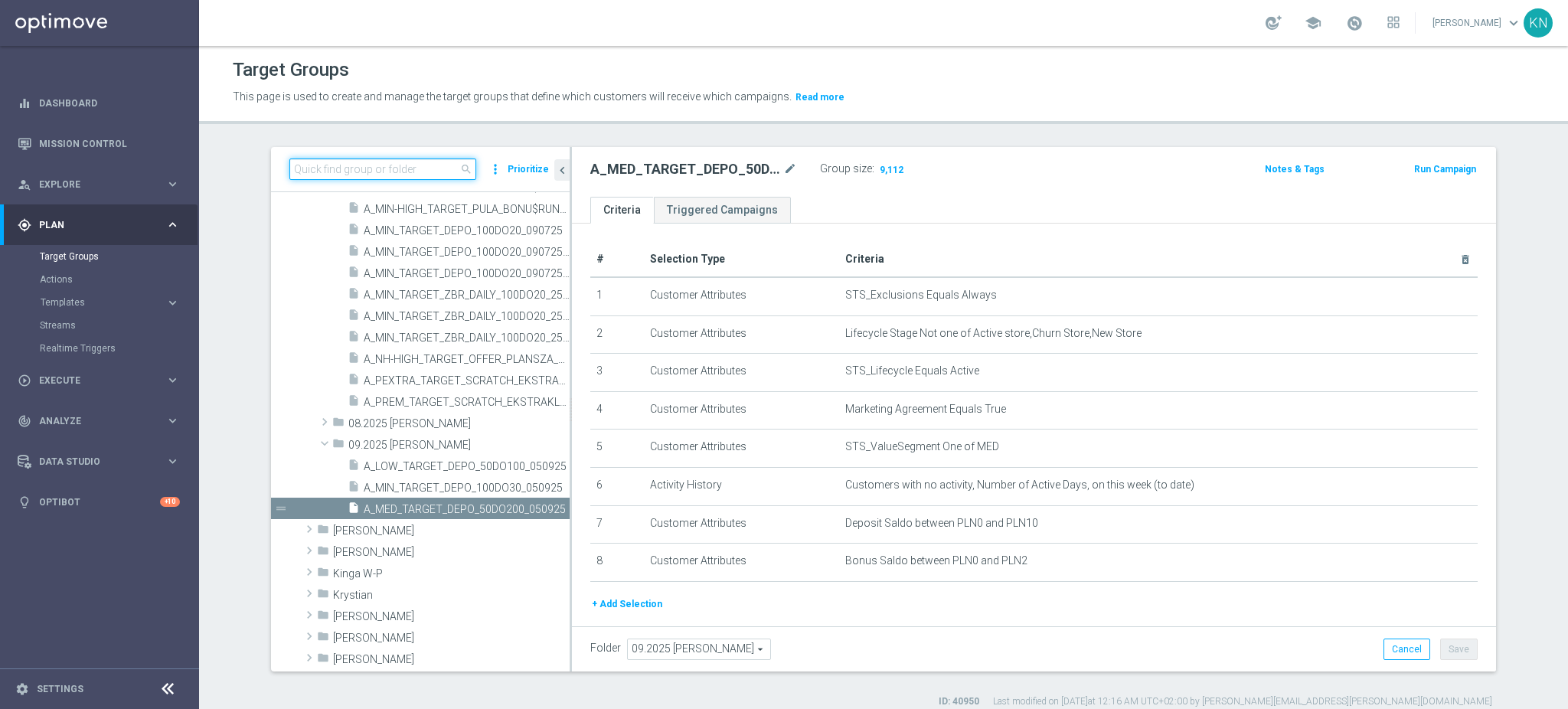
click at [379, 172] on input at bounding box center [383, 169] width 187 height 22
type input "PLANSZA"
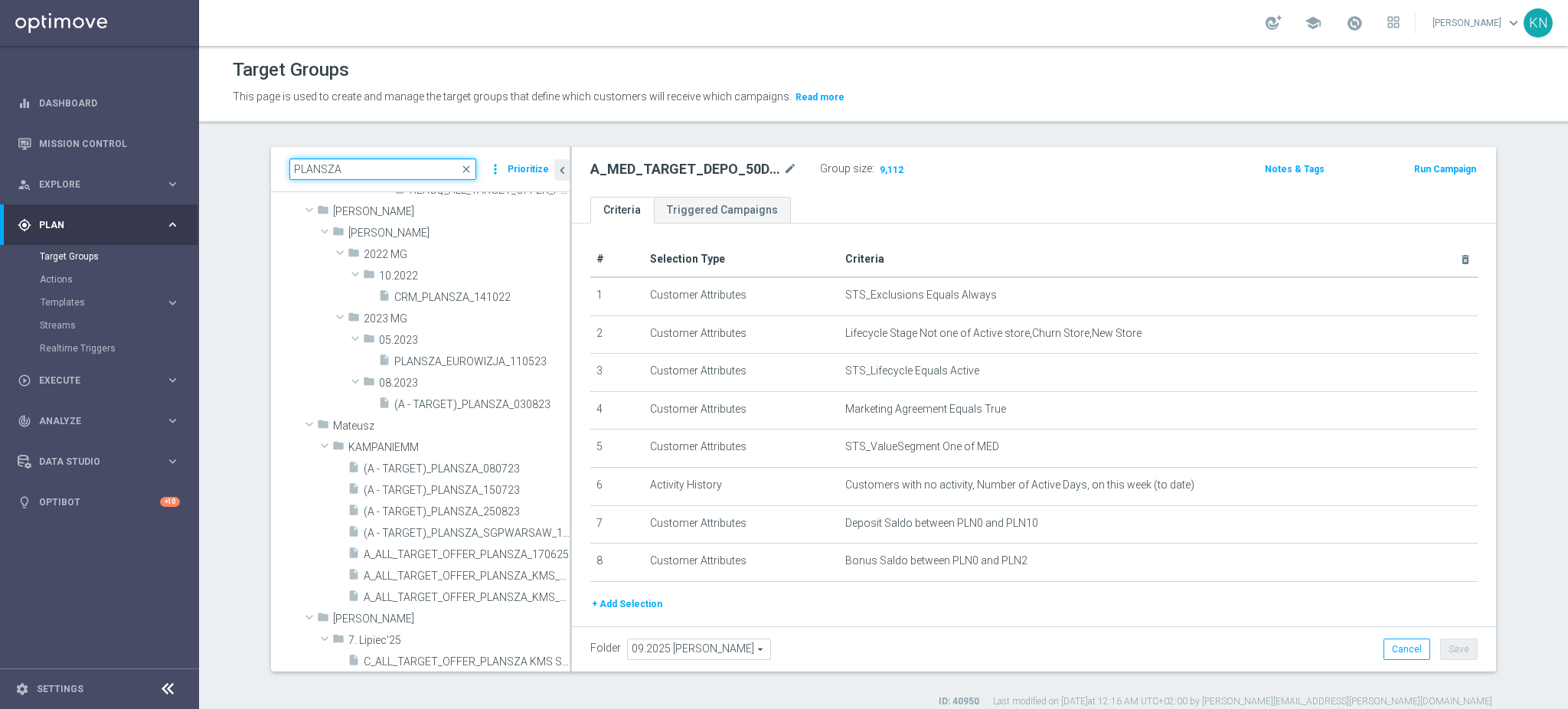
scroll to position [1429, 0]
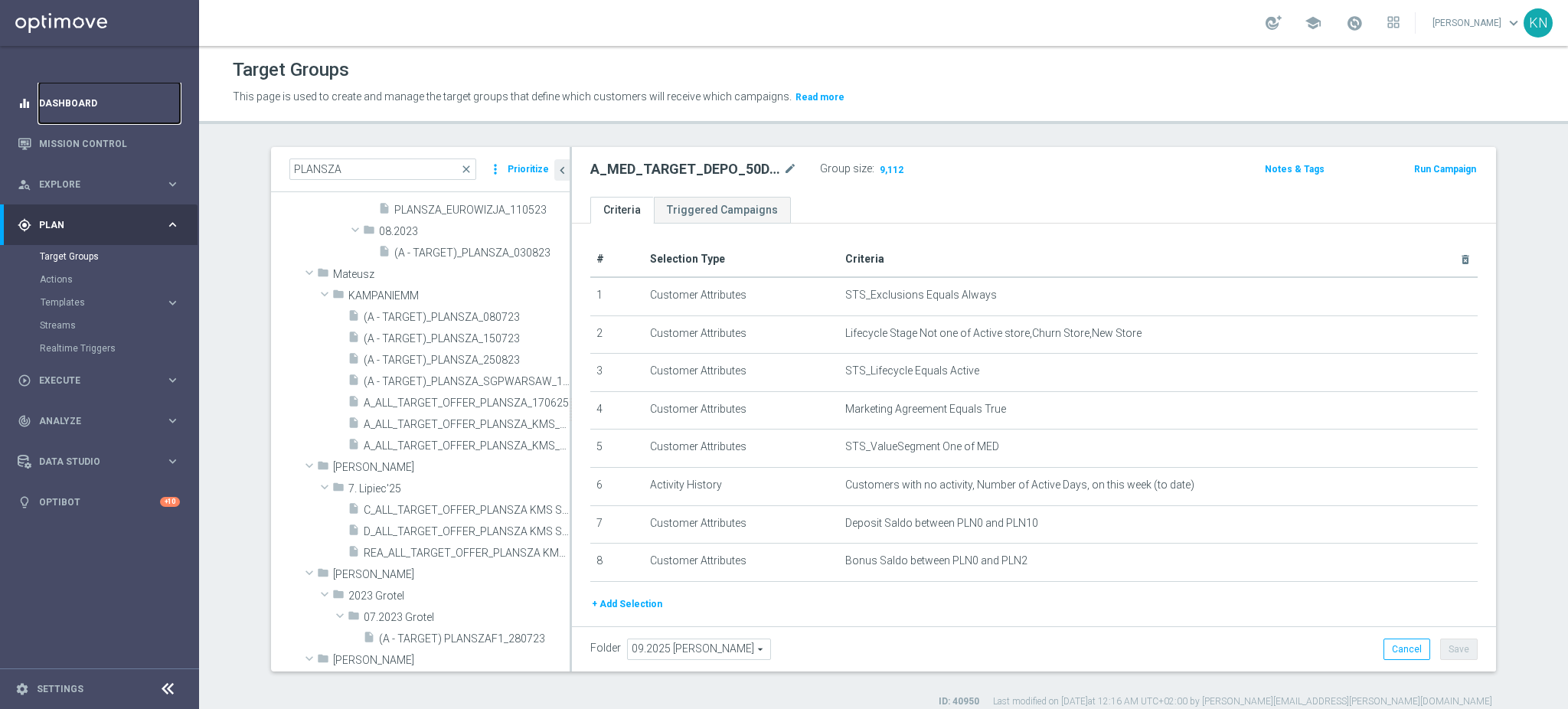
click at [81, 102] on link "Dashboard" at bounding box center [109, 103] width 141 height 40
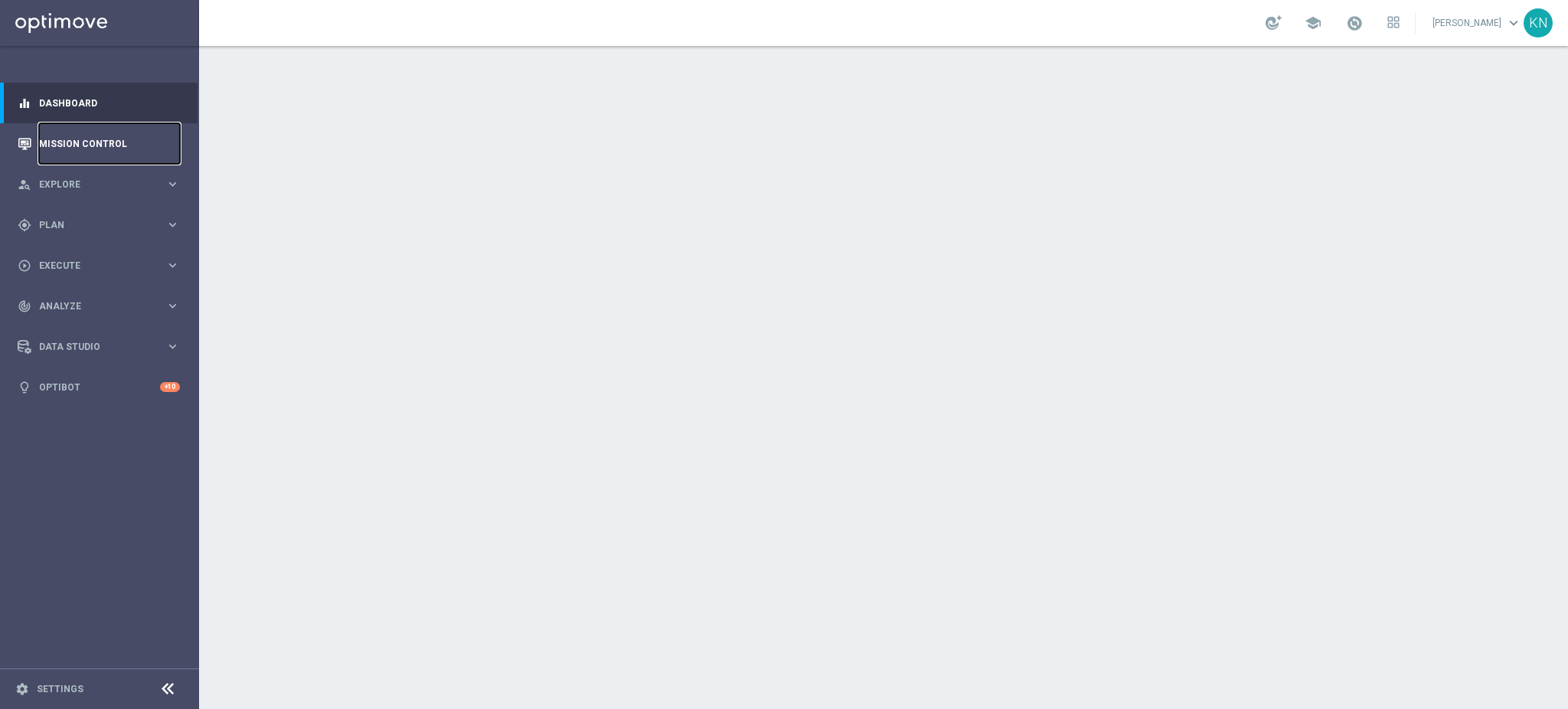
click at [73, 143] on link "Mission Control" at bounding box center [109, 143] width 141 height 40
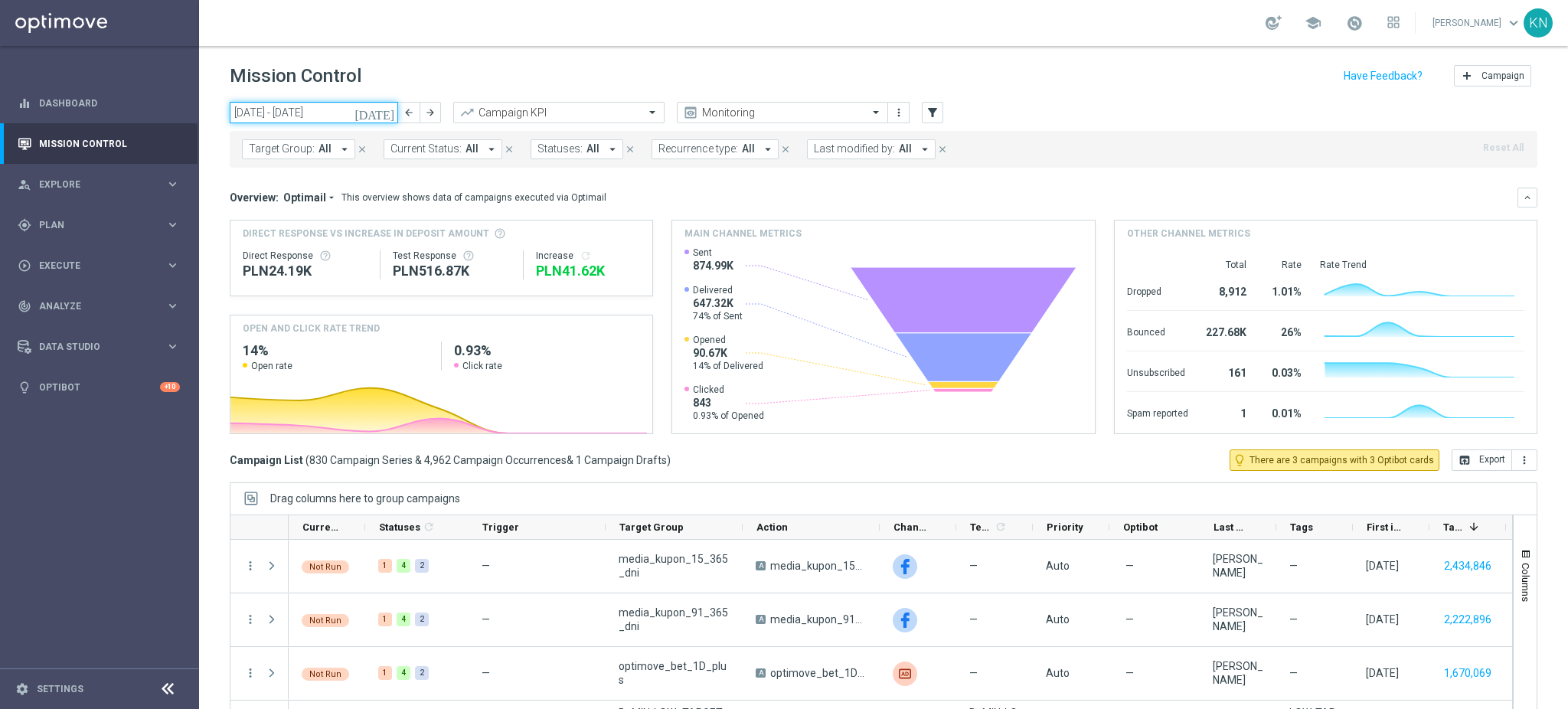
click at [329, 118] on input "[DATE] - [DATE]" at bounding box center [313, 112] width 168 height 22
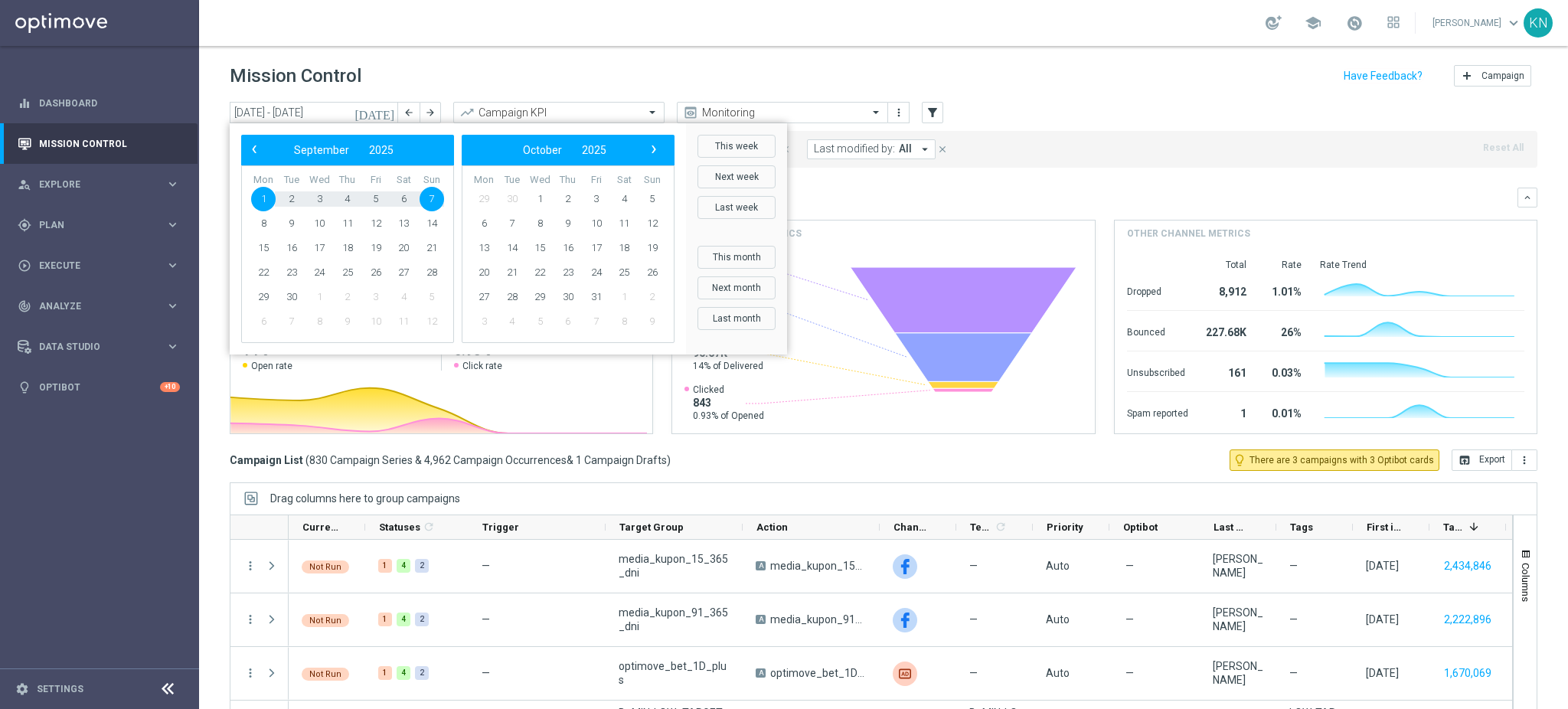
click at [484, 75] on div "Mission Control add Campaign" at bounding box center [883, 76] width 1308 height 30
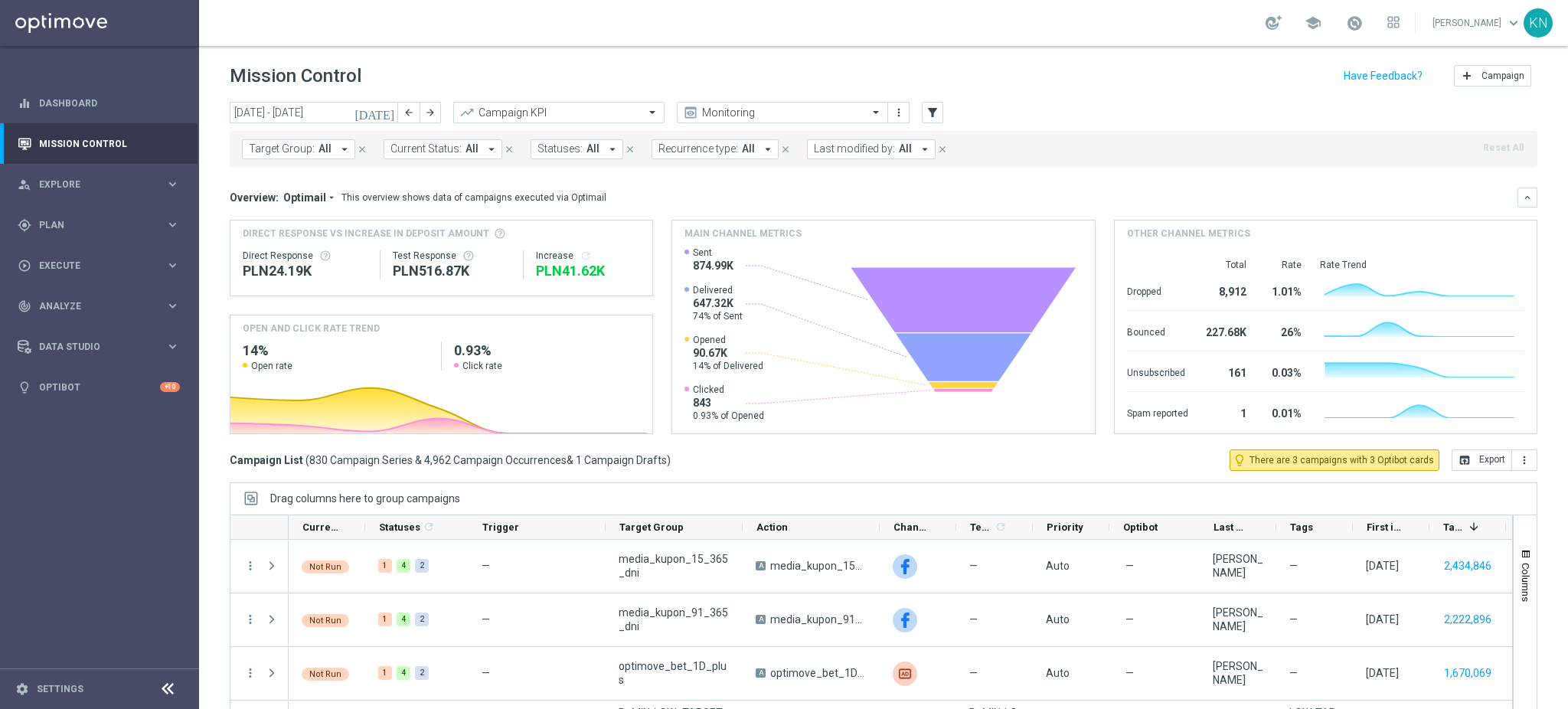
click at [324, 148] on span "All" at bounding box center [325, 149] width 13 height 13
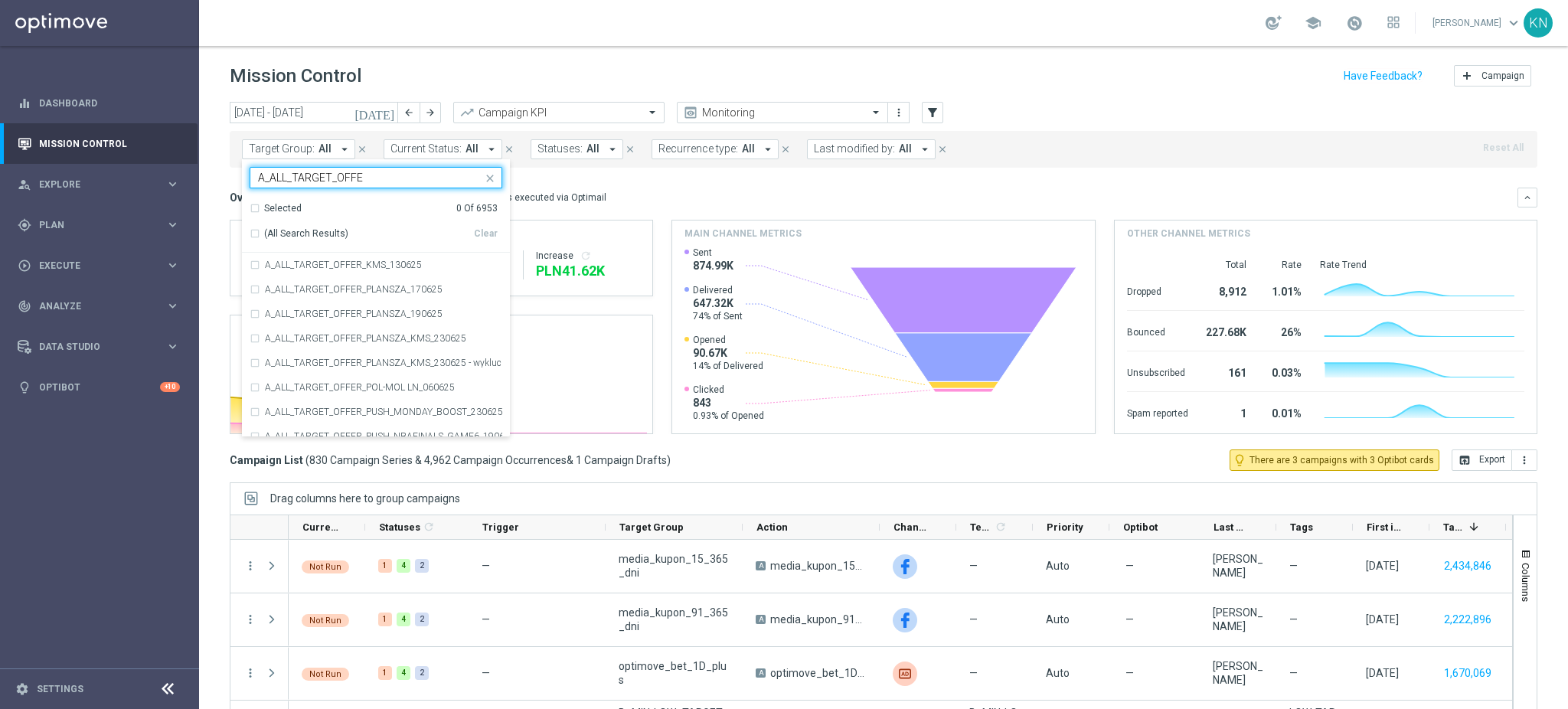
type input "A_ALL_TARGET_OFFER"
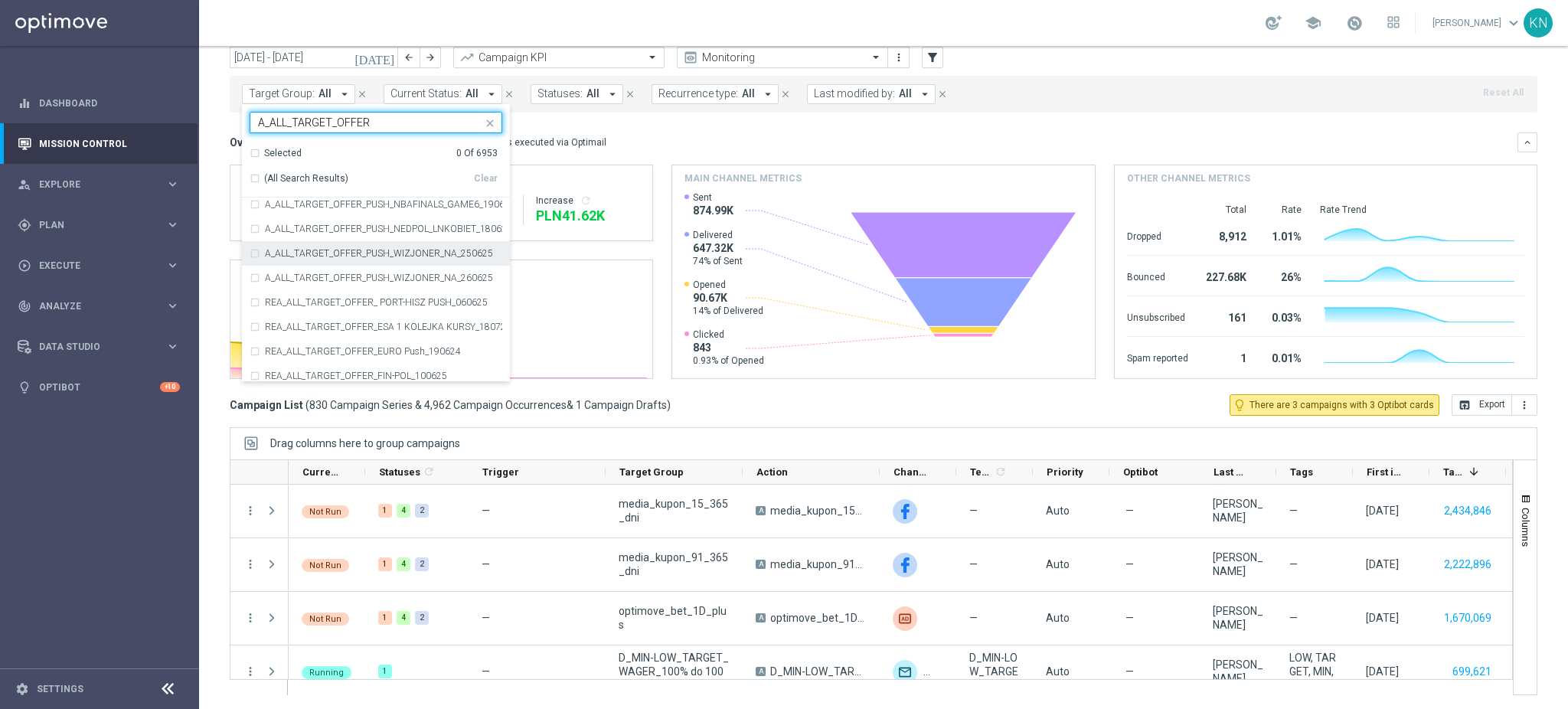
scroll to position [126, 0]
drag, startPoint x: 373, startPoint y: 120, endPoint x: 209, endPoint y: 102, distance: 165.0
click at [209, 102] on div "[DATE] [DATE] - [DATE] arrow_back arrow_forward Campaign KPI trending_up Monito…" at bounding box center [883, 343] width 1369 height 594
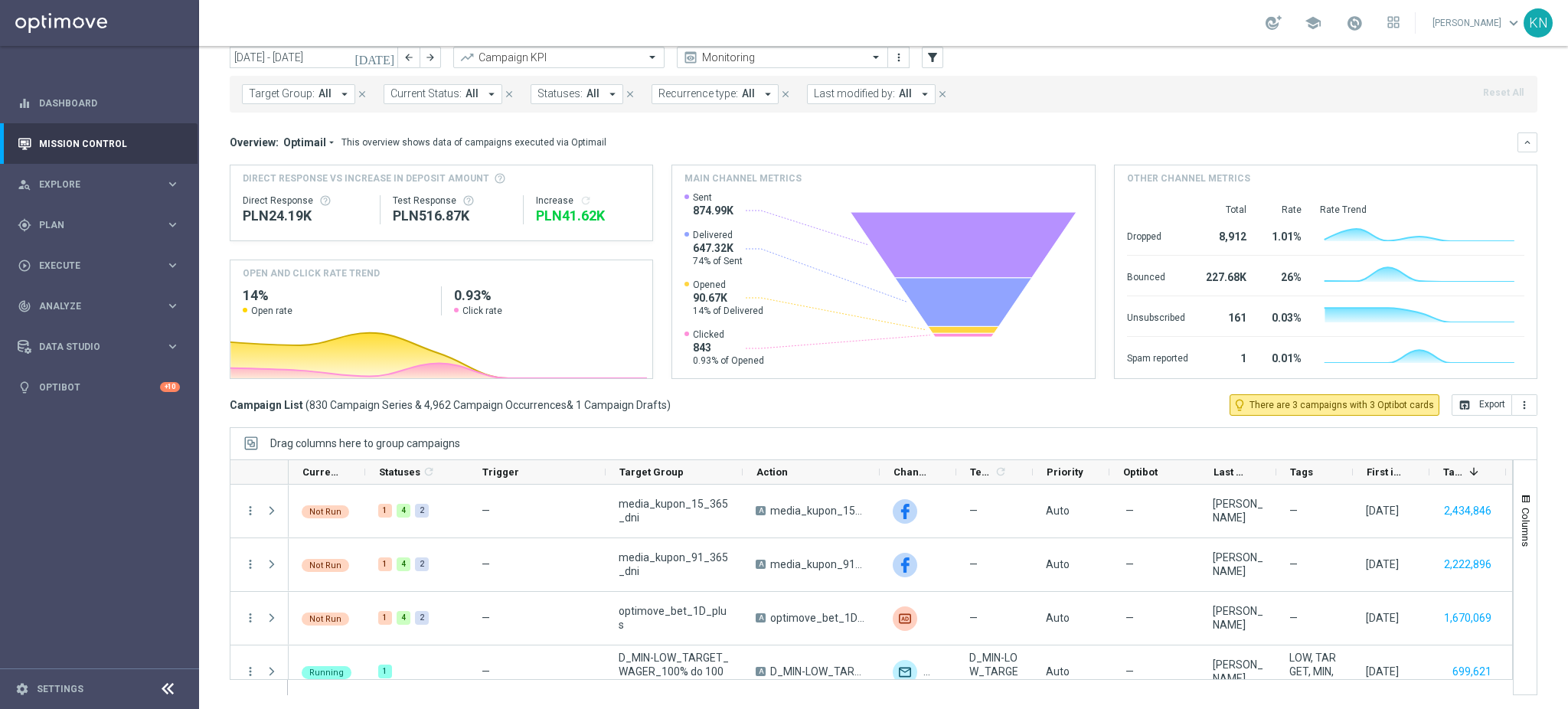
click at [324, 98] on span "All" at bounding box center [325, 93] width 13 height 13
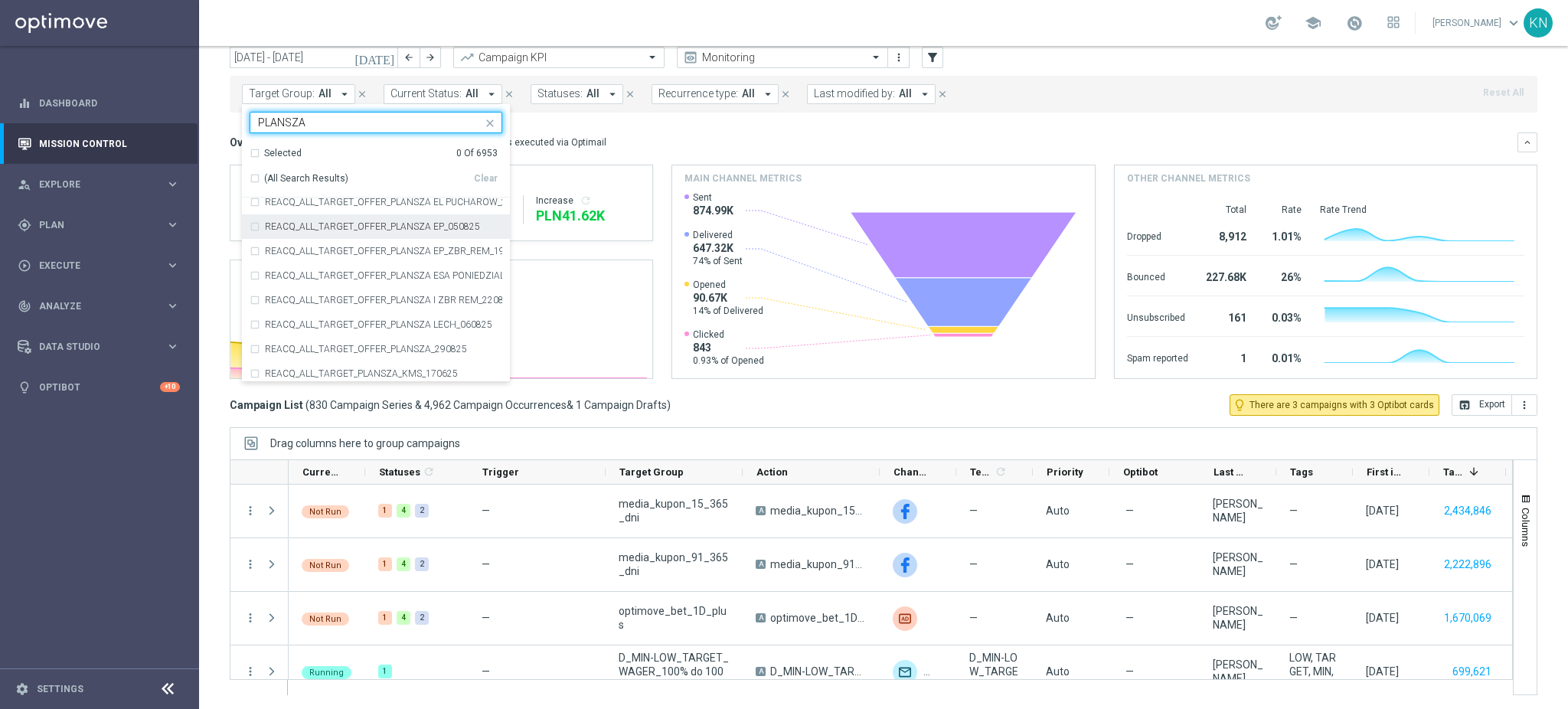
scroll to position [1434, 0]
click at [296, 117] on input "PLANSZA" at bounding box center [370, 123] width 225 height 13
type input "PL"
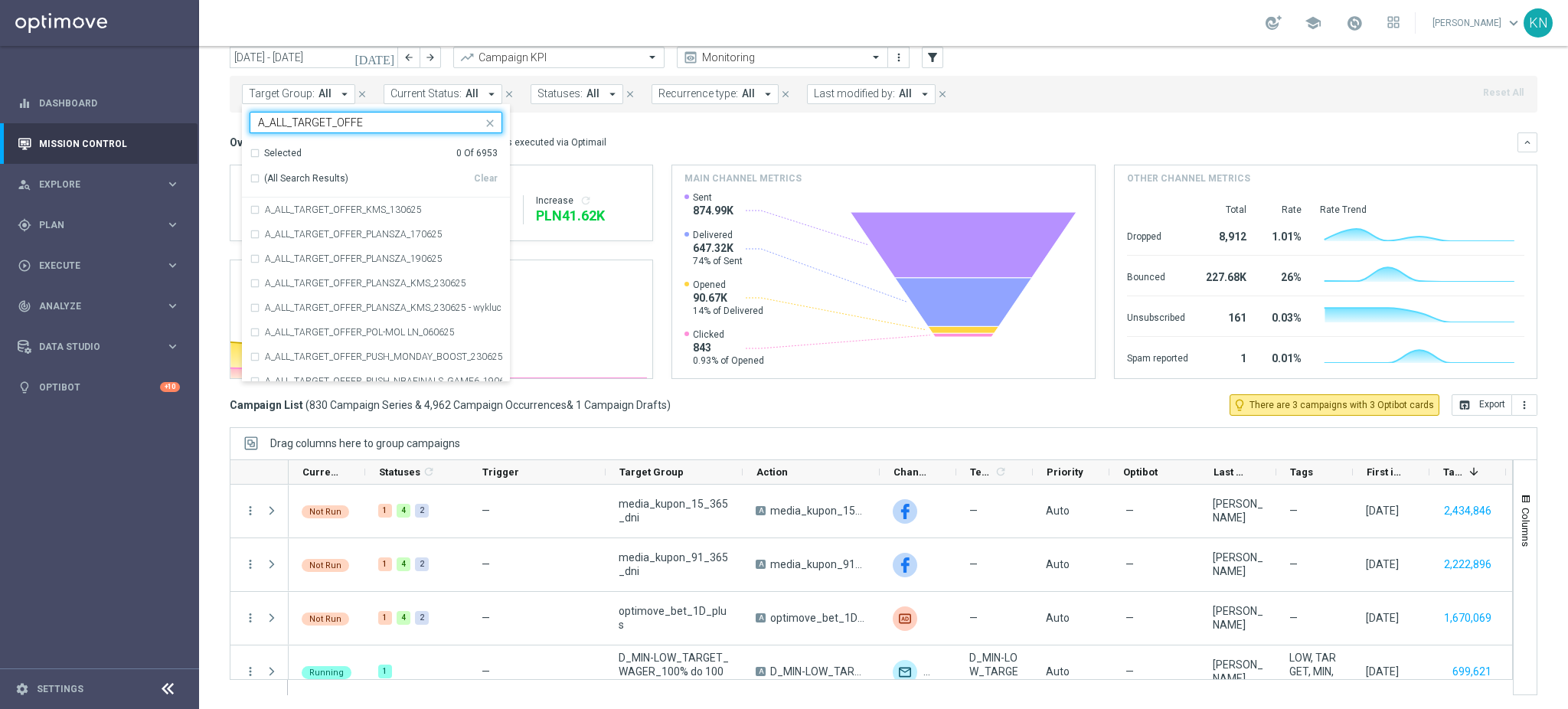
type input "A_ALL_TARGET_OFFER"
click at [718, 151] on div "Overview: Optimail arrow_drop_down This overview shows data of campaigns execut…" at bounding box center [883, 142] width 1308 height 20
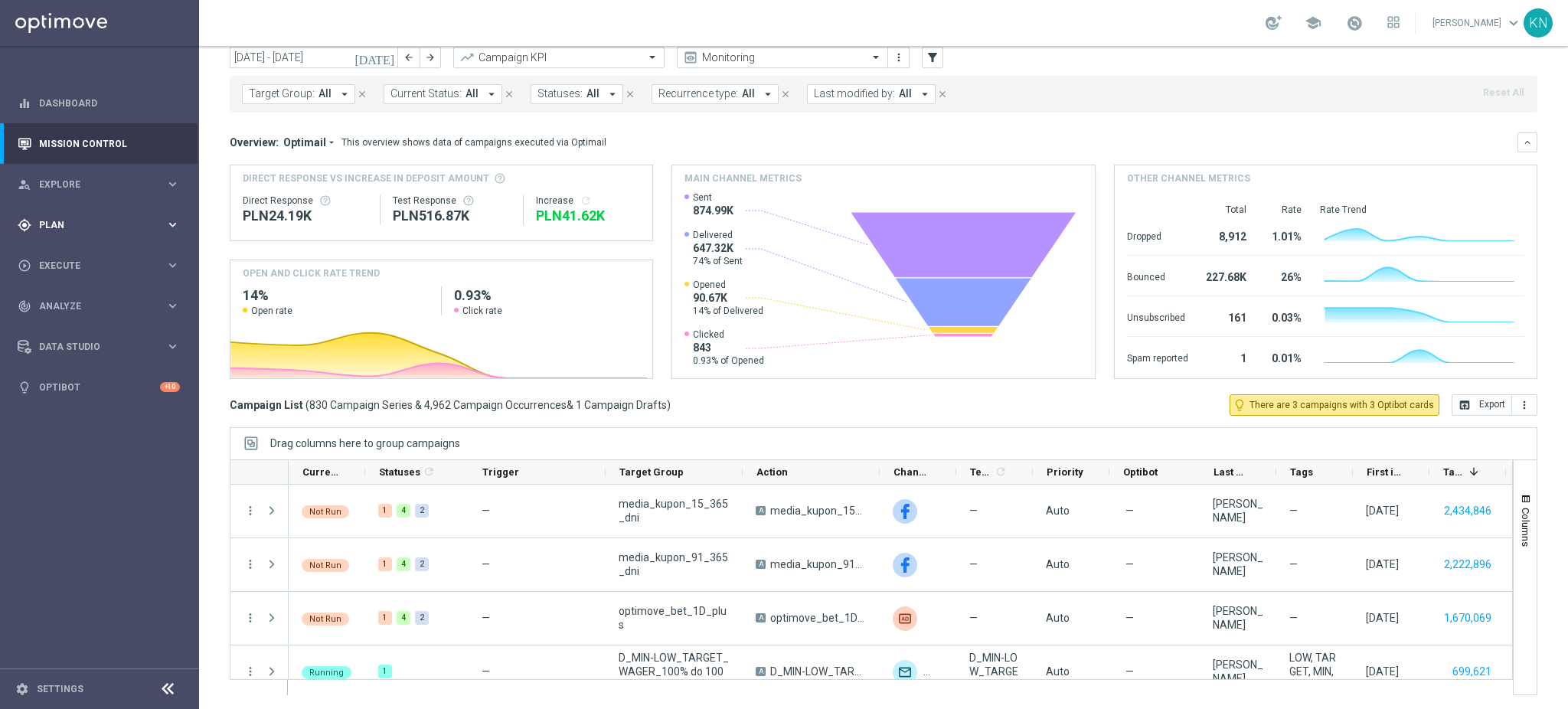
click at [67, 218] on div "gps_fixed Plan" at bounding box center [92, 225] width 148 height 14
click at [80, 252] on link "Target Groups" at bounding box center [99, 256] width 119 height 12
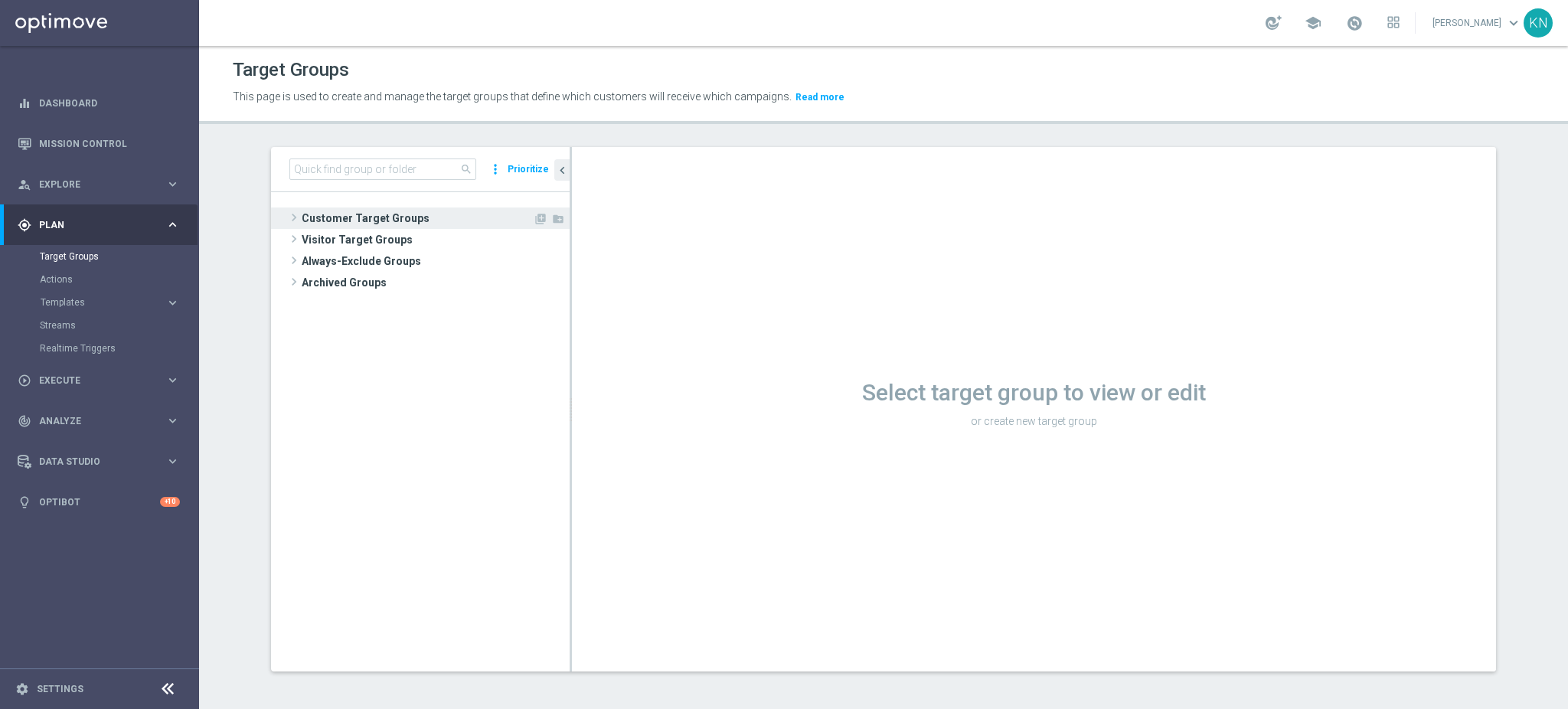
click at [345, 211] on span "Customer Target Groups" at bounding box center [417, 218] width 231 height 22
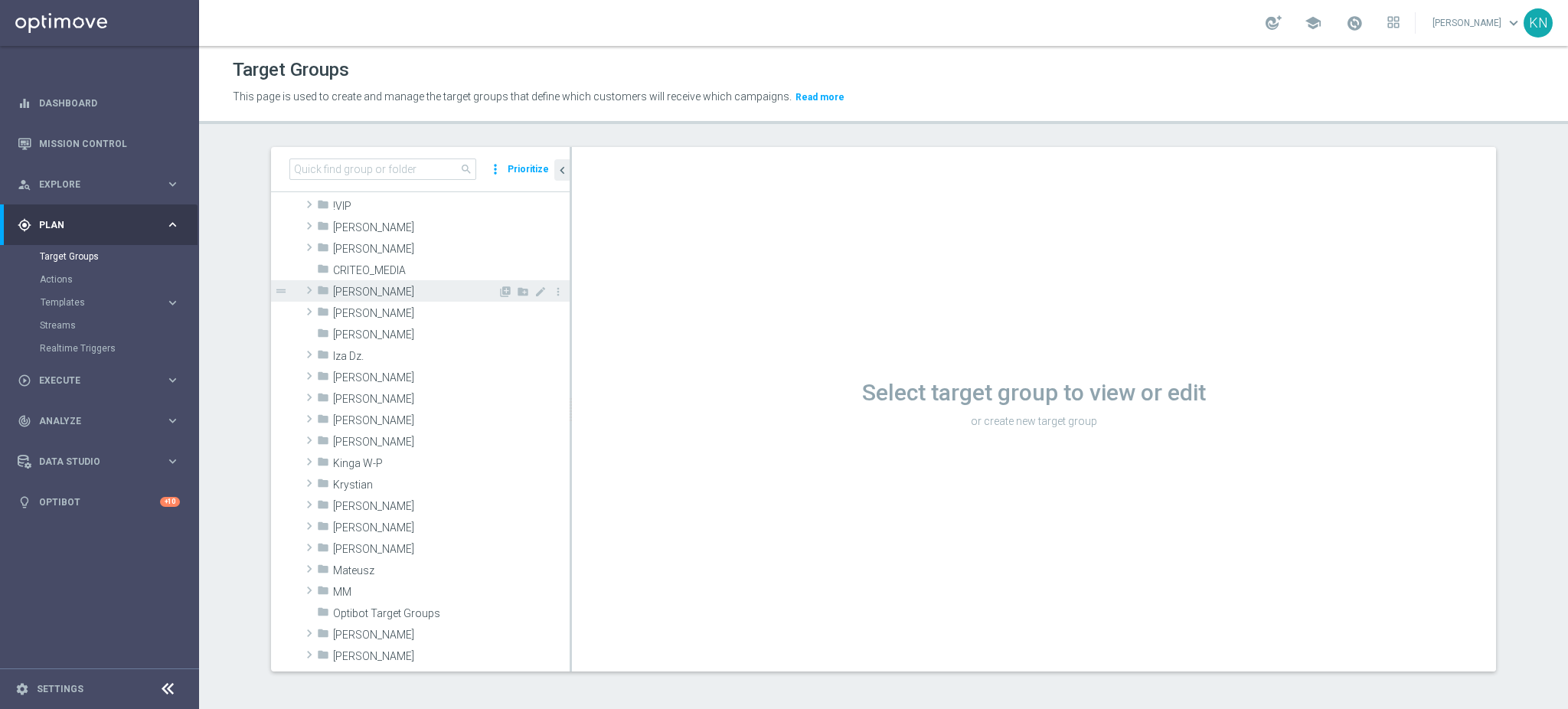
scroll to position [102, 0]
click at [381, 562] on span "Mateusz" at bounding box center [416, 568] width 164 height 13
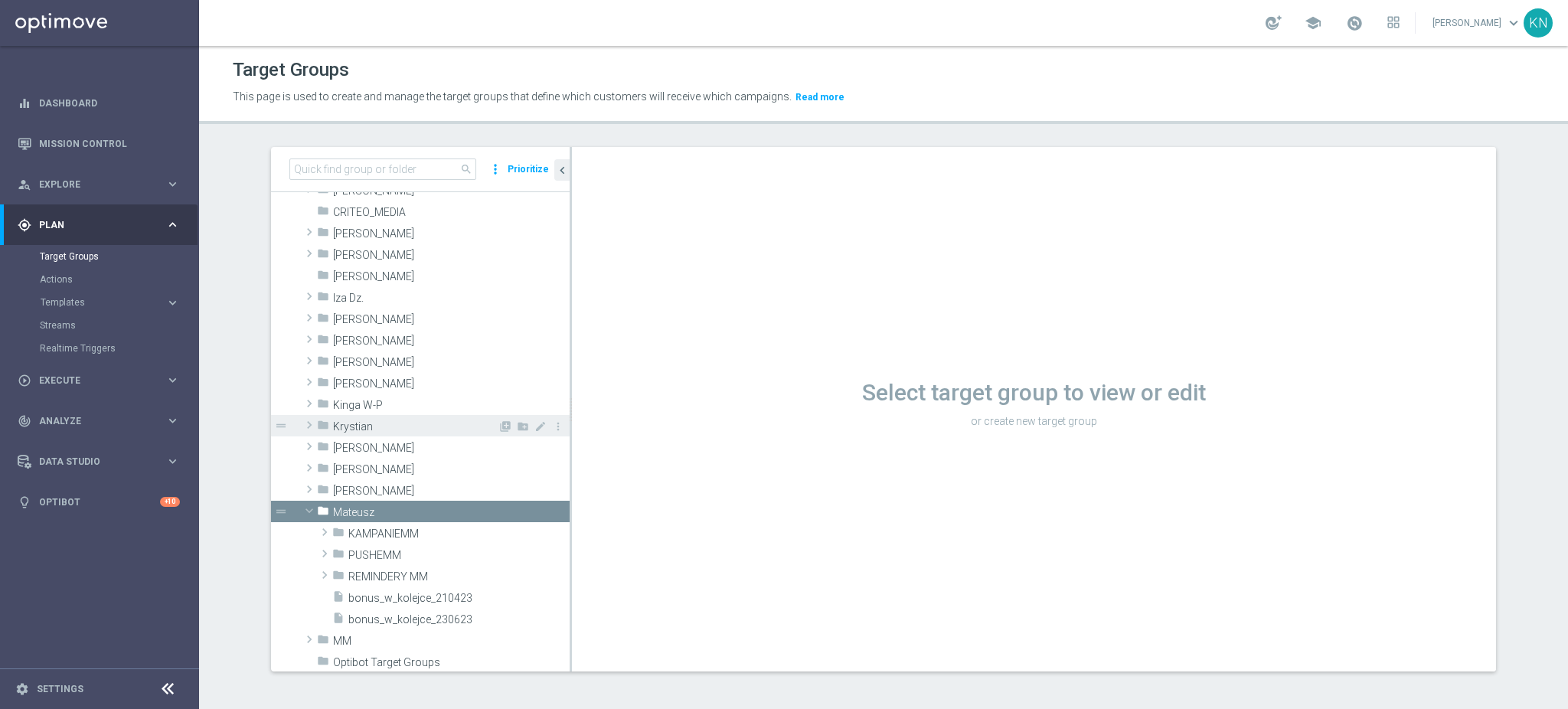
scroll to position [204, 0]
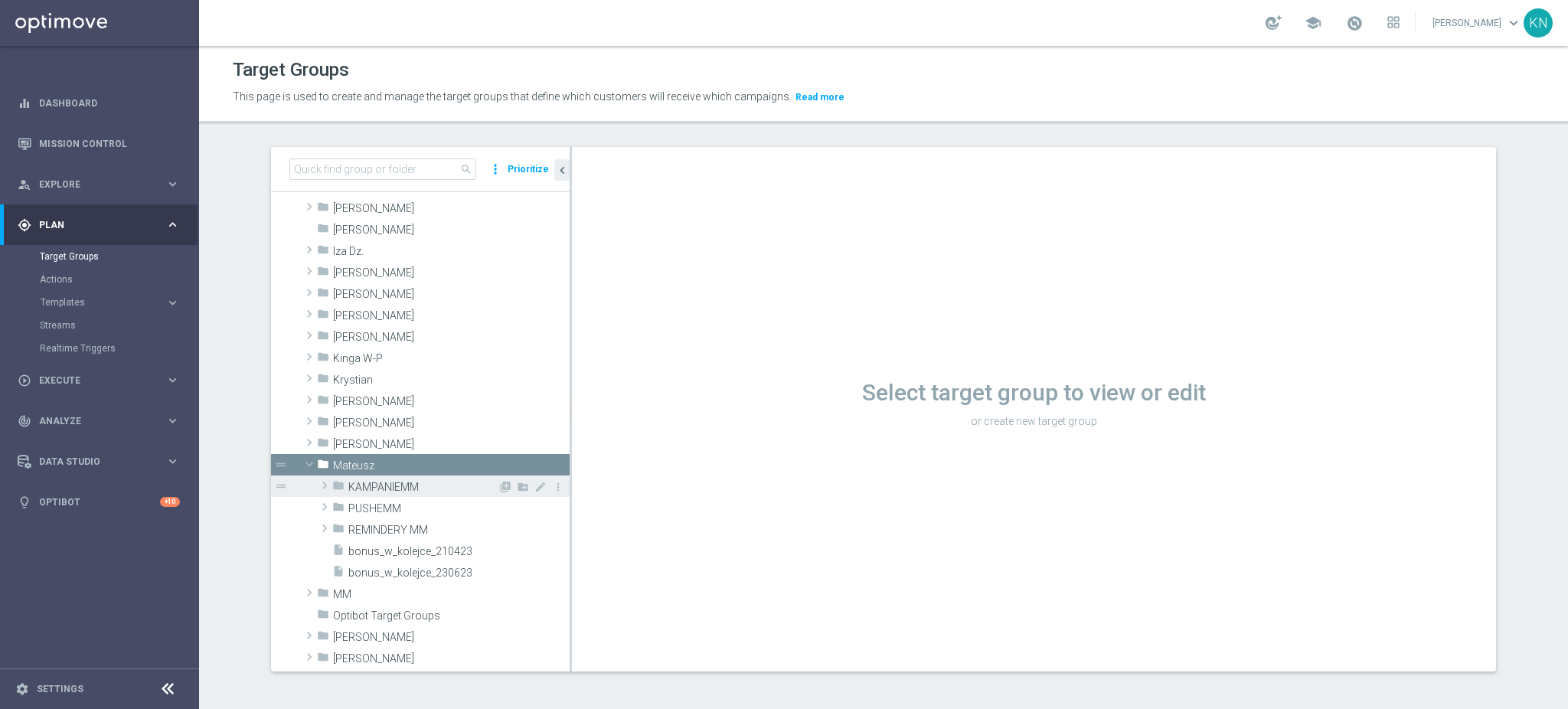
click at [412, 483] on span "KAMPANIEMM" at bounding box center [423, 487] width 149 height 13
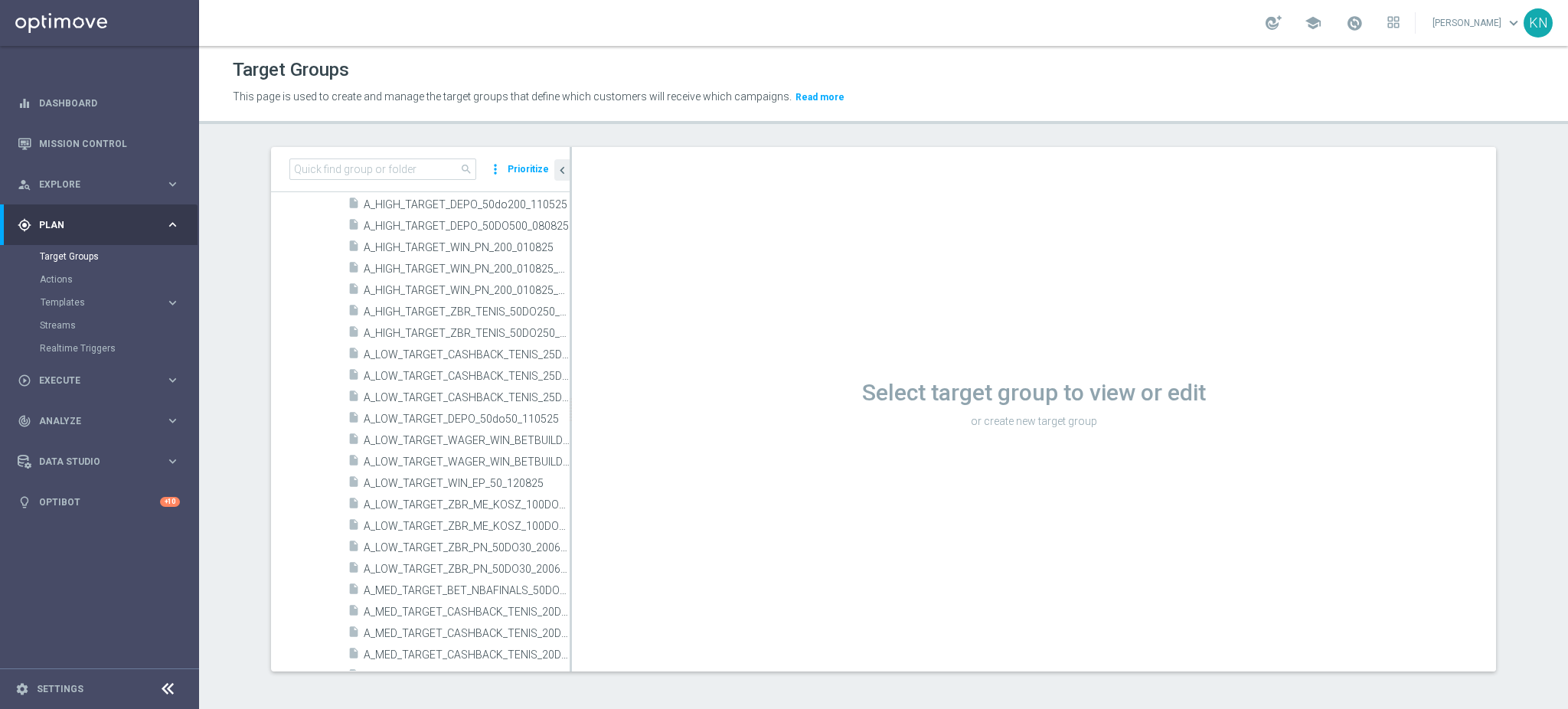
scroll to position [2247, 0]
click at [135, 132] on link "Mission Control" at bounding box center [109, 143] width 141 height 40
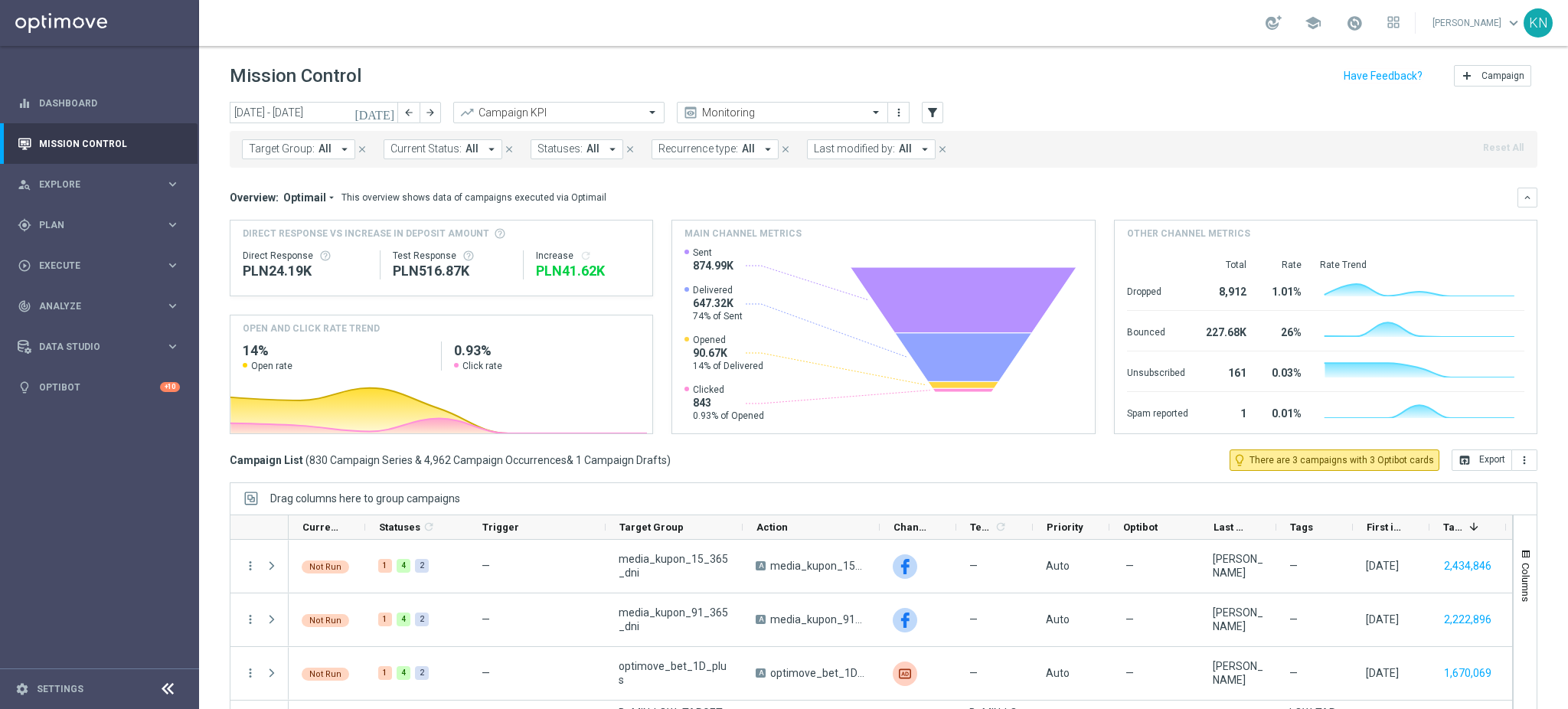
click at [296, 151] on span "Target Group:" at bounding box center [282, 149] width 66 height 13
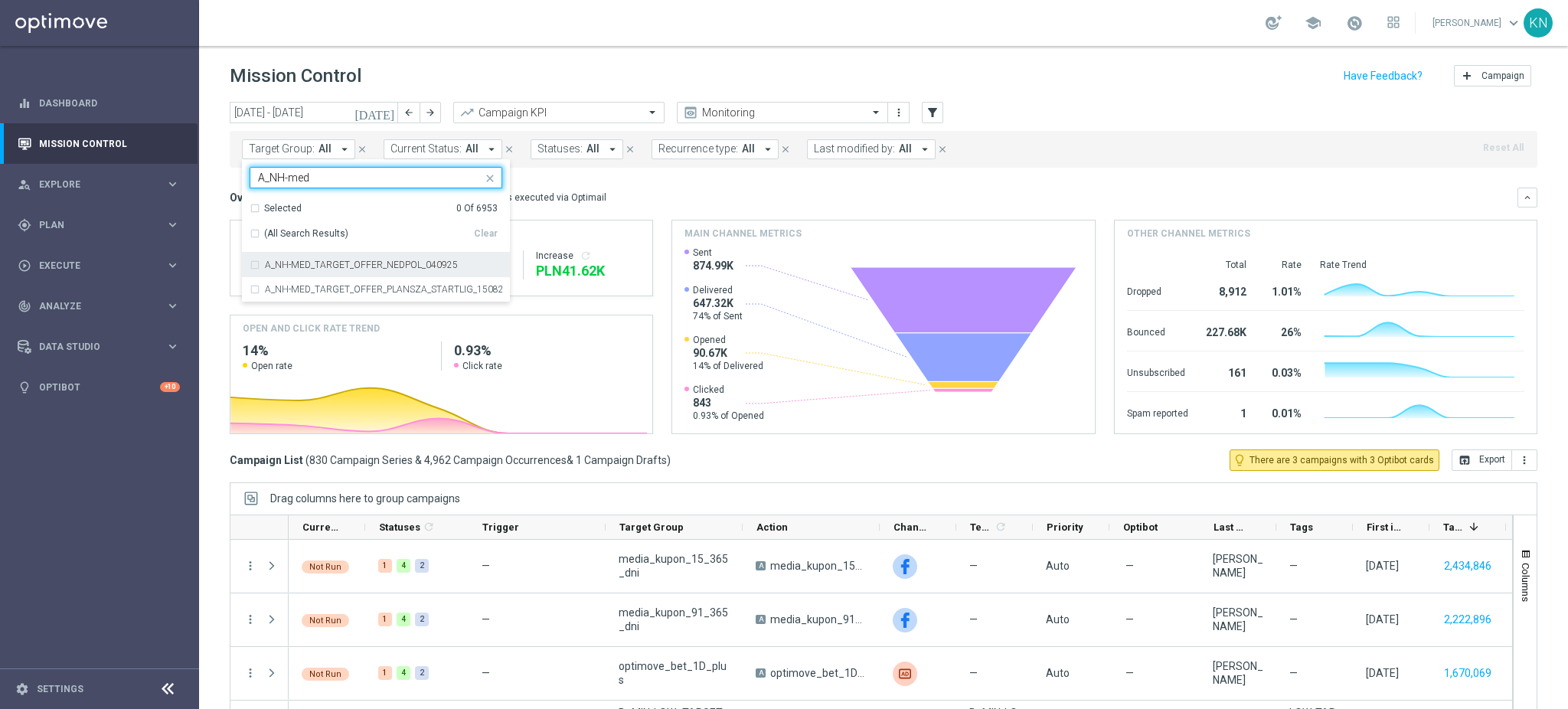
click at [427, 268] on label "A_NH-MED_TARGET_OFFER_NEDPOL_040925" at bounding box center [362, 264] width 193 height 9
type input "A_NH-med"
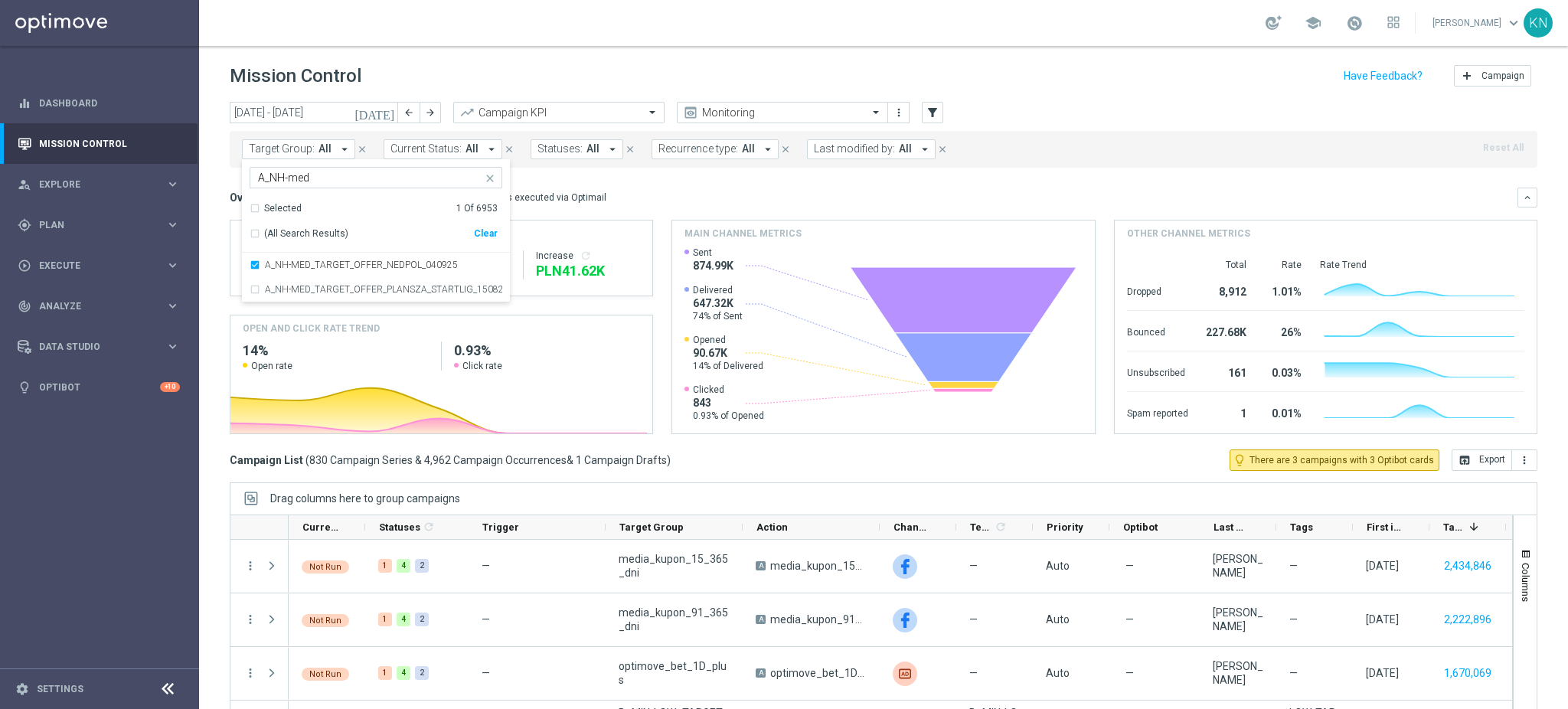
click at [657, 192] on div "Overview: Optimail arrow_drop_down This overview shows data of campaigns execut…" at bounding box center [873, 197] width 1288 height 14
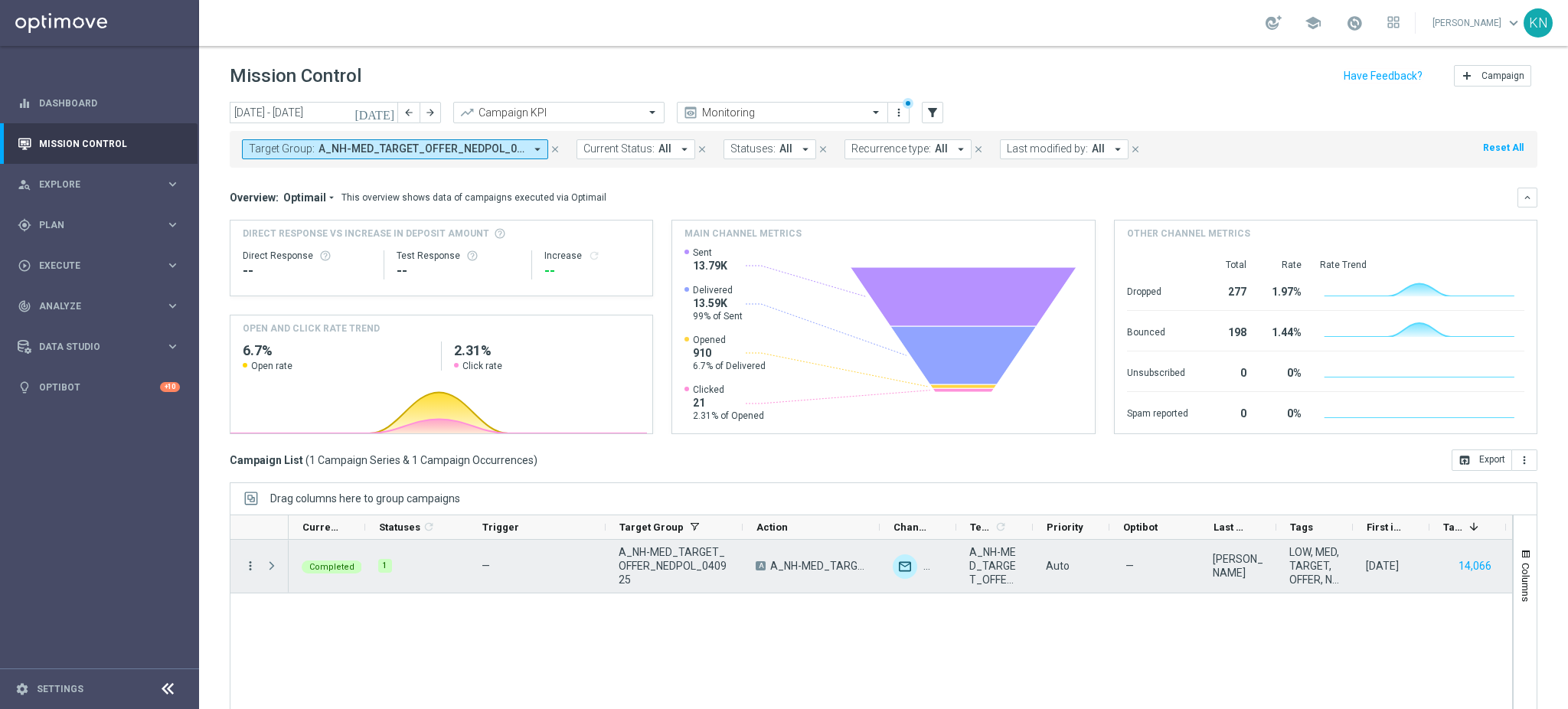
click at [247, 567] on icon "more_vert" at bounding box center [250, 566] width 14 height 14
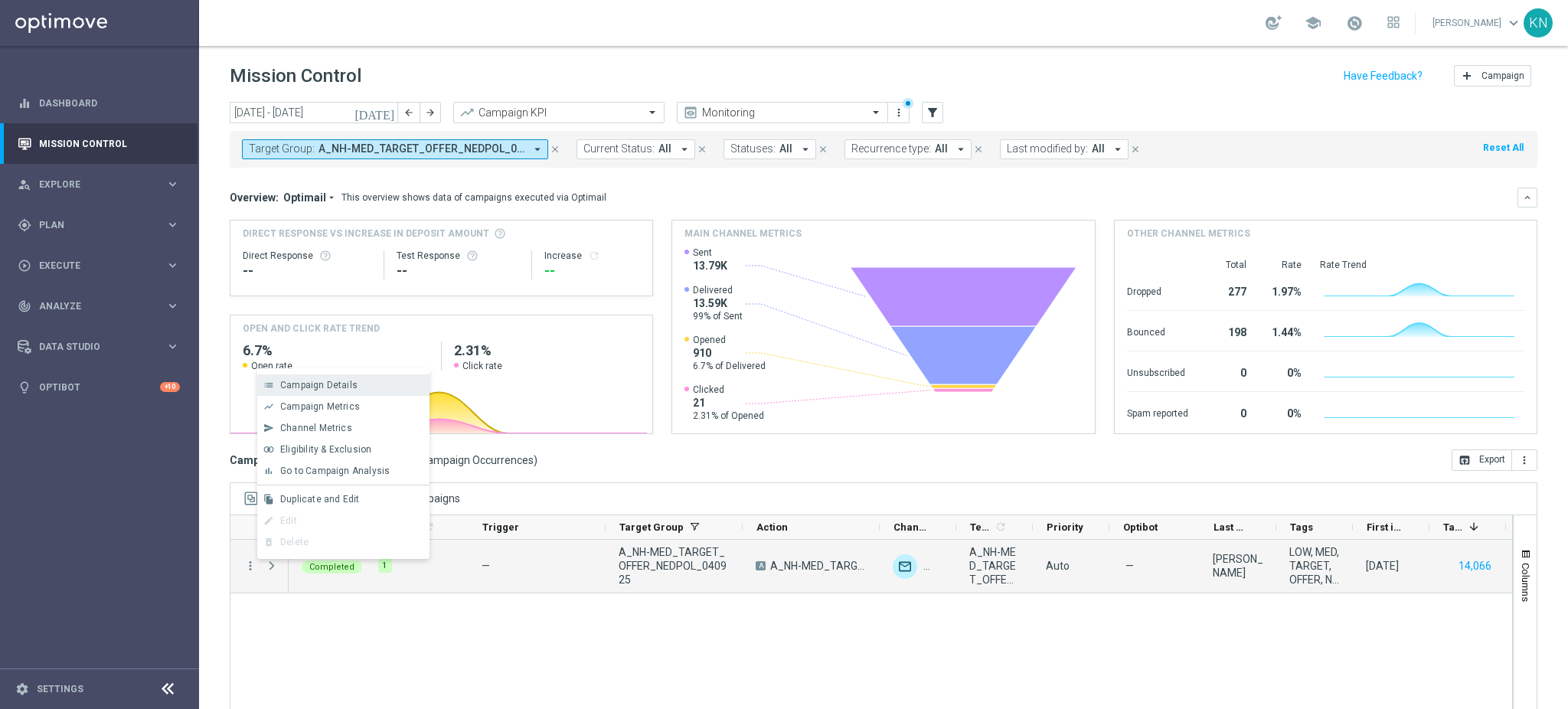
click at [345, 389] on span "Campaign Details" at bounding box center [319, 385] width 77 height 10
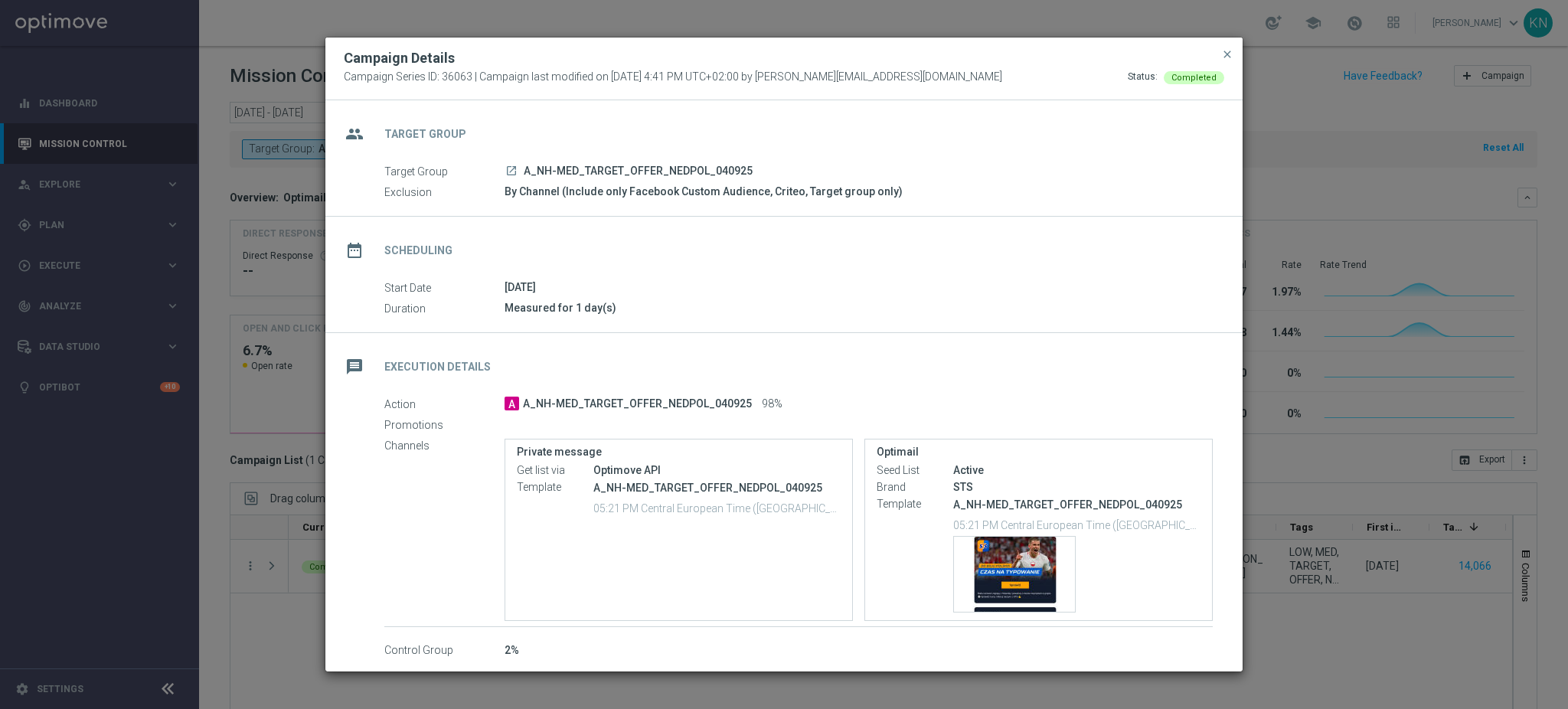
click at [603, 166] on span "A_NH-MED_TARGET_OFFER_NEDPOL_040925" at bounding box center [638, 171] width 229 height 14
copy div "A_NH-MED_TARGET_OFFER_NEDPOL_040925"
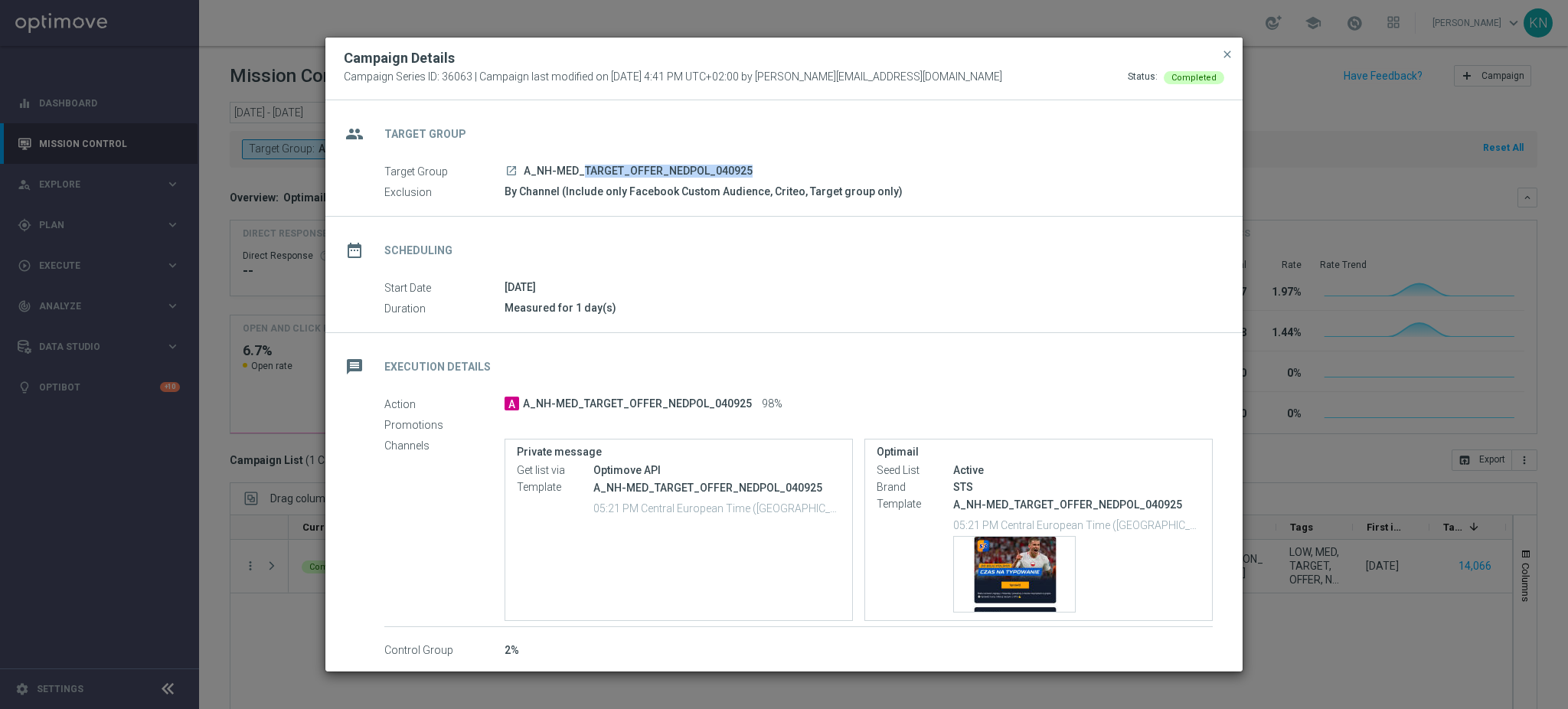
click at [97, 207] on modal-container "Campaign Details Campaign Series ID: 36063 | Campaign last modified on [DATE] 4…" at bounding box center [784, 354] width 1568 height 709
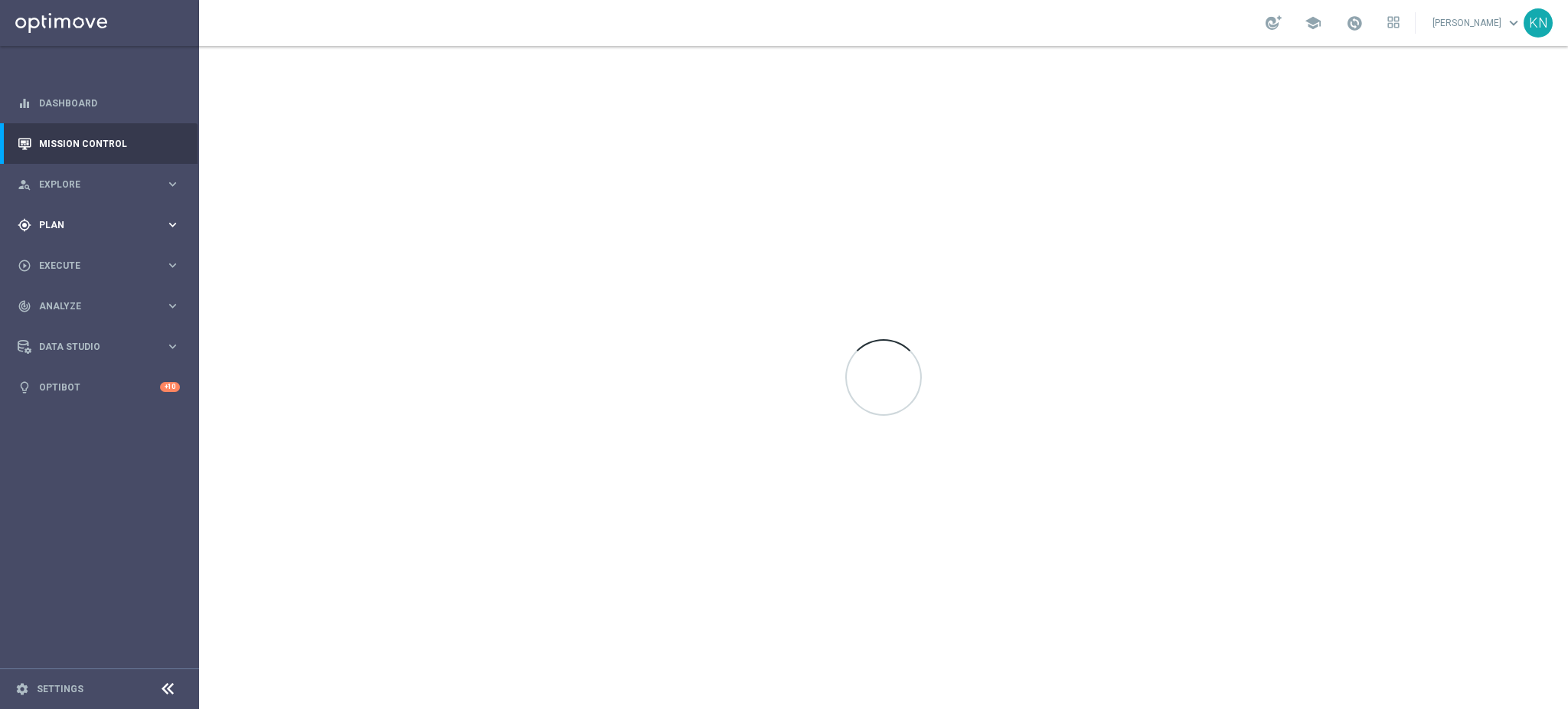
click at [64, 228] on span "Plan" at bounding box center [101, 225] width 126 height 9
click at [76, 298] on span "Templates" at bounding box center [95, 302] width 110 height 9
click at [71, 322] on link "Optimail" at bounding box center [103, 325] width 112 height 12
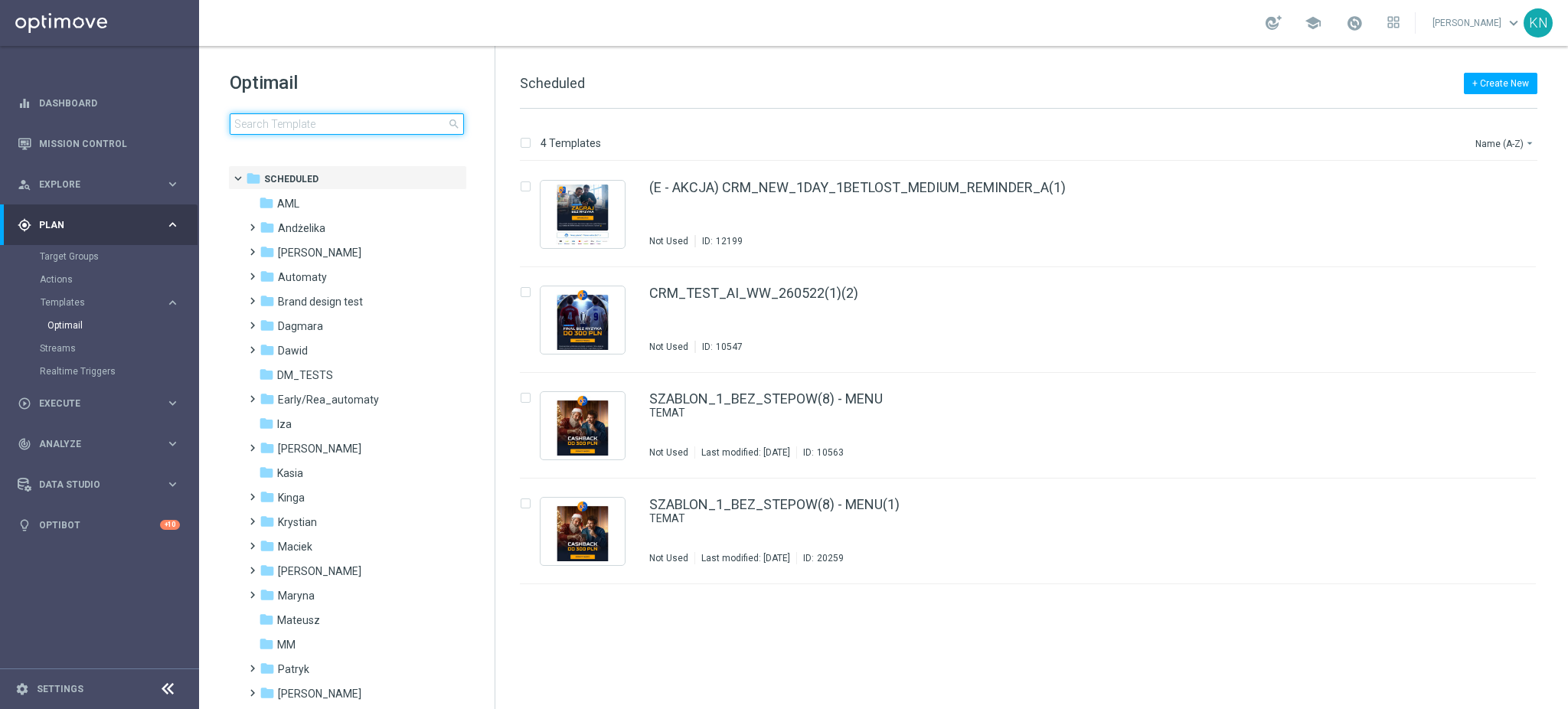
click at [316, 122] on input at bounding box center [346, 124] width 234 height 22
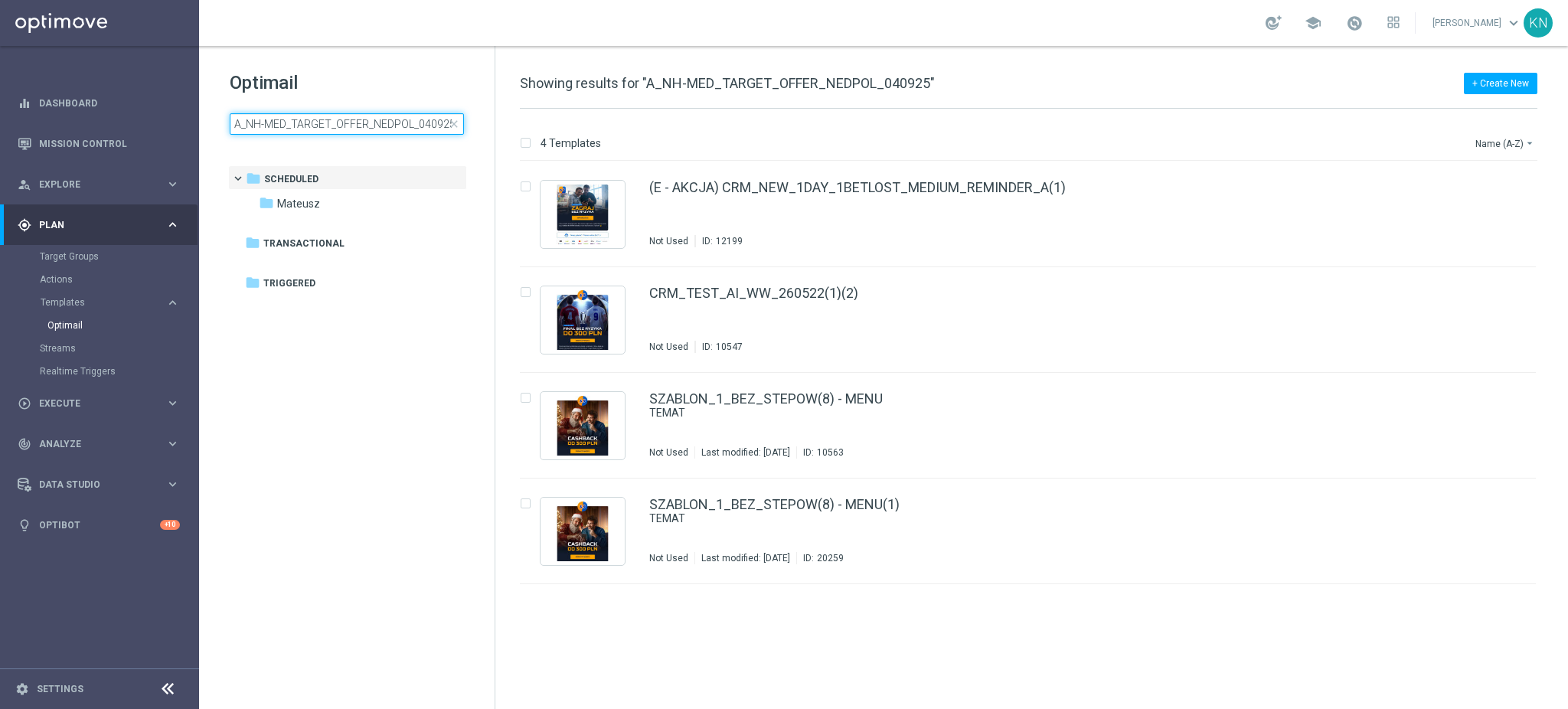
scroll to position [0, 1]
type input "A_NH-MED_TARGET_OFFER_NEDPOL_040925"
click at [354, 205] on div "folder Mateusz" at bounding box center [346, 204] width 176 height 18
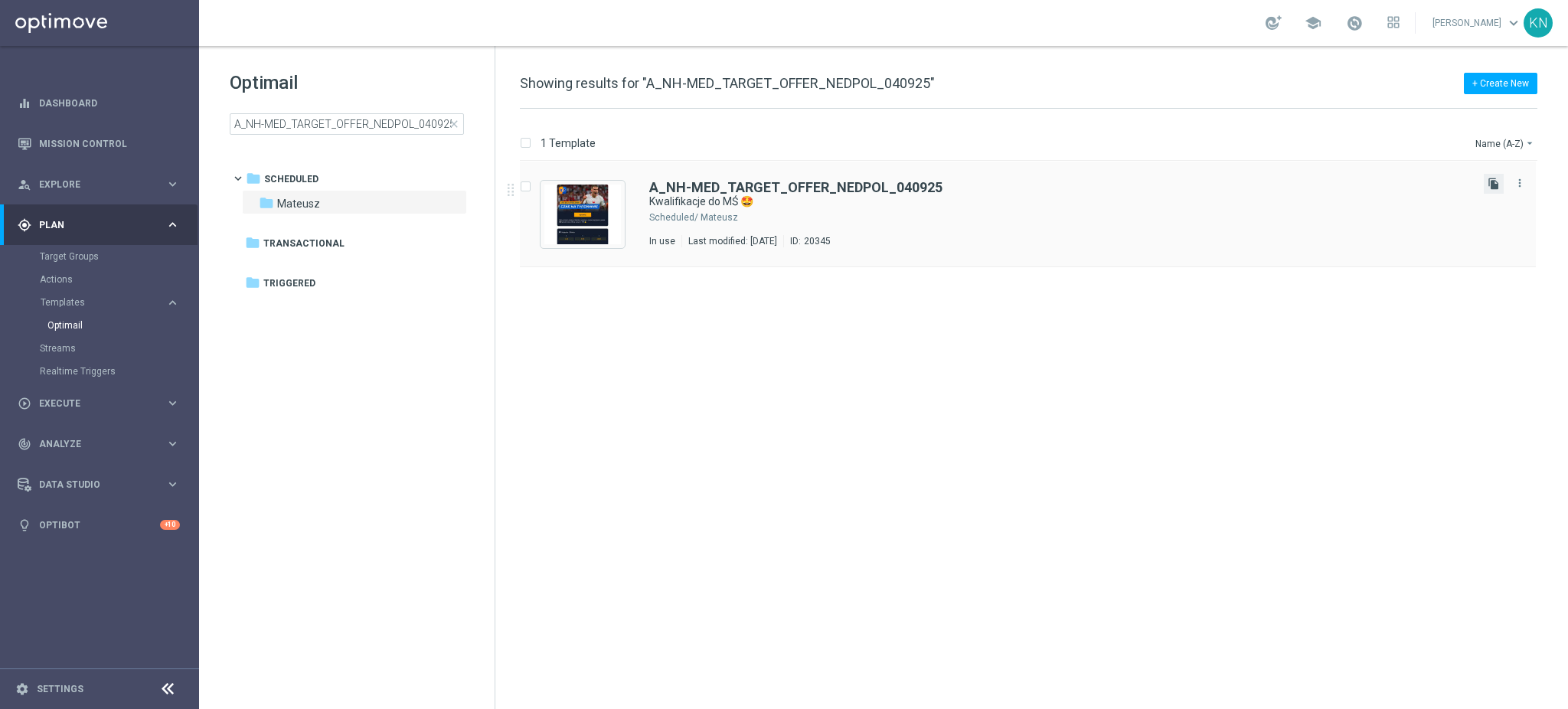
click at [1495, 187] on icon "file_copy" at bounding box center [1493, 184] width 12 height 12
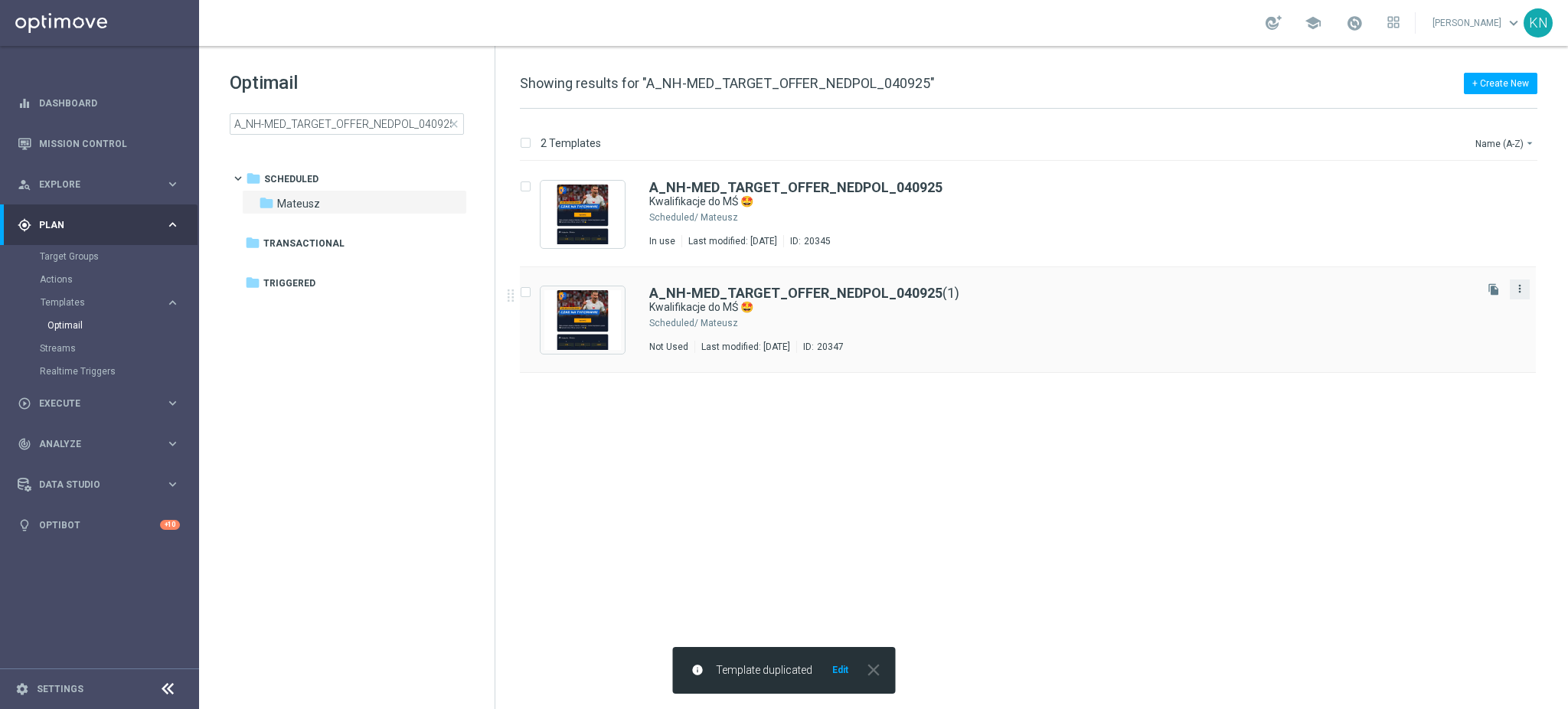
click at [1514, 291] on icon "more_vert" at bounding box center [1520, 288] width 12 height 12
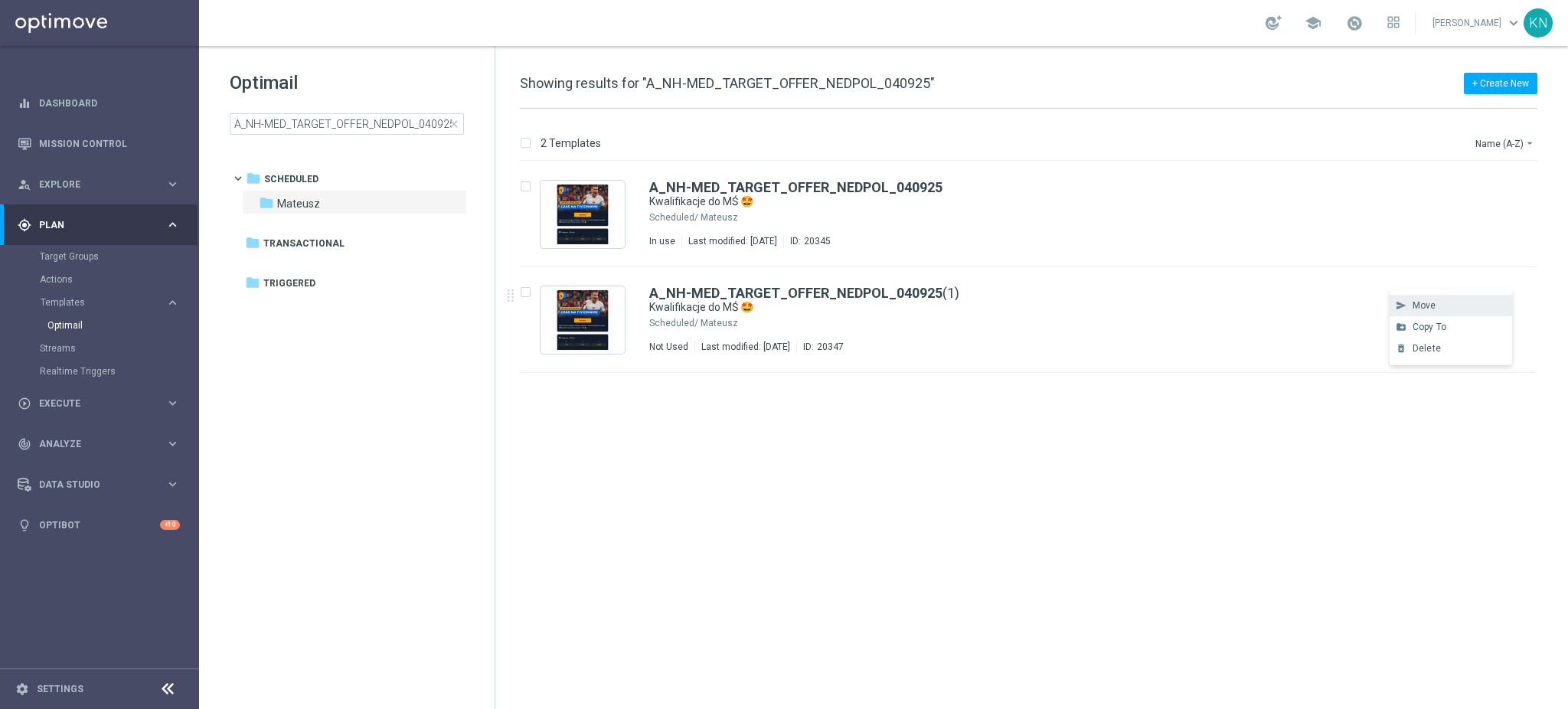
click at [1451, 310] on div "Move" at bounding box center [1458, 305] width 93 height 10
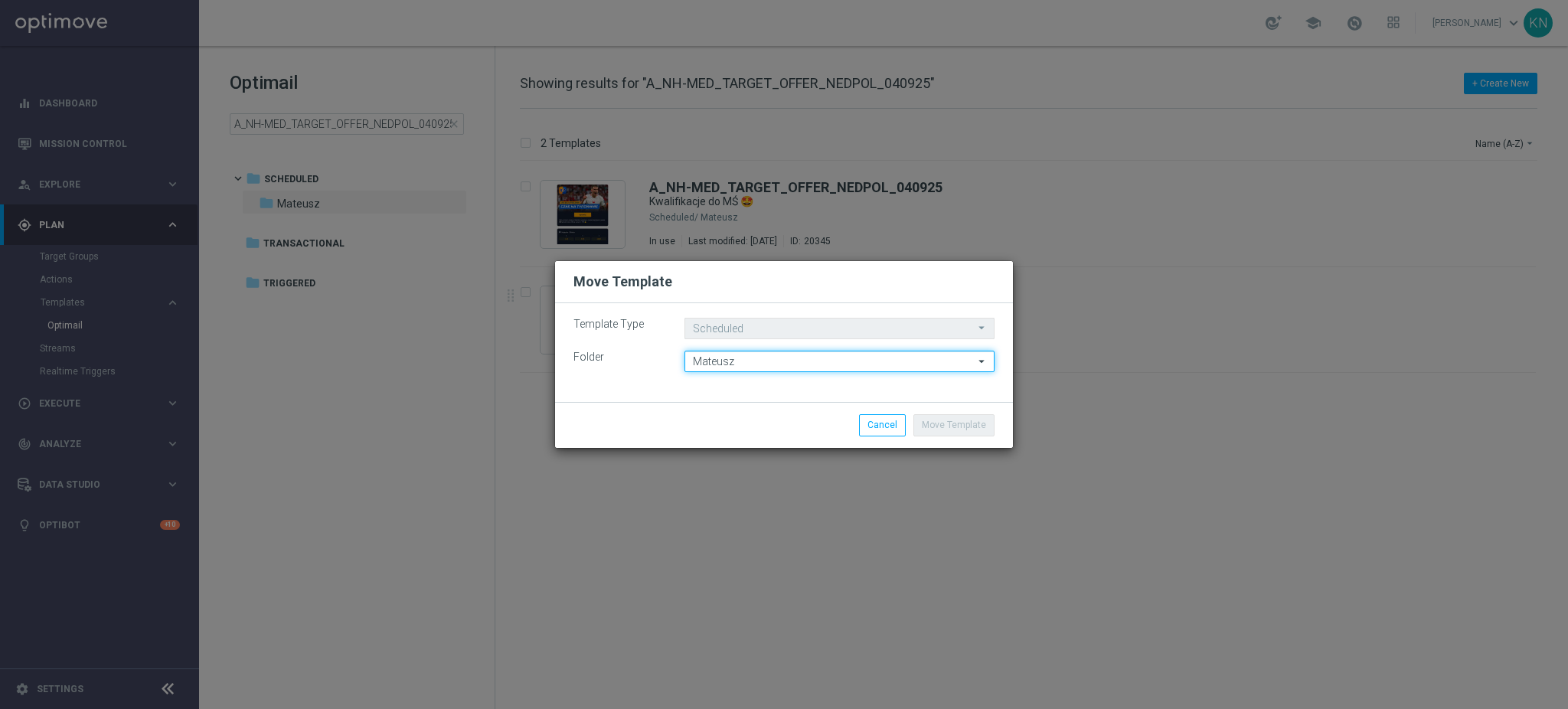
click at [750, 363] on input "Mateusz" at bounding box center [839, 361] width 310 height 22
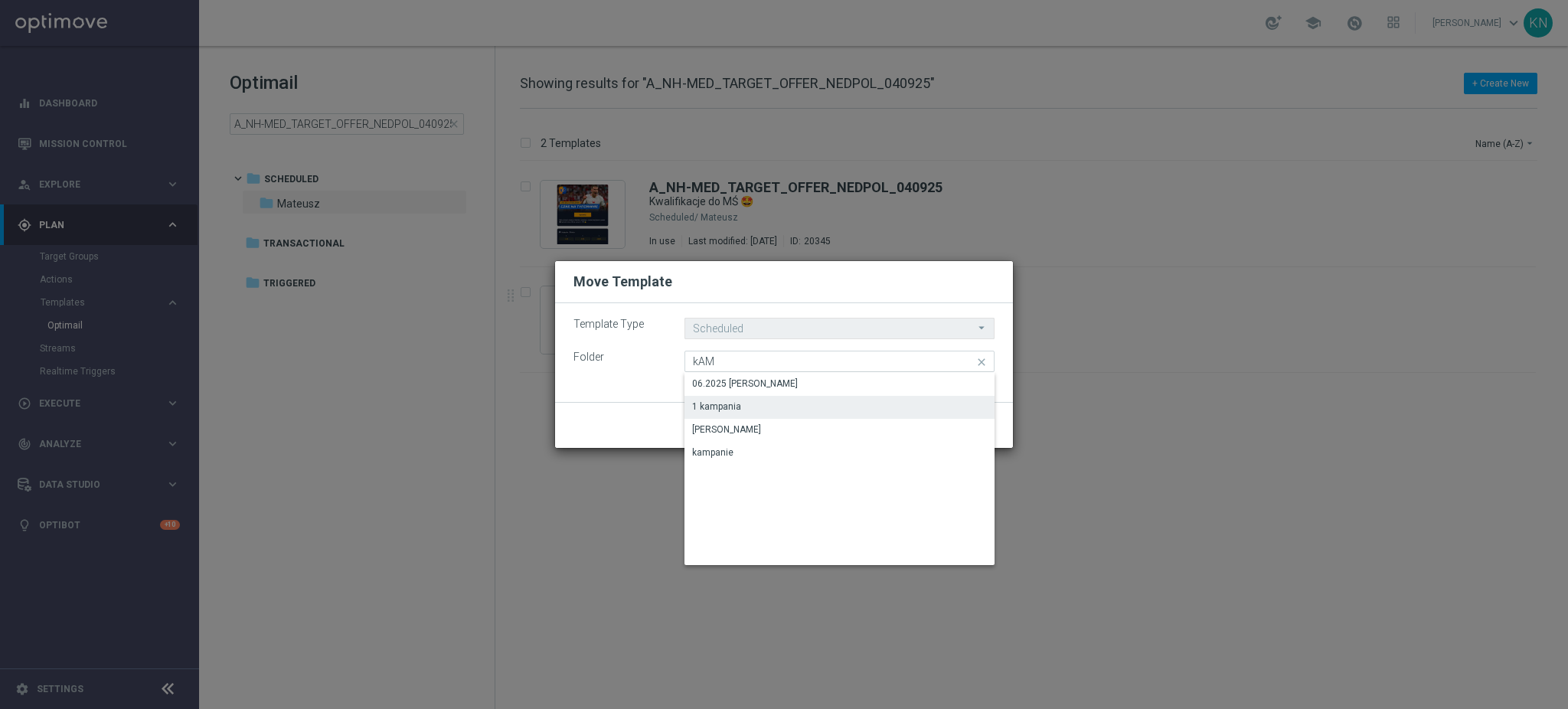
click at [718, 427] on div "[PERSON_NAME]" at bounding box center [727, 429] width 69 height 14
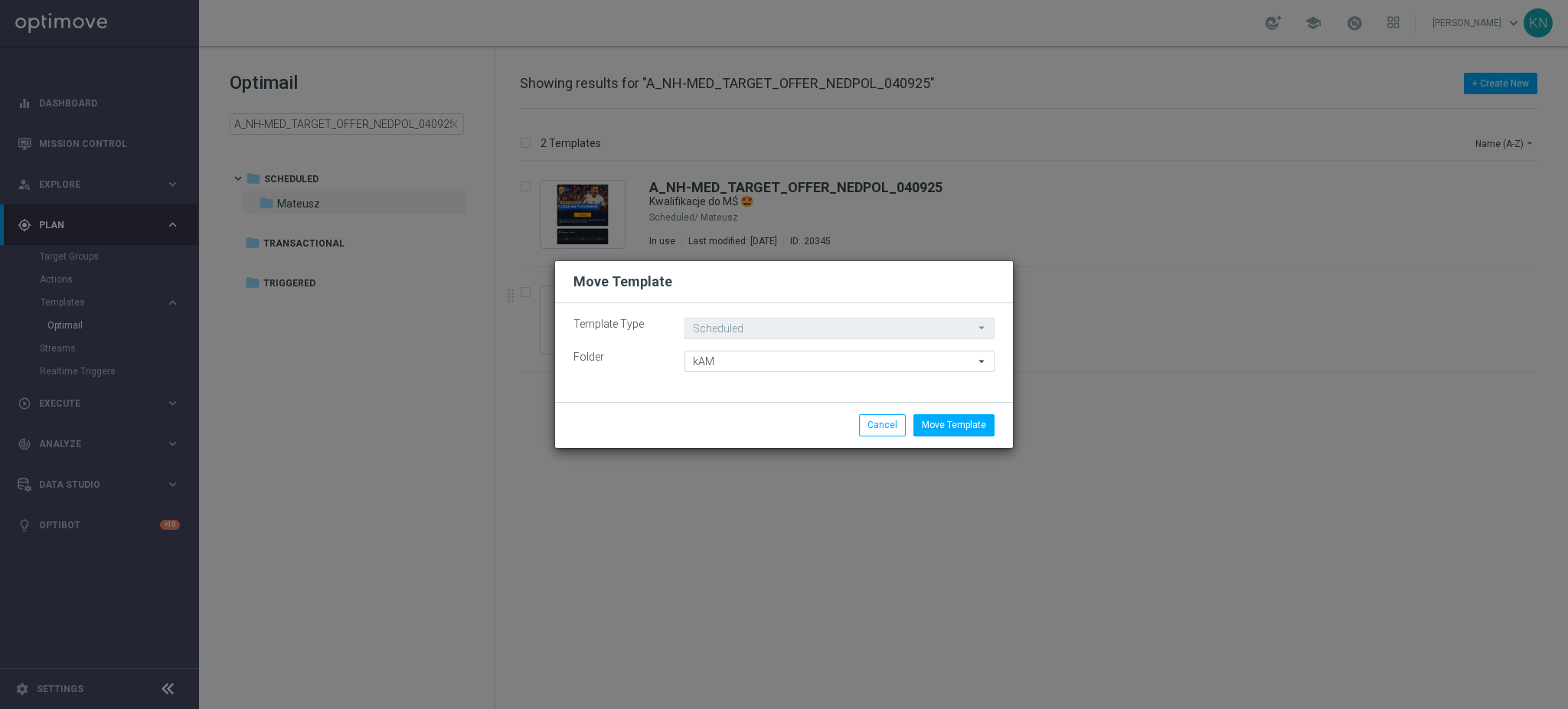
type input "[PERSON_NAME]"
click at [761, 408] on div "Move Template Cancel" at bounding box center [784, 425] width 458 height 45
click at [958, 432] on button "Move Template" at bounding box center [954, 425] width 81 height 22
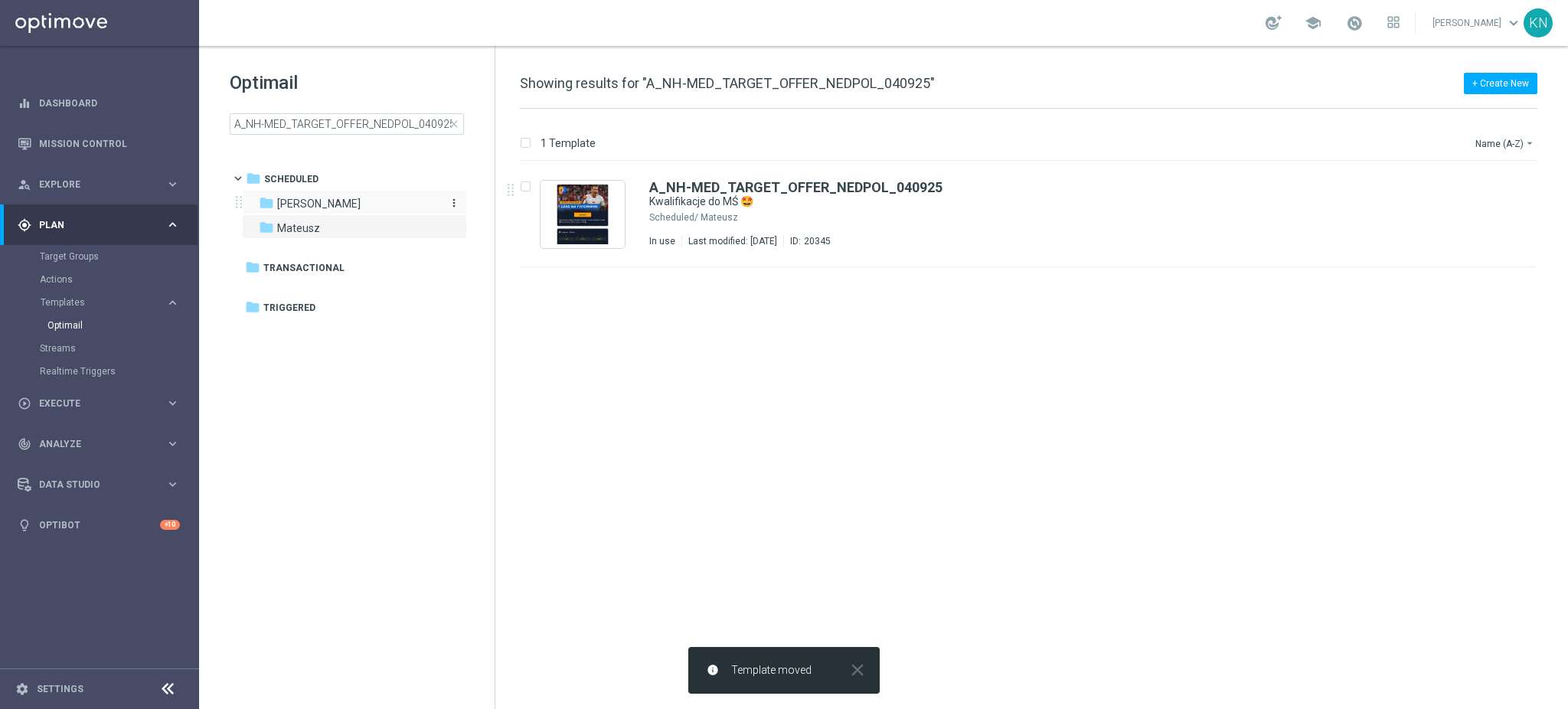
click at [302, 208] on span "[PERSON_NAME]" at bounding box center [319, 203] width 84 height 14
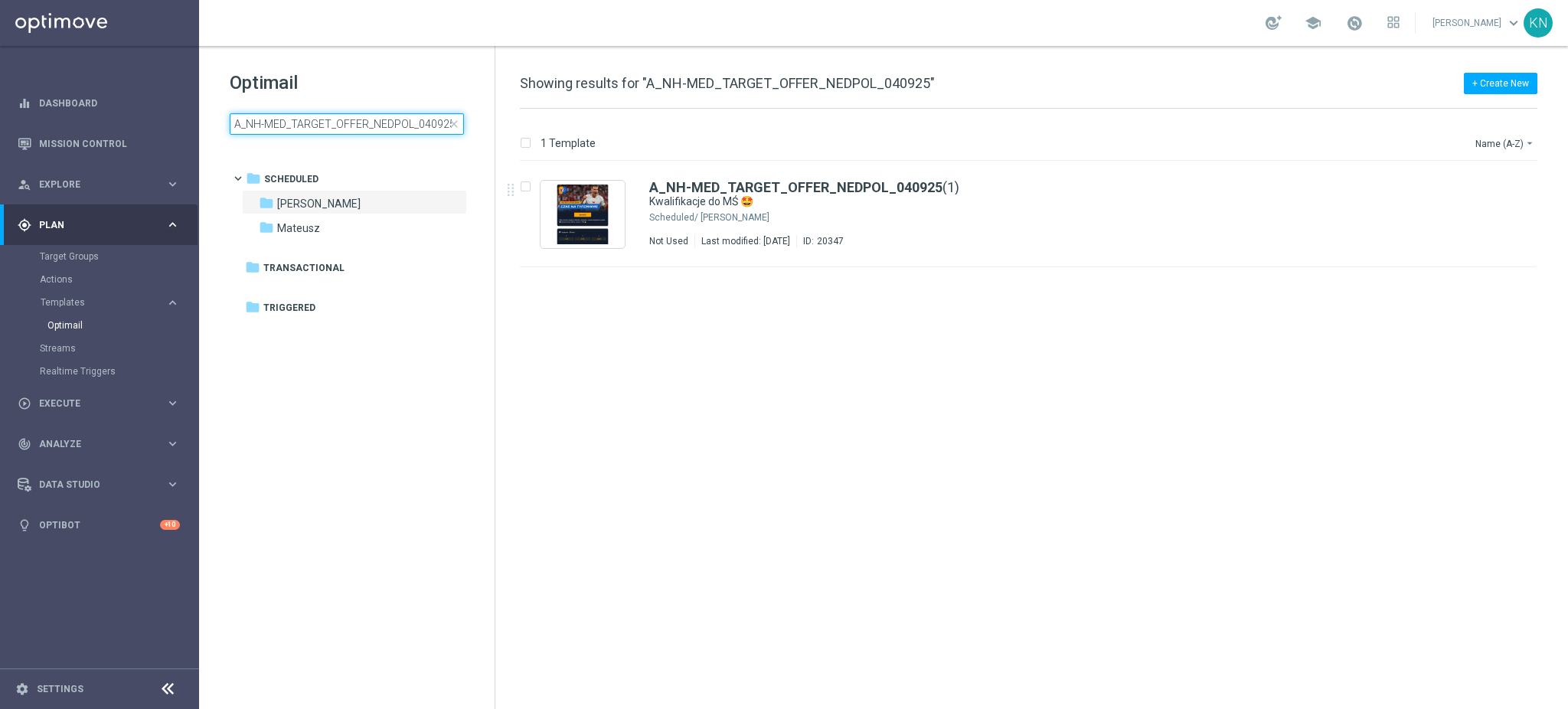
click at [347, 119] on input "A_NH-MED_TARGET_OFFER_NEDPOL_040925" at bounding box center [346, 124] width 234 height 22
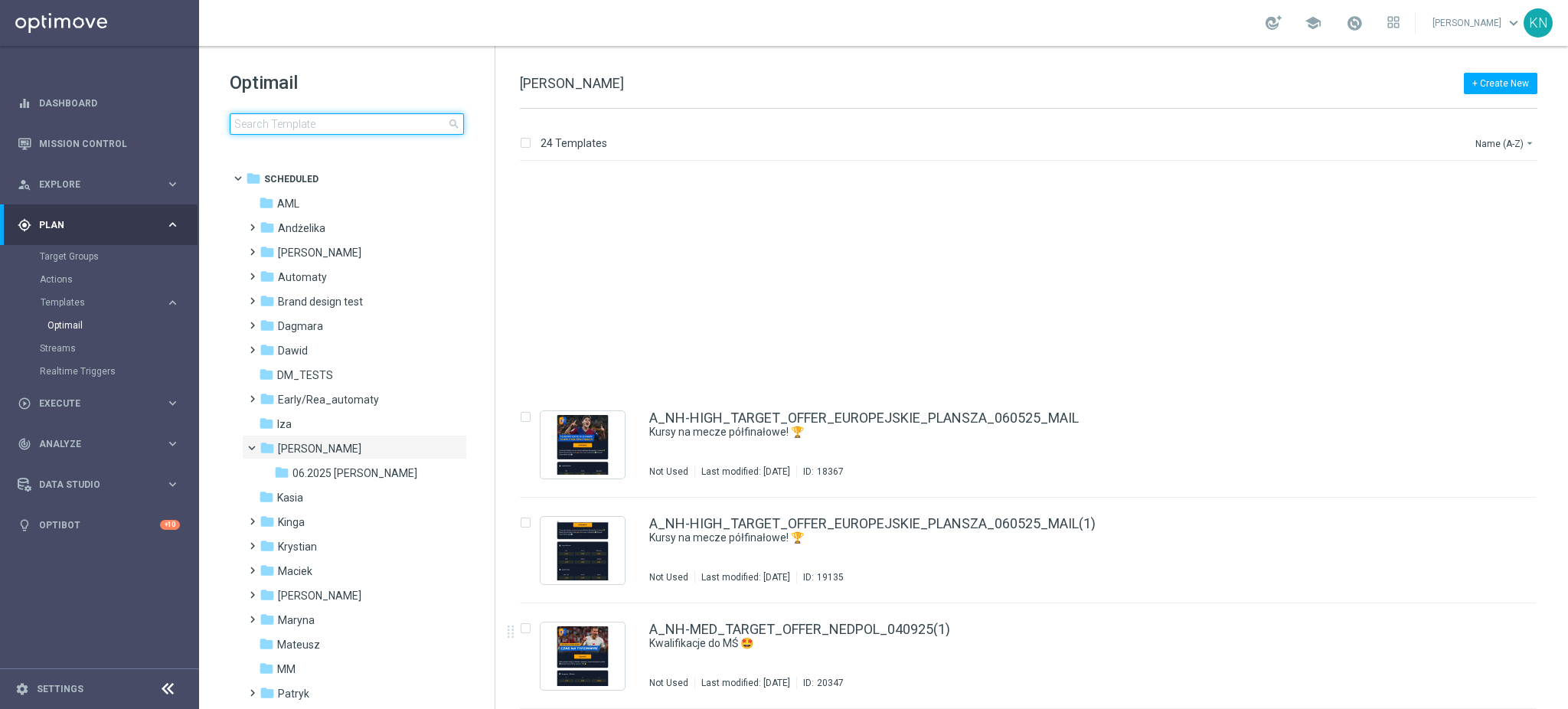
scroll to position [1989, 0]
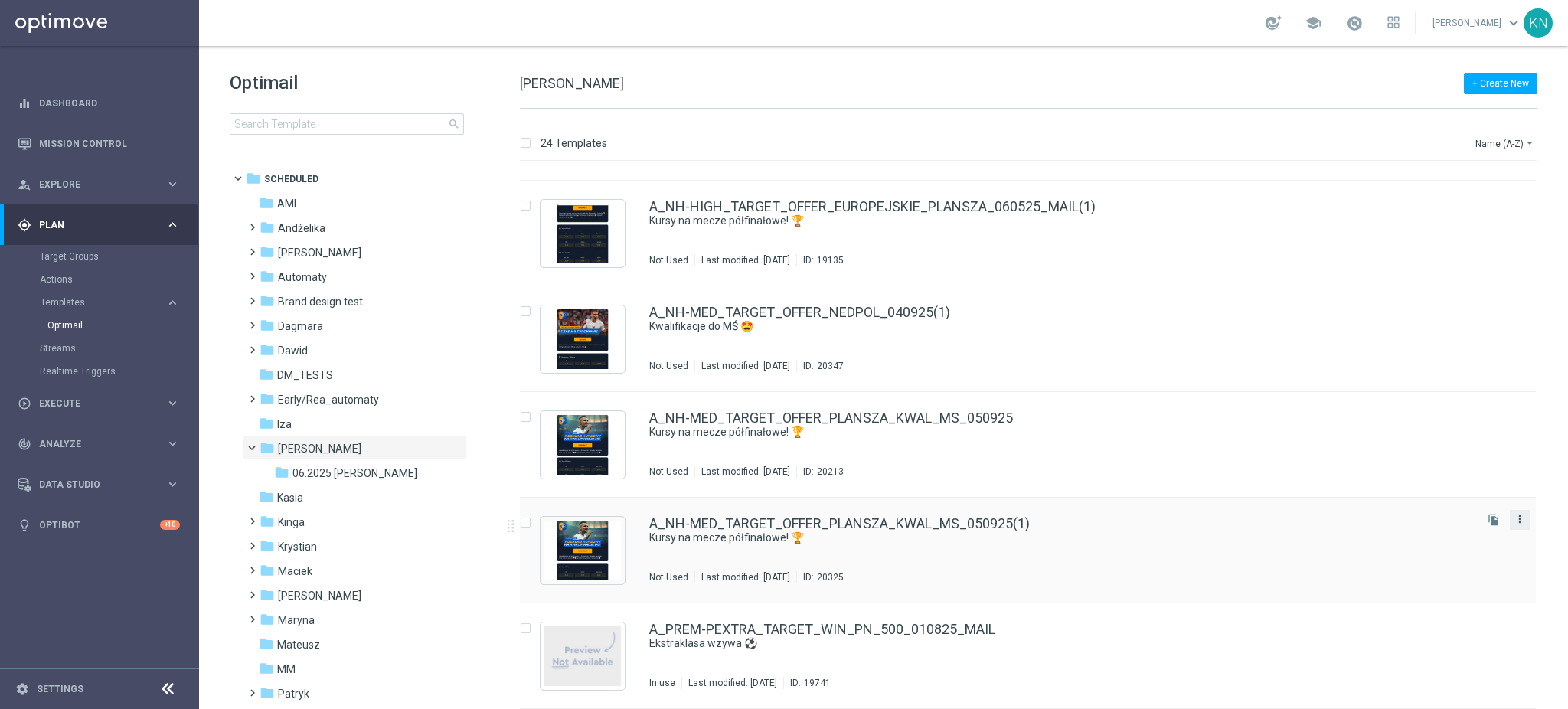
click at [1514, 519] on icon "more_vert" at bounding box center [1520, 519] width 12 height 12
click at [1225, 529] on div "A_NH-MED_TARGET_OFFER_PLANSZA_KWAL_MS_050925(1)" at bounding box center [1060, 524] width 822 height 14
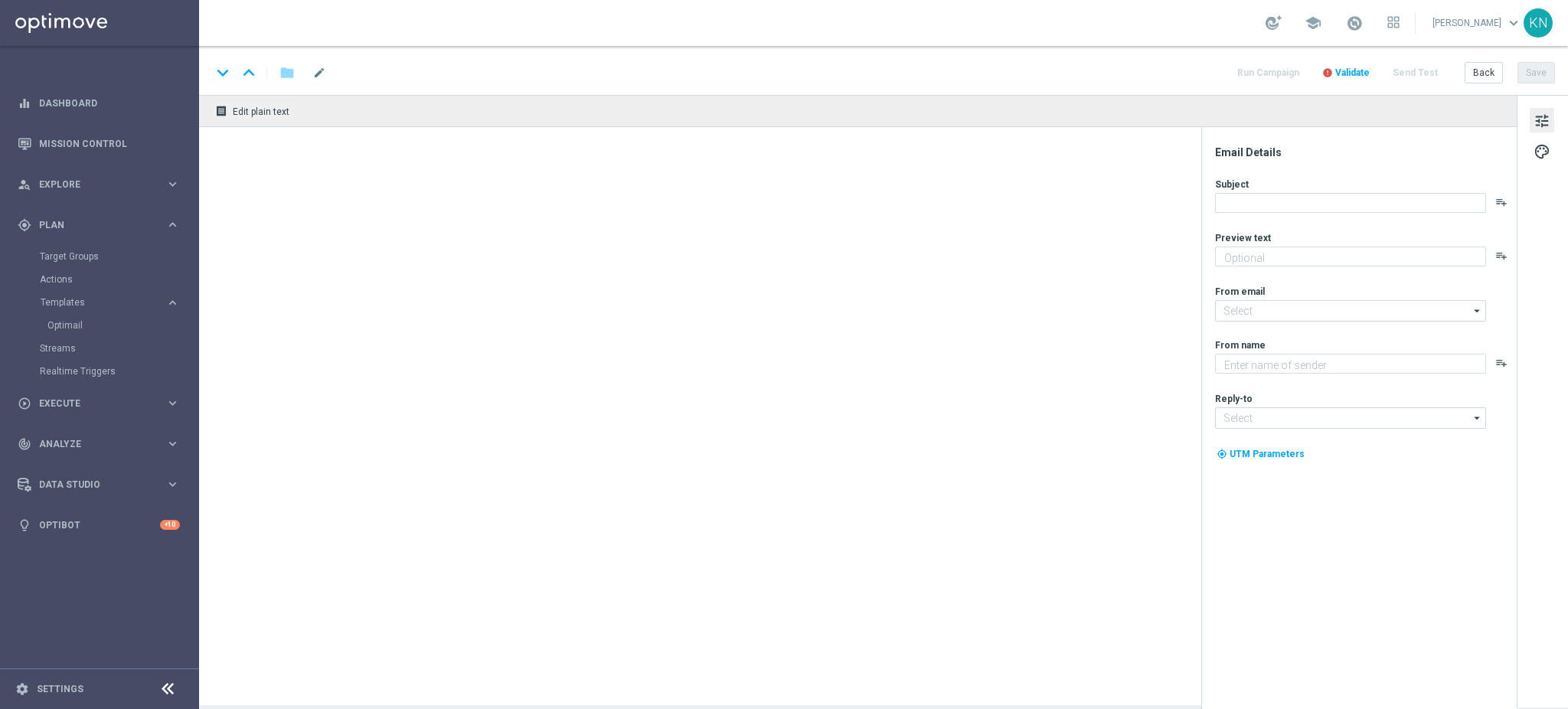
type textarea "Czas na drugą rundę w Europejskich Pucharach! ⚽"
type input "oferta@sts.pl"
type textarea "STS"
type input "kontakt@sts.pl"
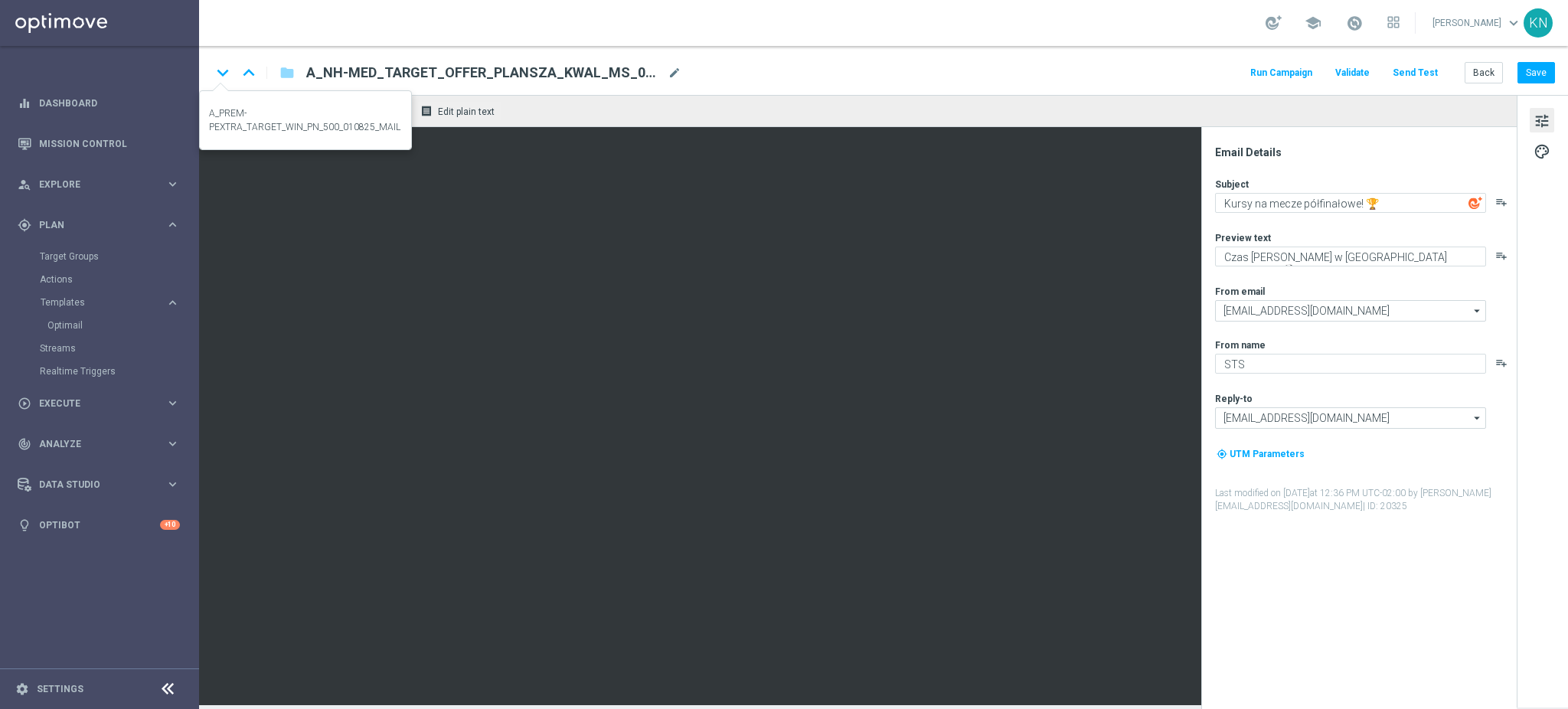
click at [235, 68] on div "keyboard_arrow_down" at bounding box center [224, 73] width 26 height 23
click at [78, 323] on link "Optimail" at bounding box center [103, 325] width 112 height 12
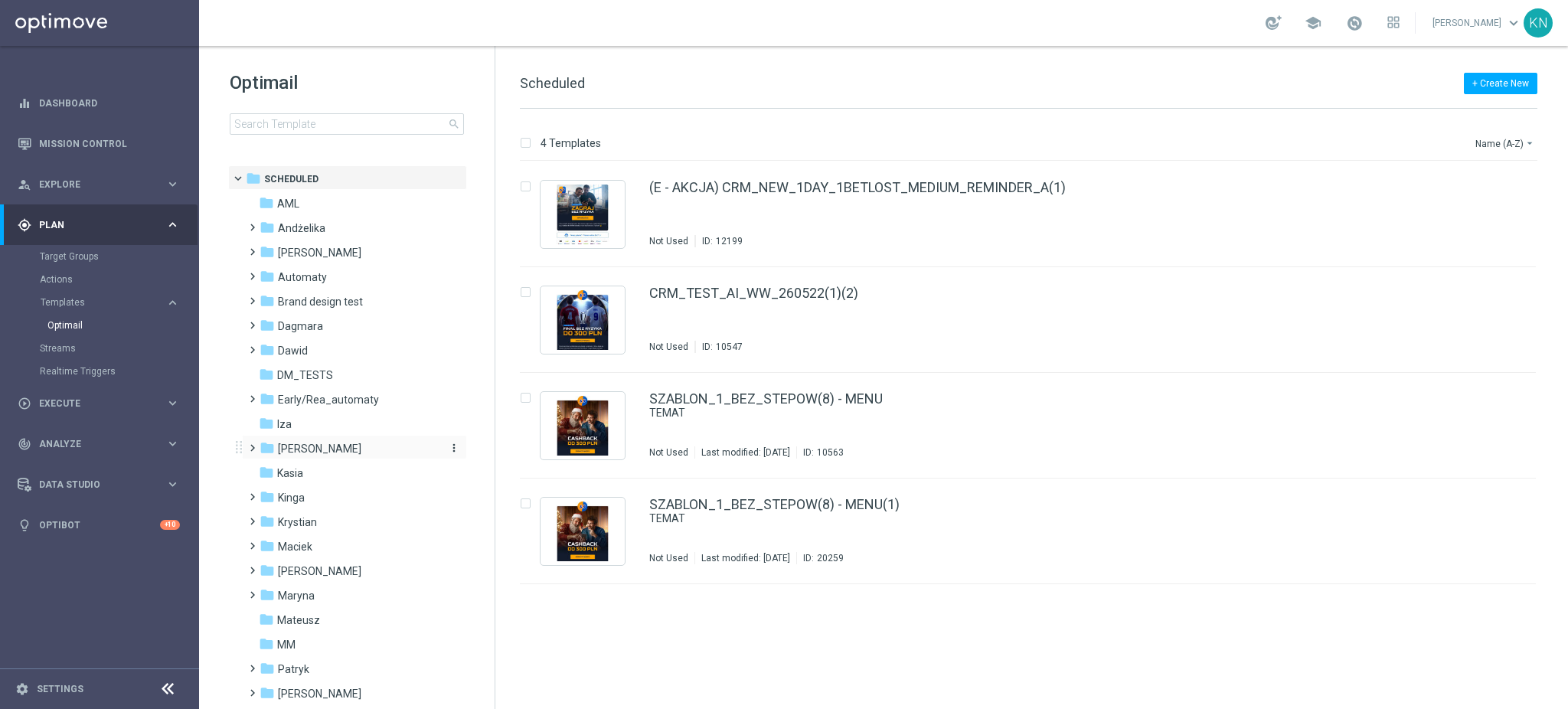
click at [320, 455] on div "folder Kamil N." at bounding box center [347, 450] width 176 height 18
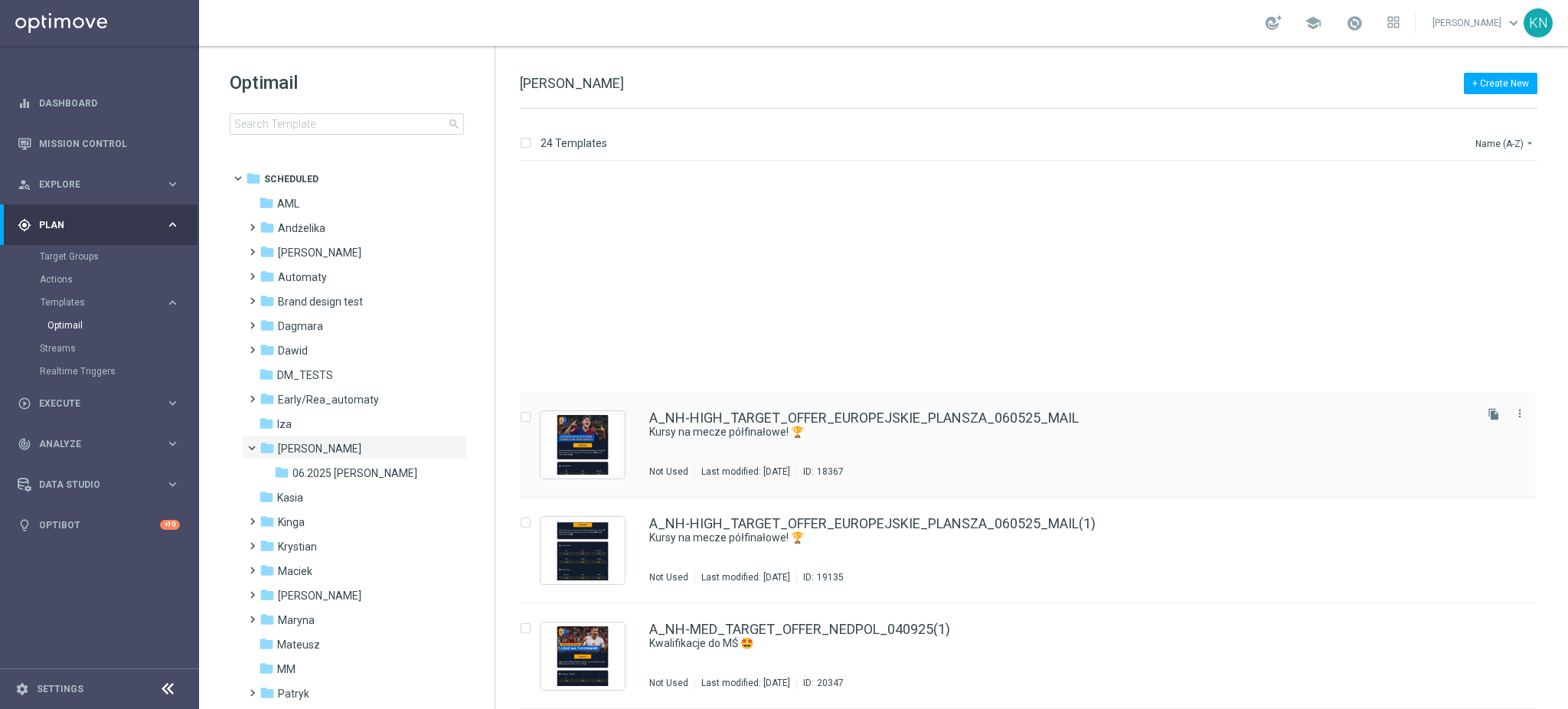
scroll to position [1989, 0]
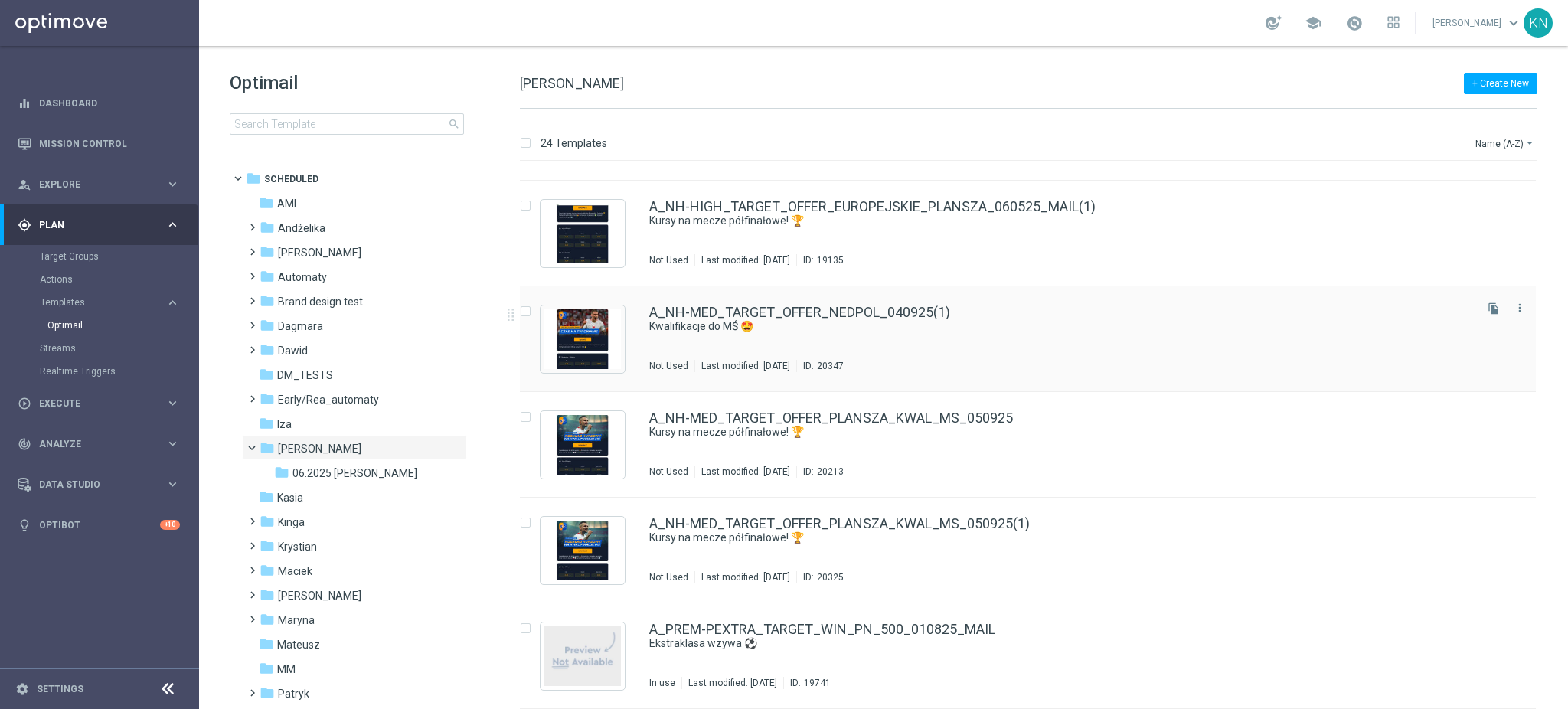
click at [1210, 301] on div "A_NH-MED_TARGET_OFFER_NEDPOL_040925(1) Kwalifikacje do MŚ 🤩 Not Used Last modif…" at bounding box center [1028, 339] width 1016 height 106
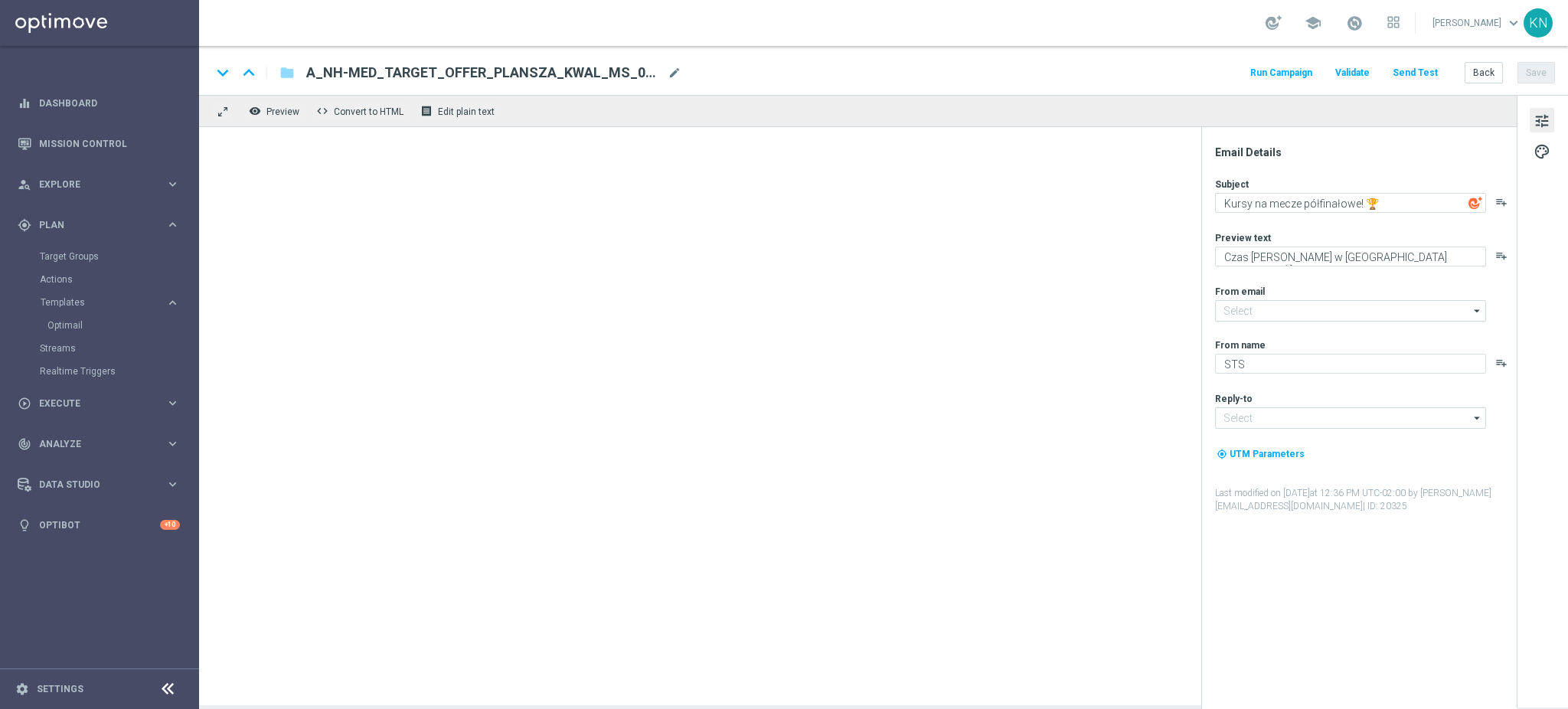
type input "oferta@sts.pl"
type input "kontakt@sts.pl"
type textarea "Kwalifikacje do MŚ 🤩"
type textarea "Nasza reprezentacja powalczy z Holandią 💪"
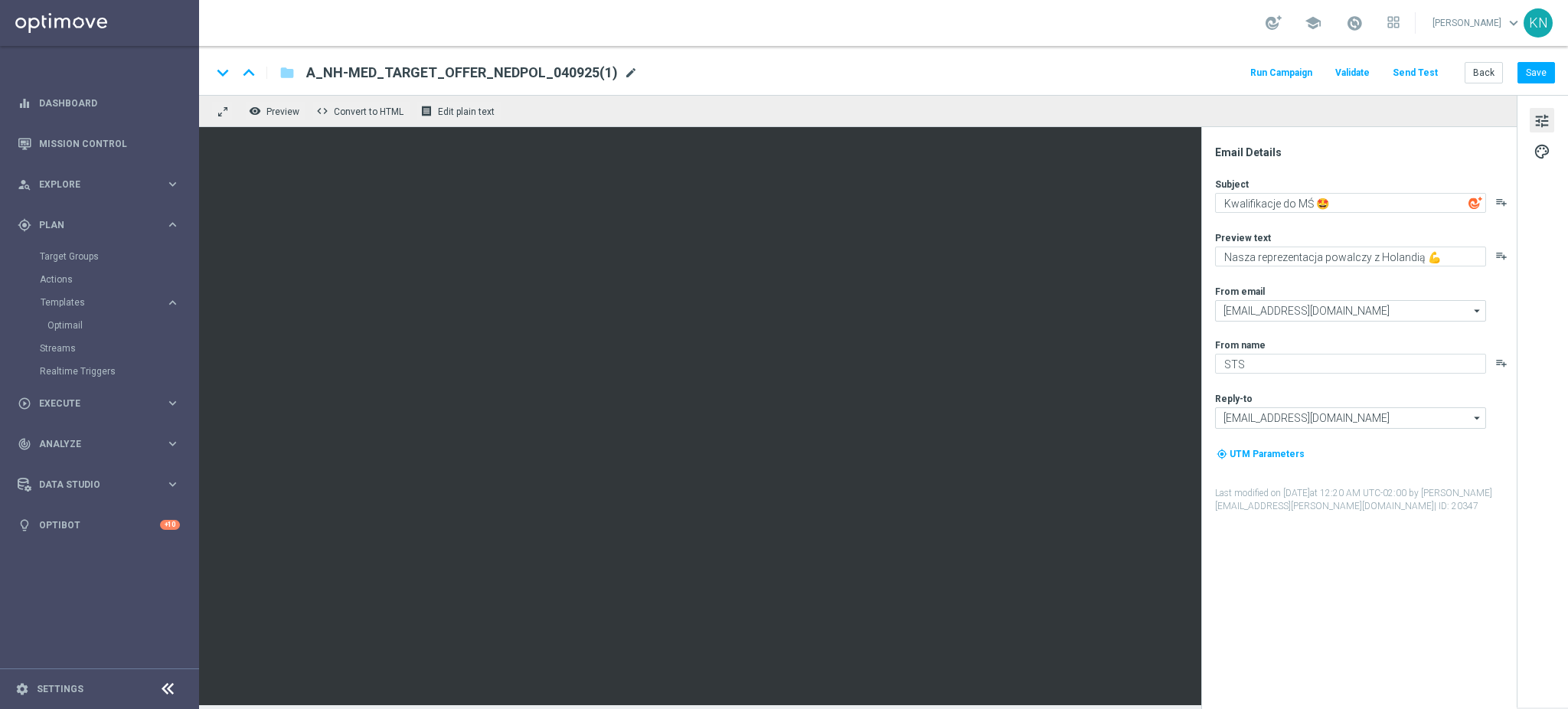
click at [624, 73] on span "mode_edit" at bounding box center [631, 73] width 14 height 14
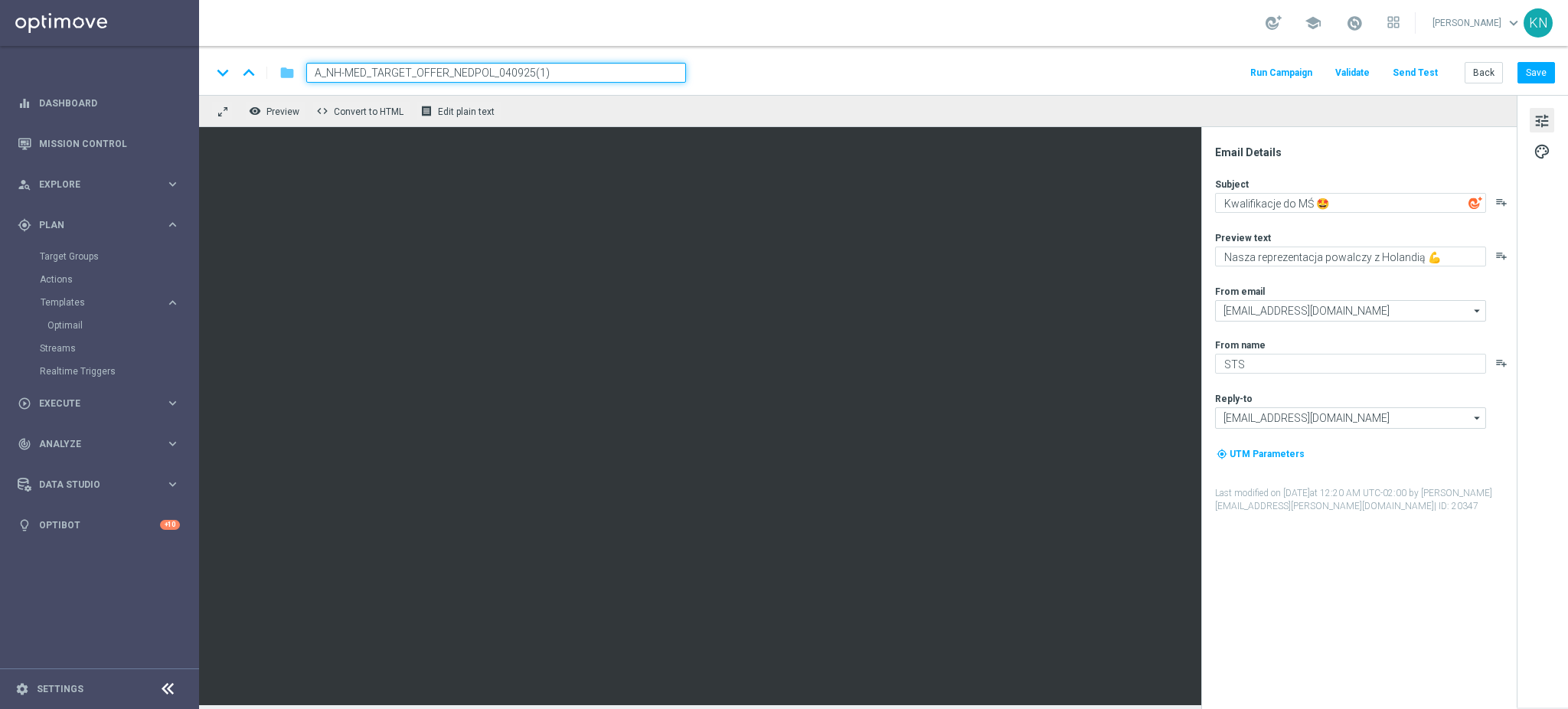
drag, startPoint x: 553, startPoint y: 74, endPoint x: 282, endPoint y: 68, distance: 271.1
click at [282, 68] on div "keyboard_arrow_down keyboard_arrow_up folder A_NH-MED_TARGET_OFFER_NEDPOL_04092…" at bounding box center [448, 73] width 474 height 20
paste input "PLANSZA_KWAL_MS_050925"
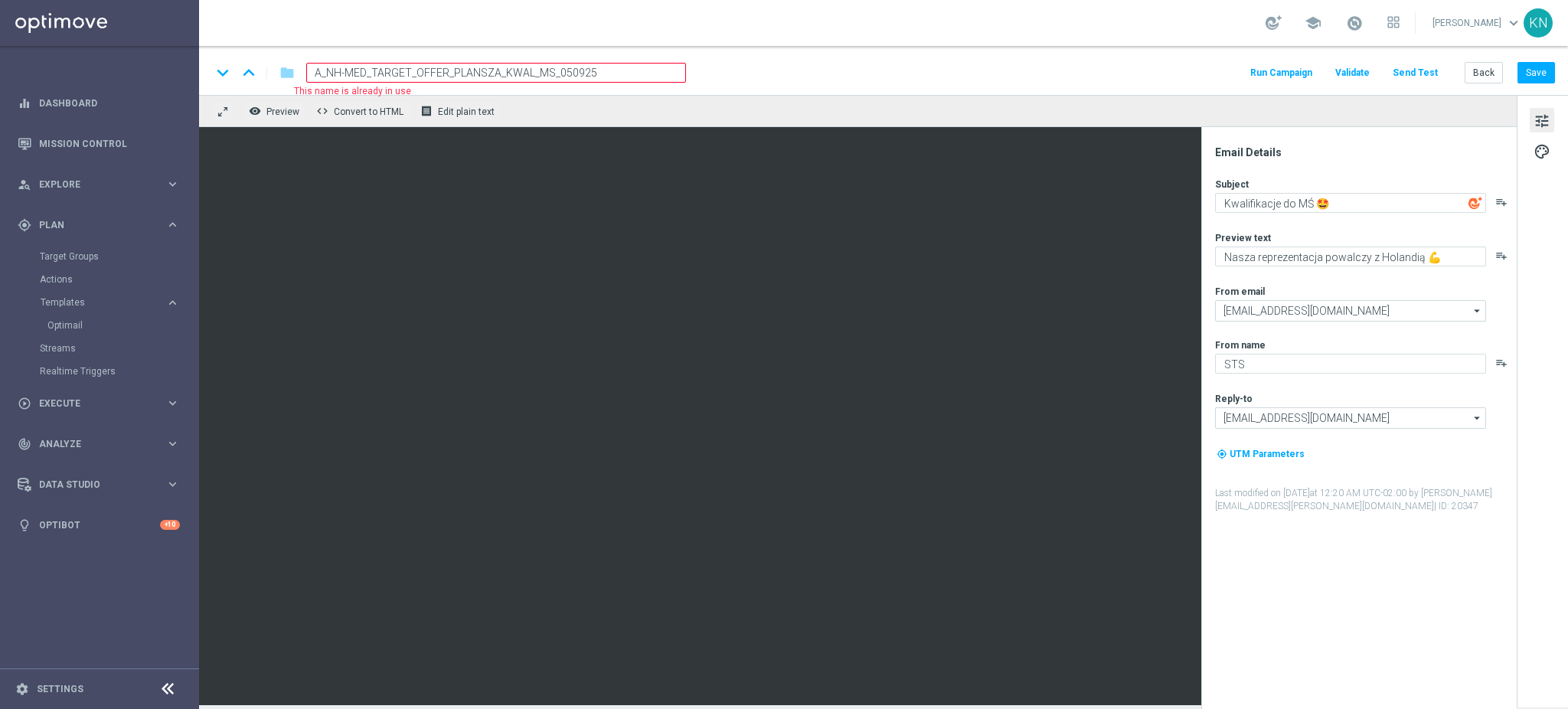
drag, startPoint x: 600, startPoint y: 73, endPoint x: 505, endPoint y: 71, distance: 95.0
click at [505, 71] on input "A_NH-MED_TARGET_OFFER_PLANSZA_KWAL_MS_050925" at bounding box center [496, 73] width 380 height 20
click at [542, 70] on input "A_NH-MED_TARGET_OFFER_PLANSZA_KWAL_MS_050925" at bounding box center [496, 73] width 380 height 20
drag, startPoint x: 552, startPoint y: 70, endPoint x: 506, endPoint y: 73, distance: 46.1
click at [506, 73] on input "A_NH-MED_TARGET_OFFER_PLANSZA_KWAL_MS_050925" at bounding box center [496, 73] width 380 height 20
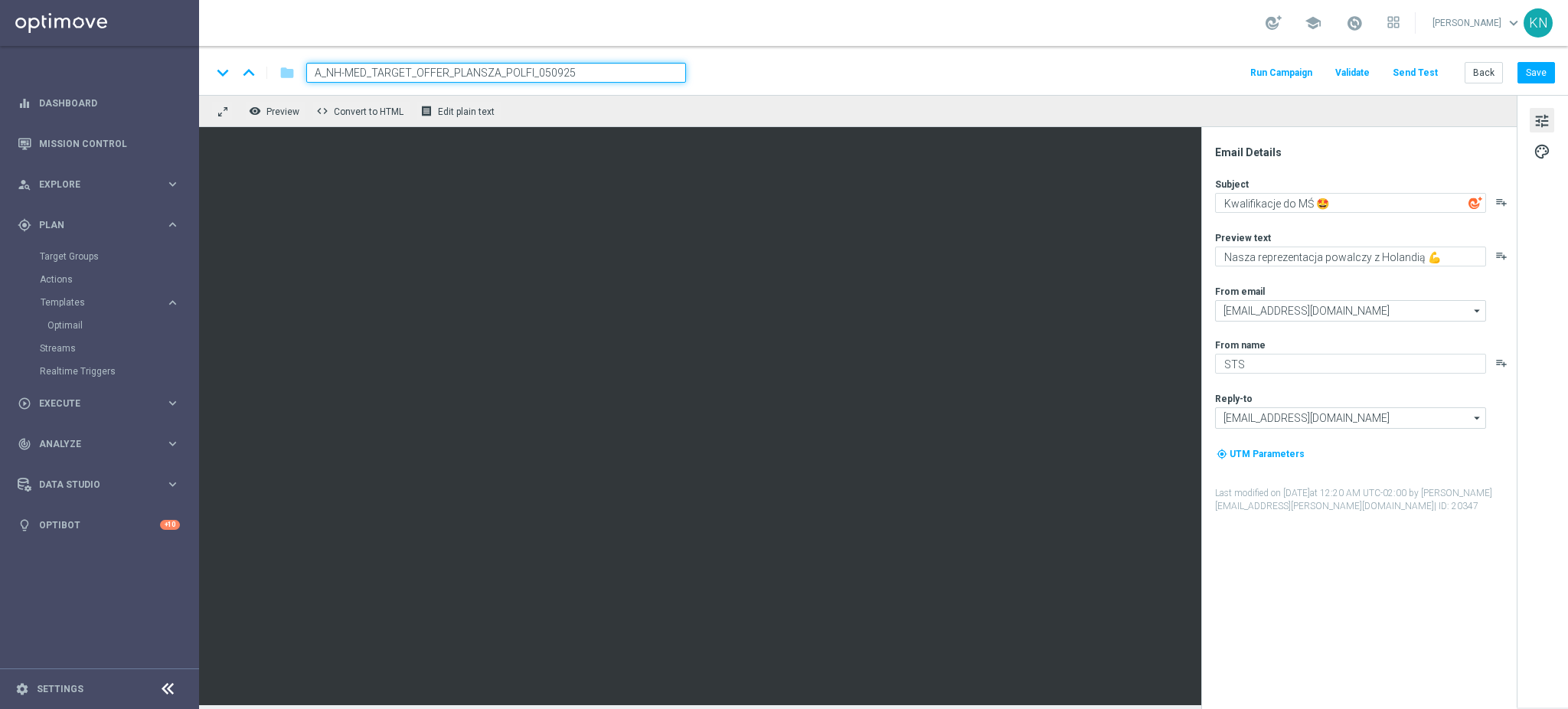
type input "A_NH-MED_TARGET_OFFER_PLANSZA_POLFIN_050925"
click at [596, 72] on input "A_NH-MED_TARGET_OFFER_PLANSZA_POLFIN_050925" at bounding box center [496, 73] width 380 height 20
click at [1533, 70] on button "Save" at bounding box center [1536, 73] width 38 height 22
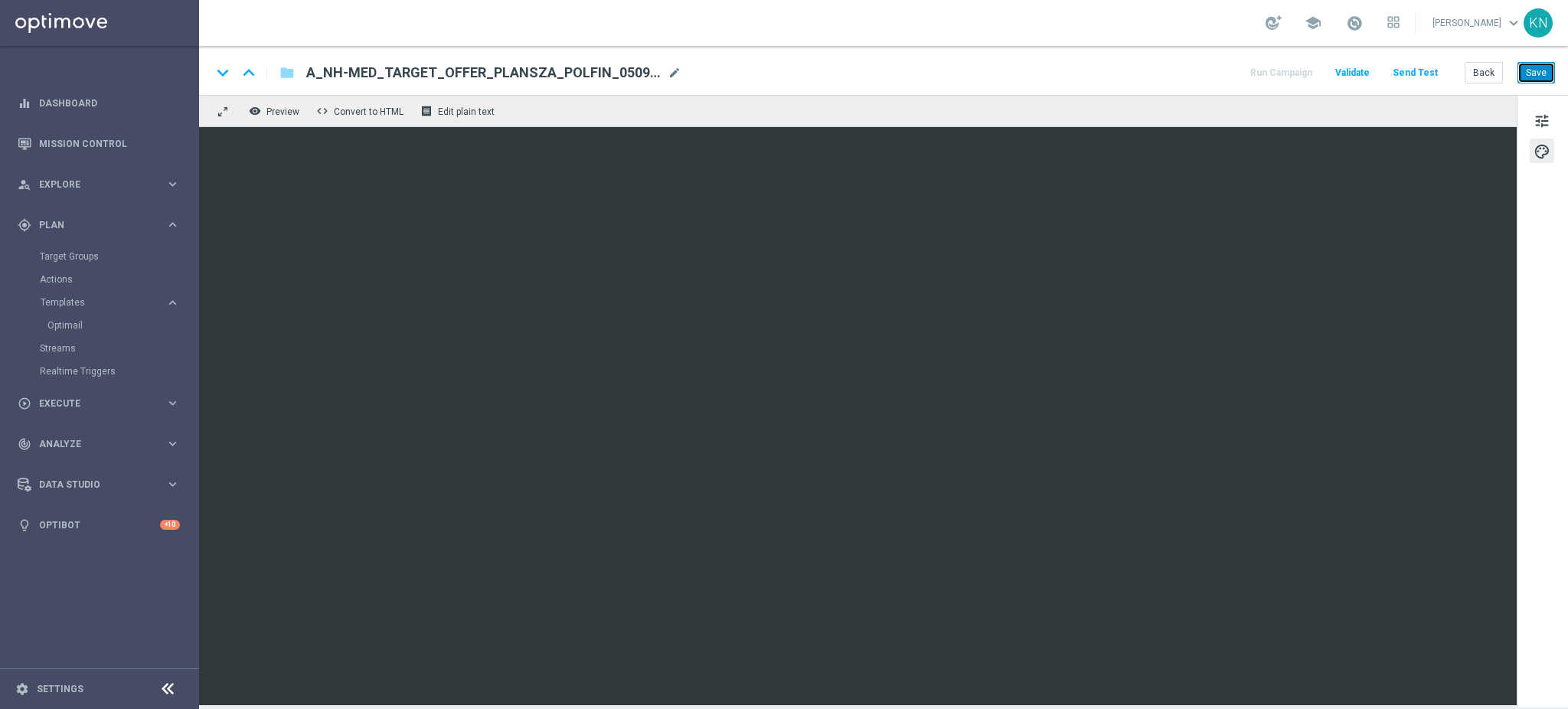
click at [1540, 81] on button "Save" at bounding box center [1536, 73] width 38 height 22
click at [1549, 71] on button "Save" at bounding box center [1536, 73] width 38 height 22
click at [1530, 84] on div "keyboard_arrow_down keyboard_arrow_up folder A_NH-MED_TARGET_OFFER_PLANSZA_POLF…" at bounding box center [883, 70] width 1369 height 49
click at [1534, 75] on button "Save" at bounding box center [1536, 73] width 38 height 22
click at [1529, 72] on button "Save" at bounding box center [1536, 73] width 38 height 22
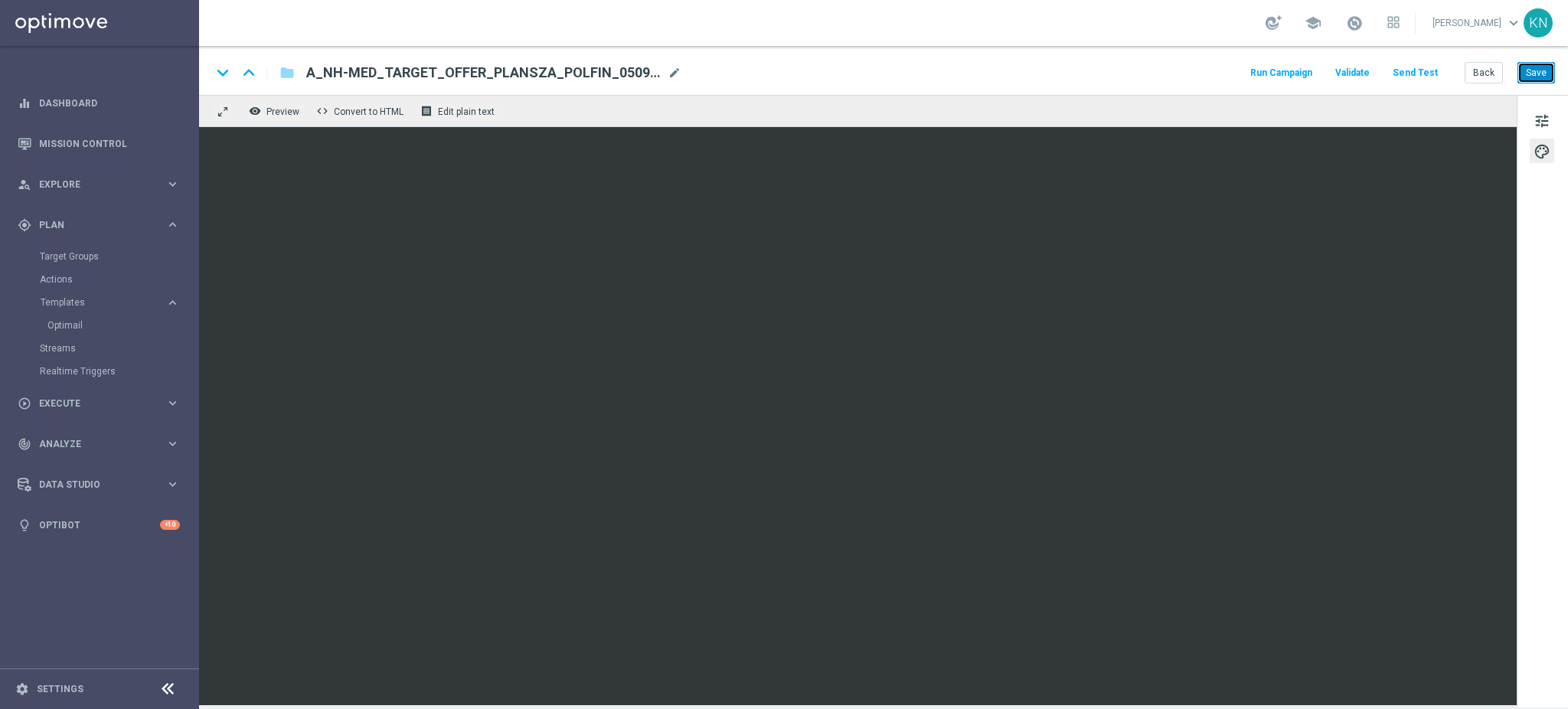
click at [1532, 80] on button "Save" at bounding box center [1536, 73] width 38 height 22
drag, startPoint x: 651, startPoint y: 69, endPoint x: 472, endPoint y: 77, distance: 179.2
click at [472, 77] on span "A_NH-MED_TARGET_OFFER_PLANSZA_POLFIN_050925" at bounding box center [483, 73] width 355 height 19
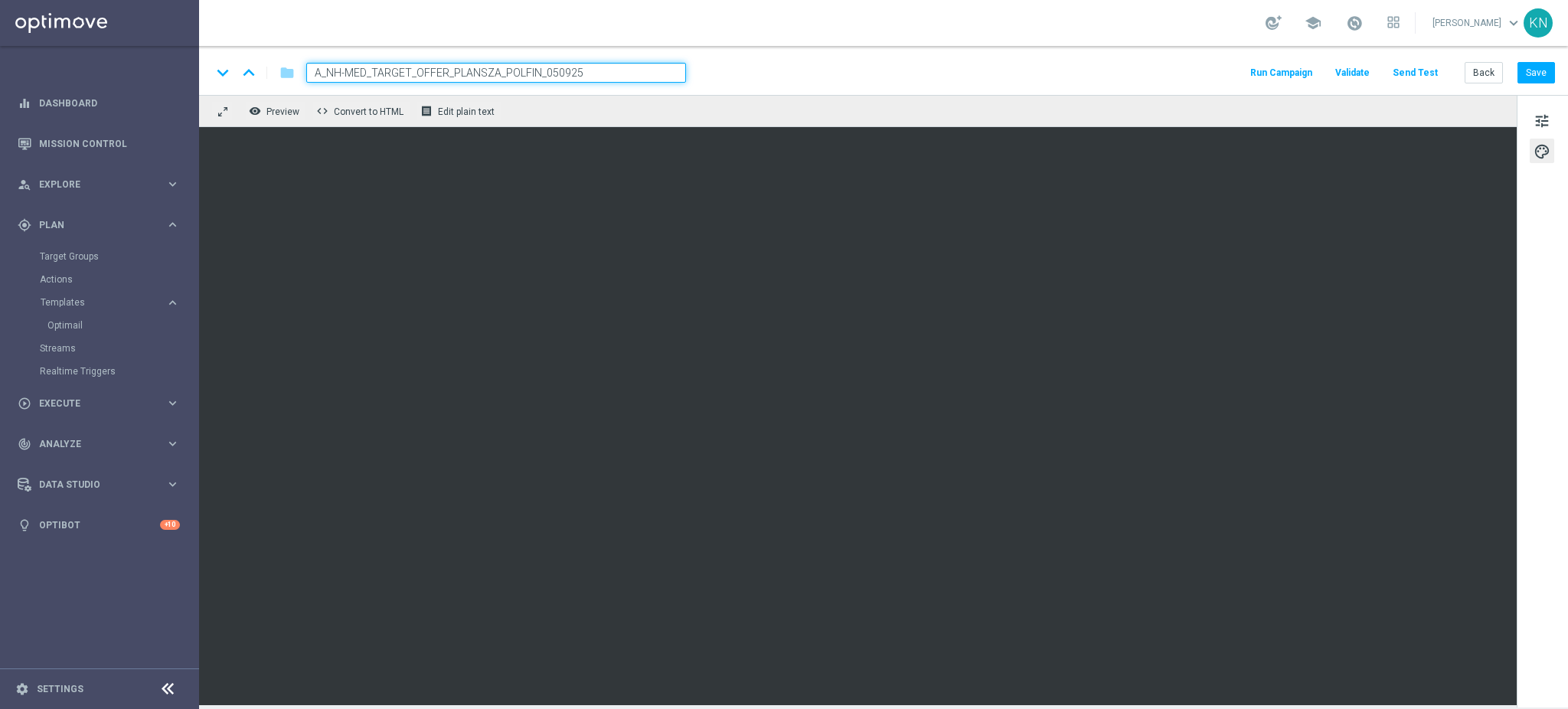
drag, startPoint x: 608, startPoint y: 73, endPoint x: 331, endPoint y: 68, distance: 277.0
click at [331, 68] on input "A_NH-MED_TARGET_OFFER_PLANSZA_POLFIN_050925" at bounding box center [496, 73] width 380 height 20
click at [578, 68] on input "A_NH-MED_TARGET_OFFER_PLANSZA_POLFIN_050925" at bounding box center [496, 73] width 380 height 20
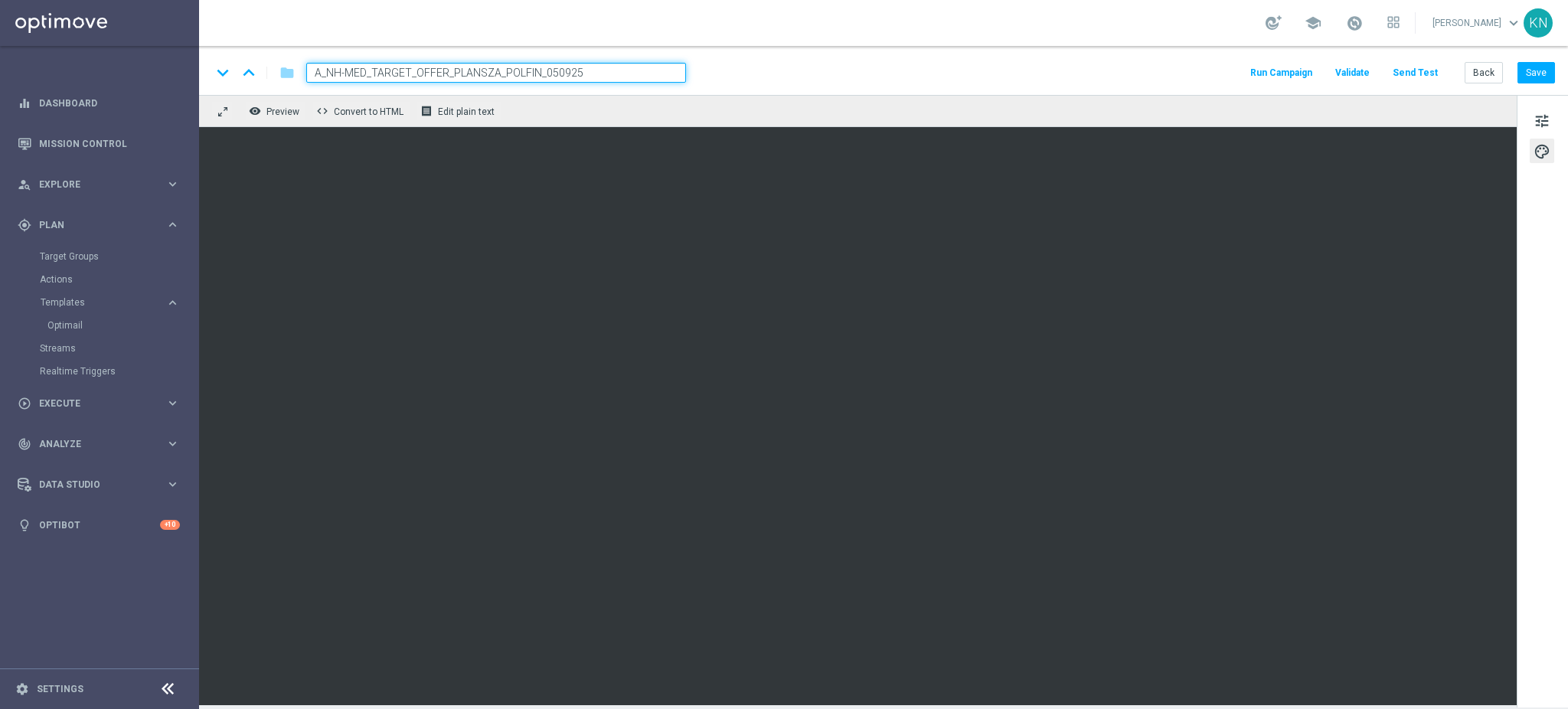
click at [844, 53] on div "keyboard_arrow_down keyboard_arrow_up folder A_NH-MED_TARGET_OFFER_PLANSZA_POLF…" at bounding box center [883, 70] width 1369 height 49
drag, startPoint x: 545, startPoint y: 69, endPoint x: 310, endPoint y: 70, distance: 235.0
click at [310, 71] on span "A_NH-MED_TARGET_OFFER_PLANSZA_POLFIN_050925" at bounding box center [483, 73] width 355 height 19
click at [415, 73] on input "A_NH-MED_TARGET_OFFER_PLANSZA_POLFIN_050925" at bounding box center [496, 73] width 380 height 20
drag, startPoint x: 496, startPoint y: 70, endPoint x: 482, endPoint y: 70, distance: 14.0
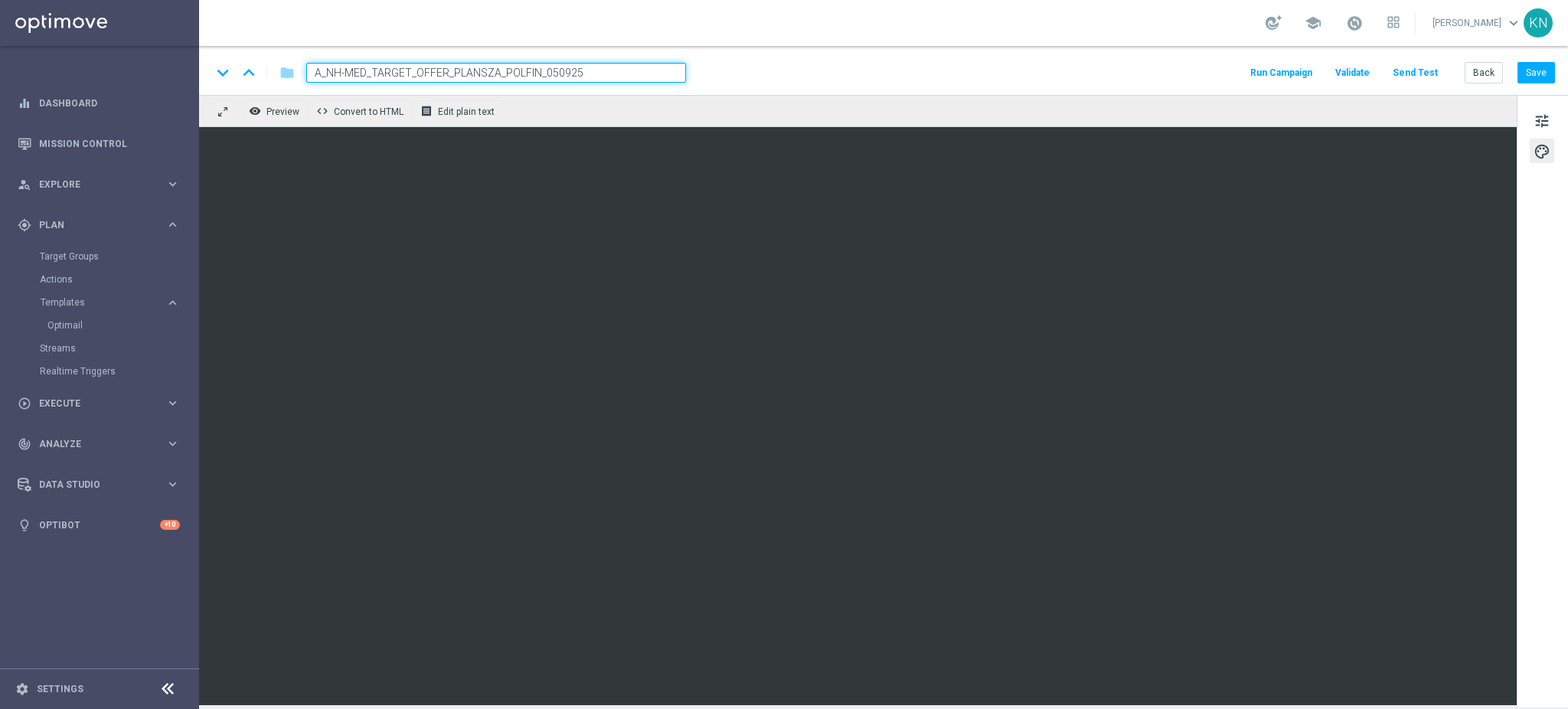
click at [482, 70] on input "A_NH-MED_TARGET_OFFER_PLANSZA_POLFIN_050925" at bounding box center [496, 73] width 380 height 20
drag, startPoint x: 445, startPoint y: 71, endPoint x: 312, endPoint y: 71, distance: 133.0
click at [312, 71] on input "A_NH-MED_TARGET_OFFER_PLANSZA_POLFIN_050925" at bounding box center [496, 73] width 380 height 20
click at [829, 69] on div "keyboard_arrow_down keyboard_arrow_up folder A_NH-MED_TARGET_OFFER_PLANSZA_POLF…" at bounding box center [883, 73] width 1344 height 20
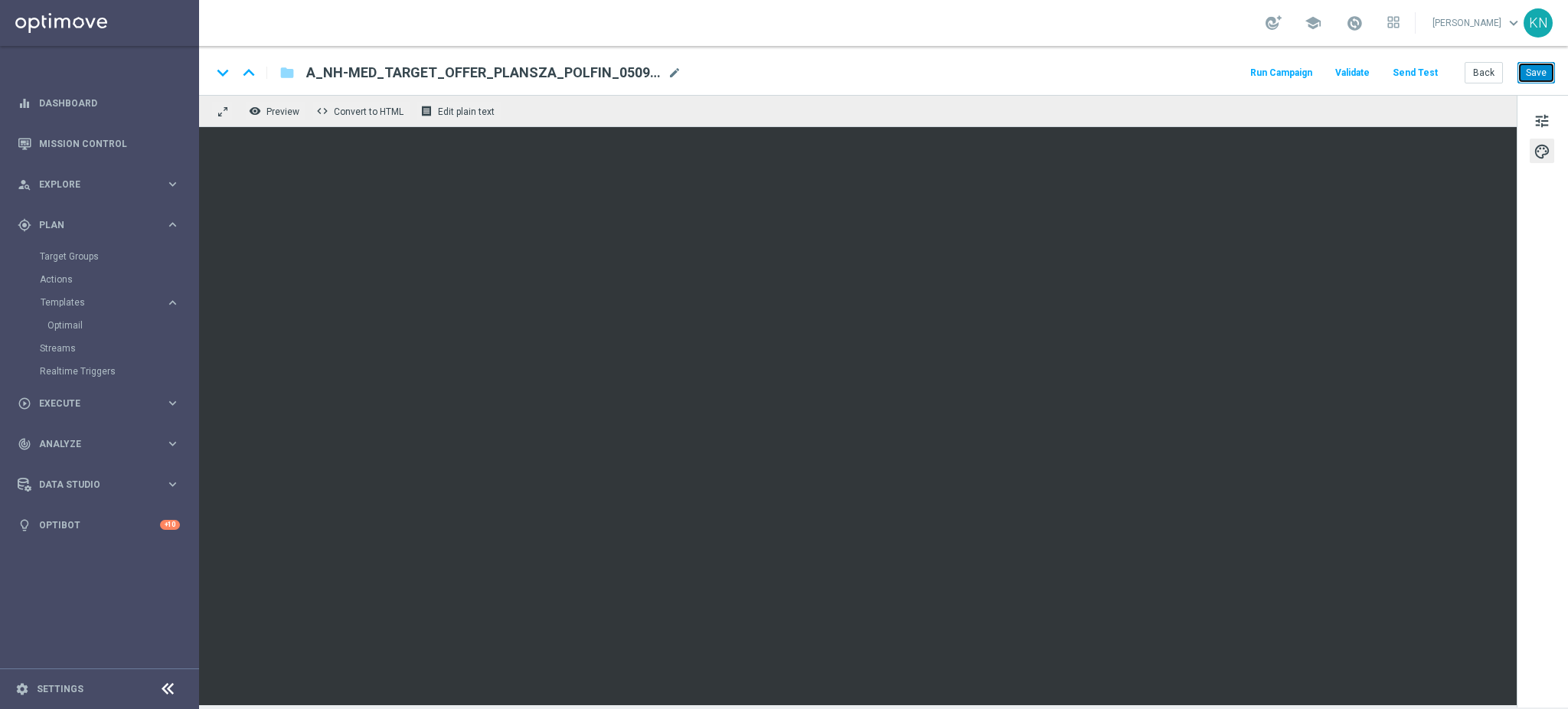
click at [1547, 70] on button "Save" at bounding box center [1536, 73] width 38 height 22
